Goal: Information Seeking & Learning: Check status

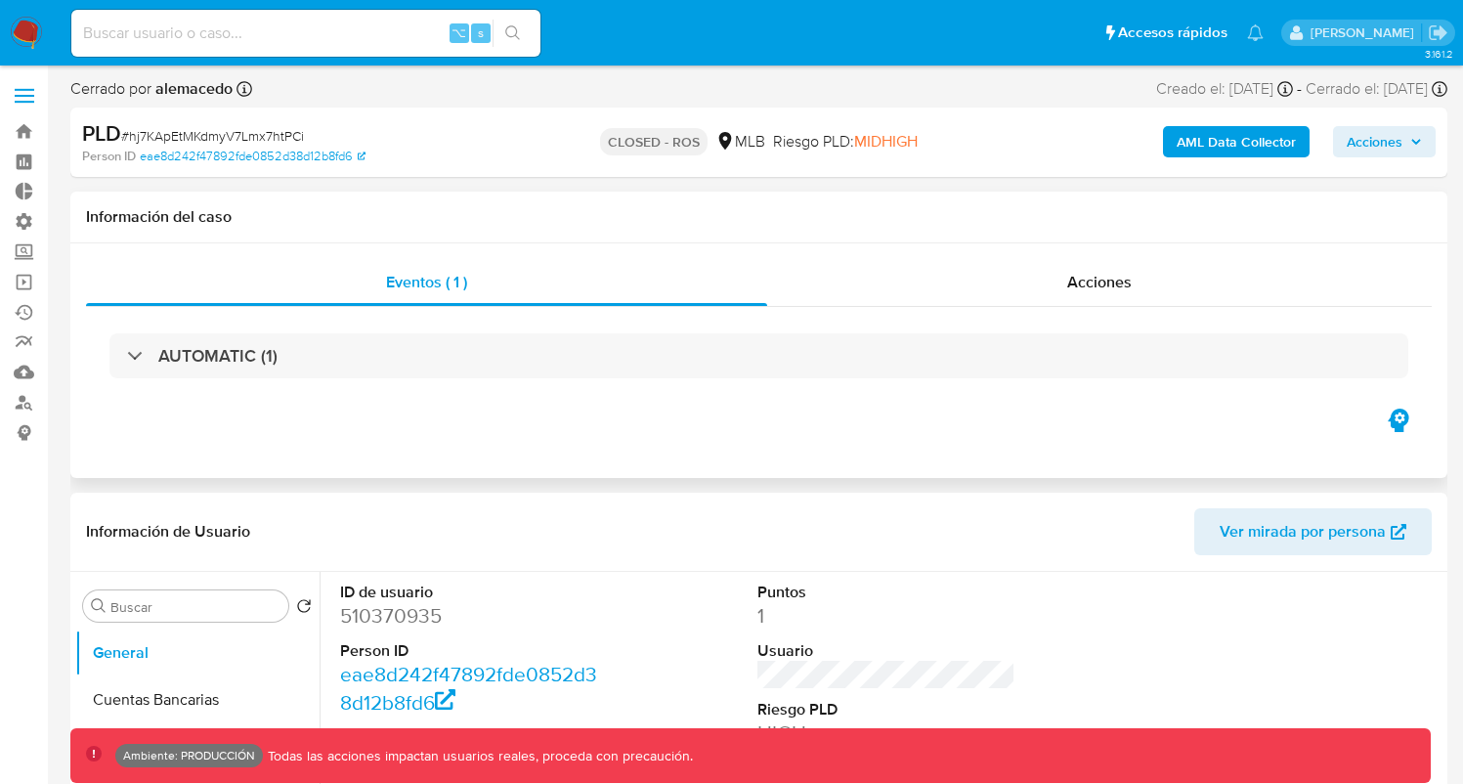
select select "10"
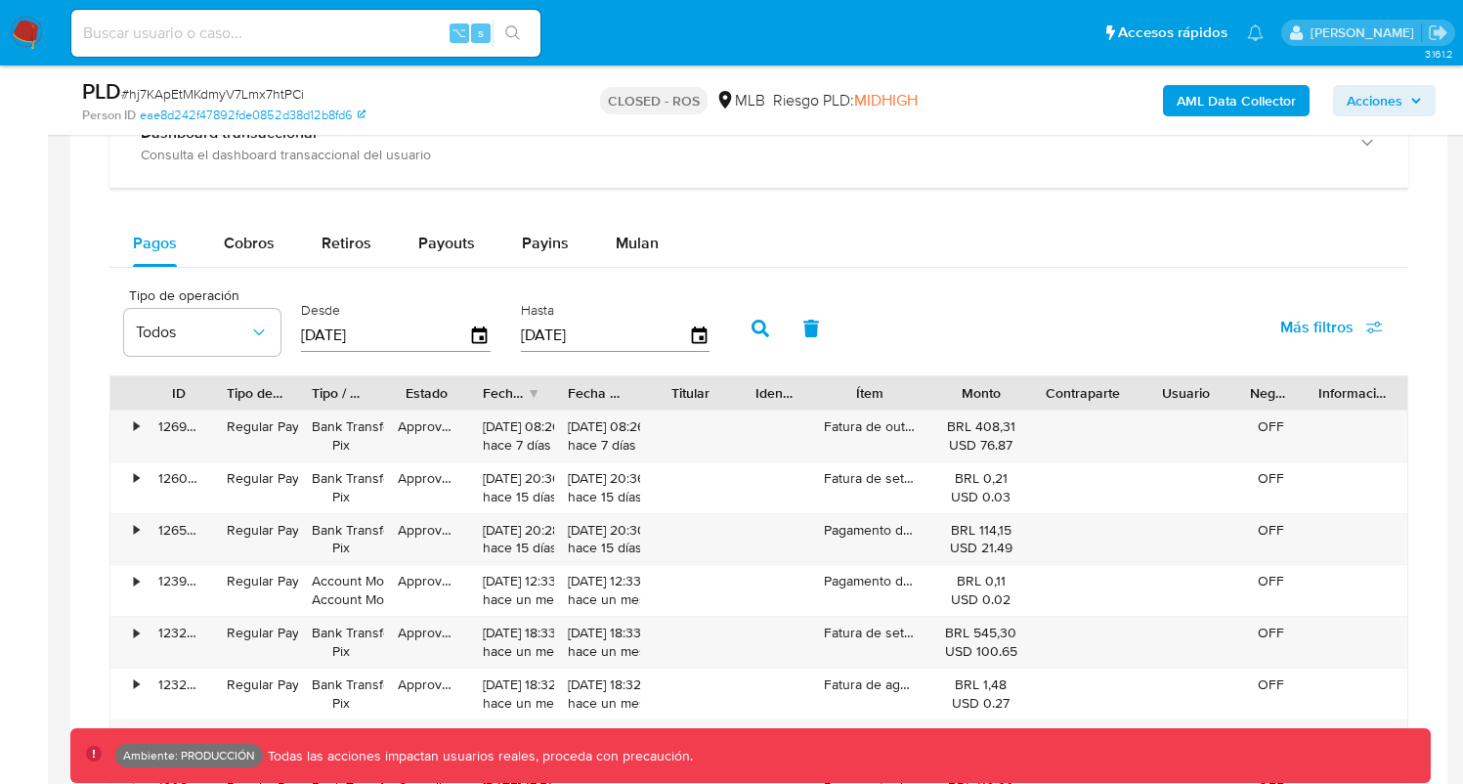
scroll to position [1523, 0]
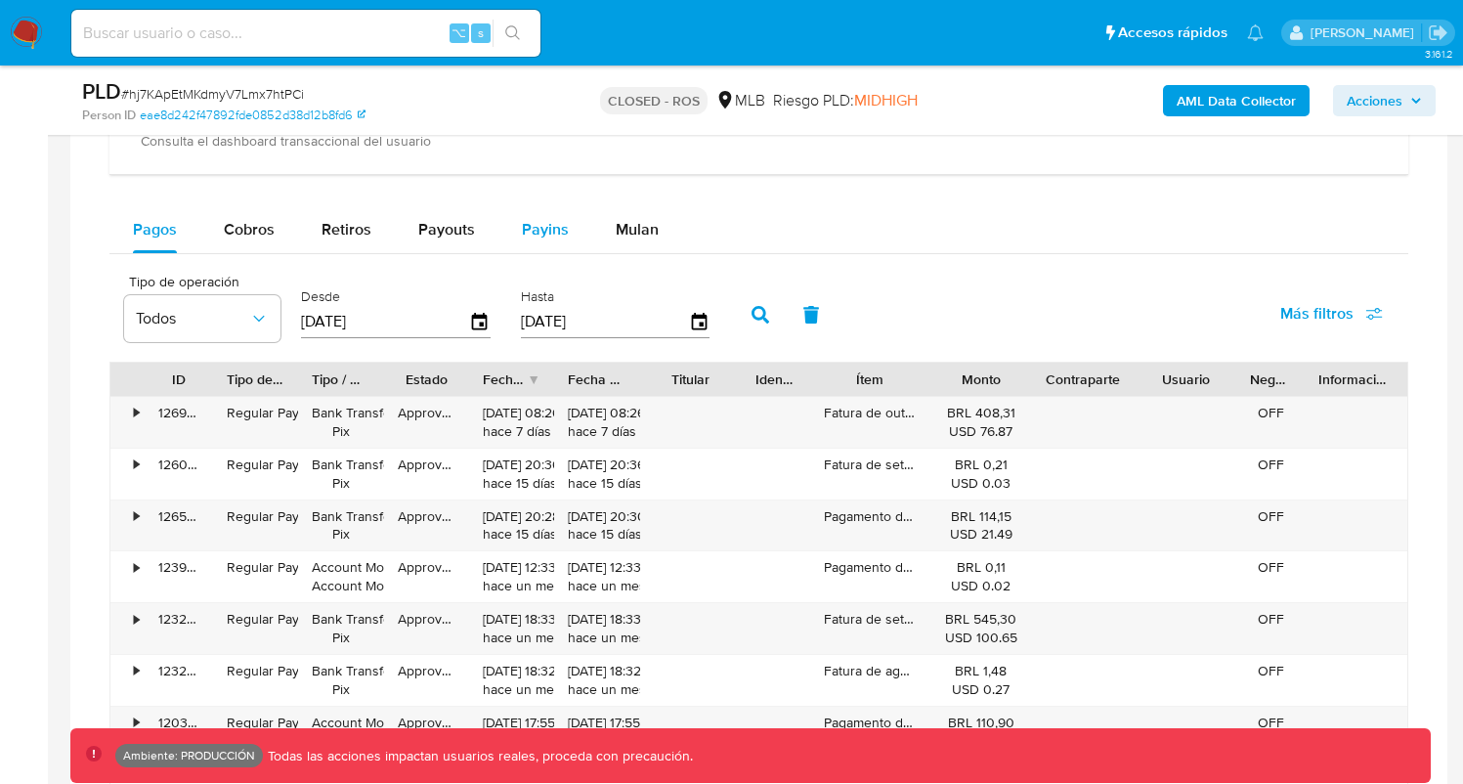
click at [551, 231] on span "Payins" at bounding box center [545, 229] width 47 height 22
select select "10"
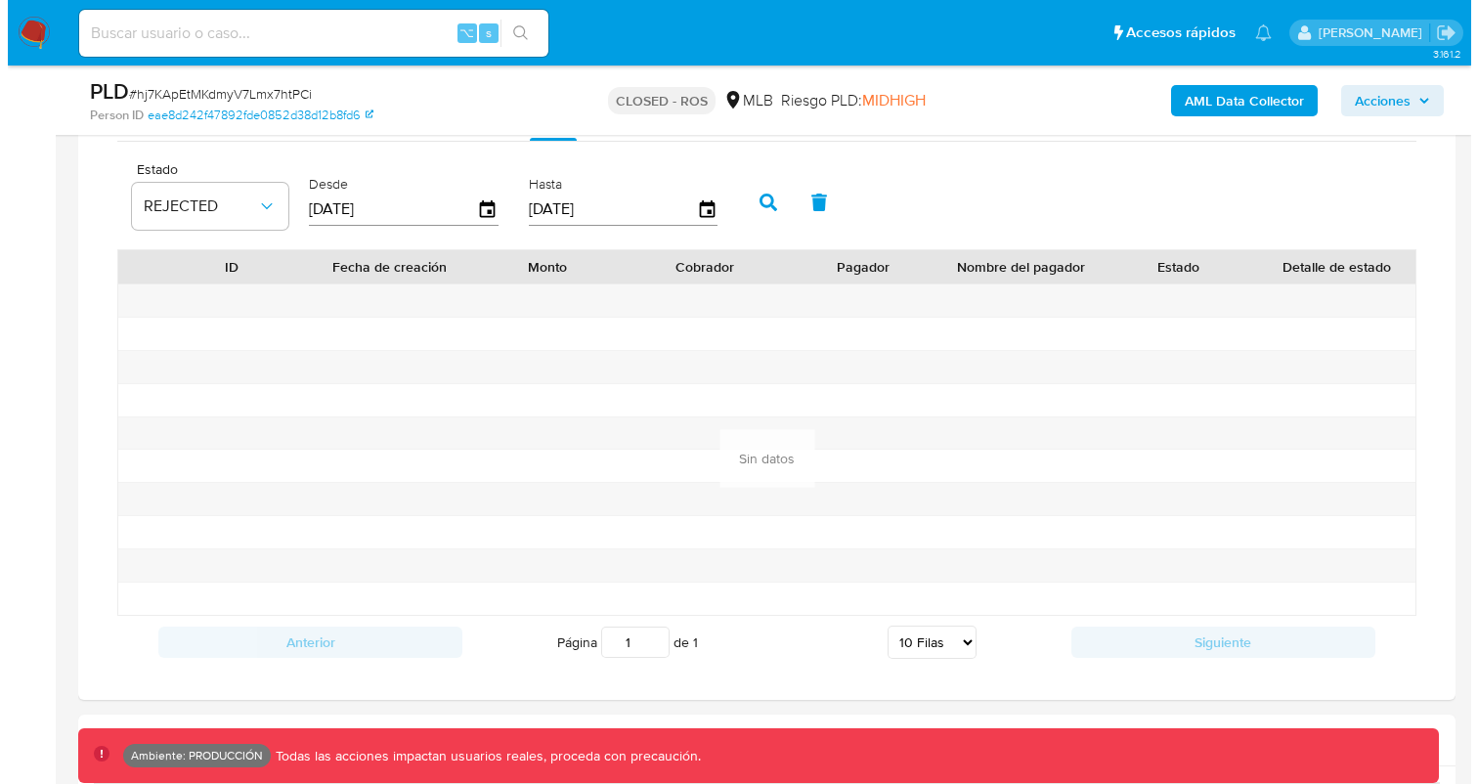
scroll to position [1636, 0]
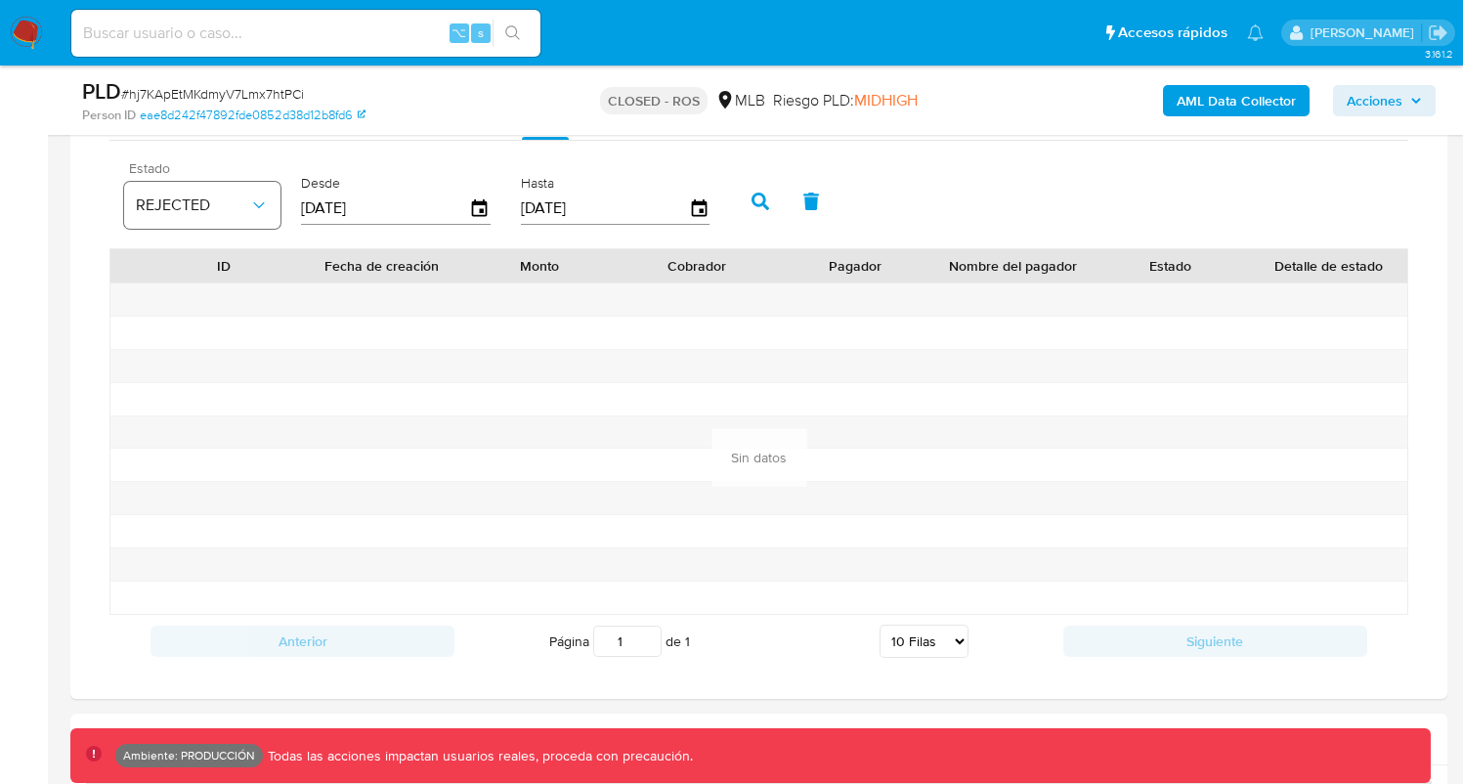
click at [225, 197] on span "REJECTED" at bounding box center [192, 205] width 113 height 20
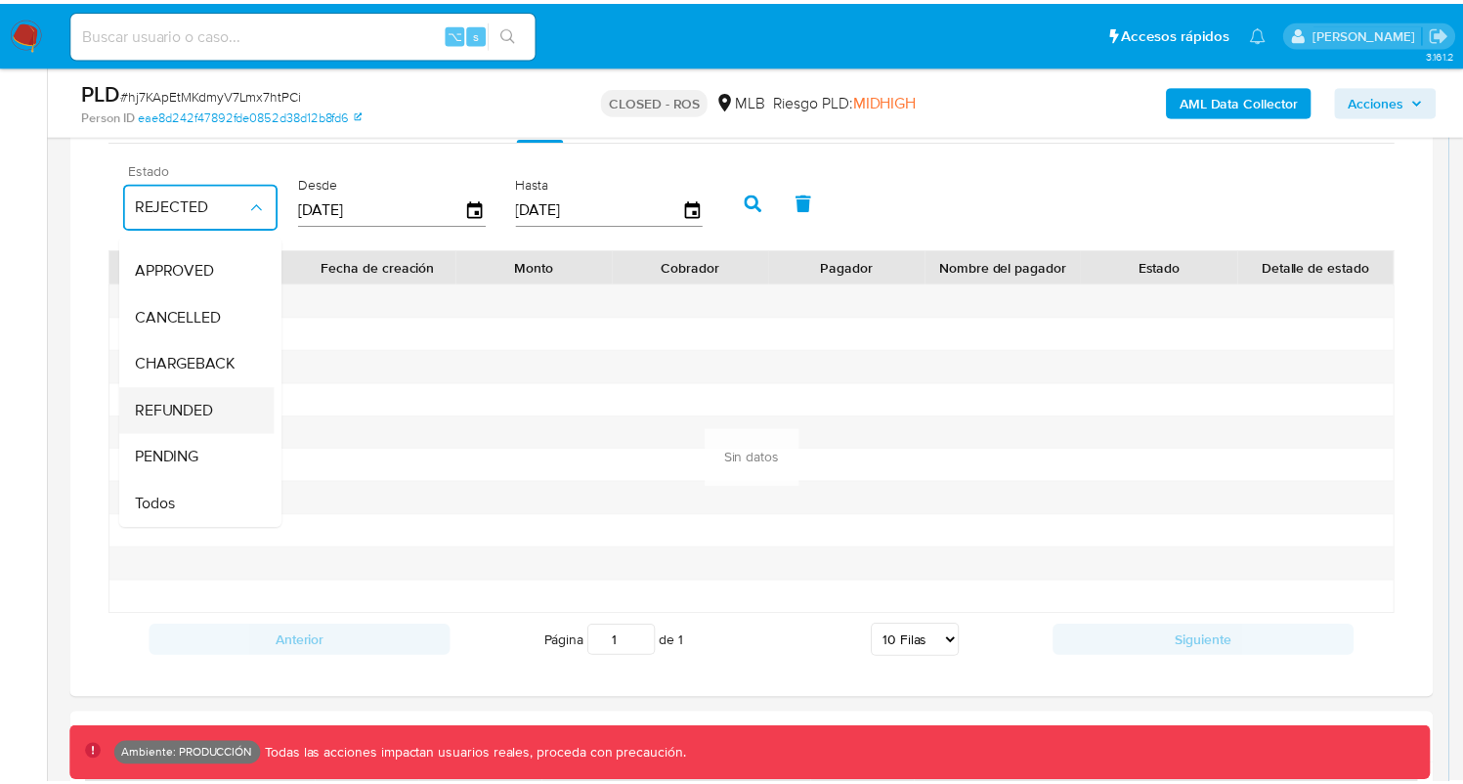
scroll to position [144, 0]
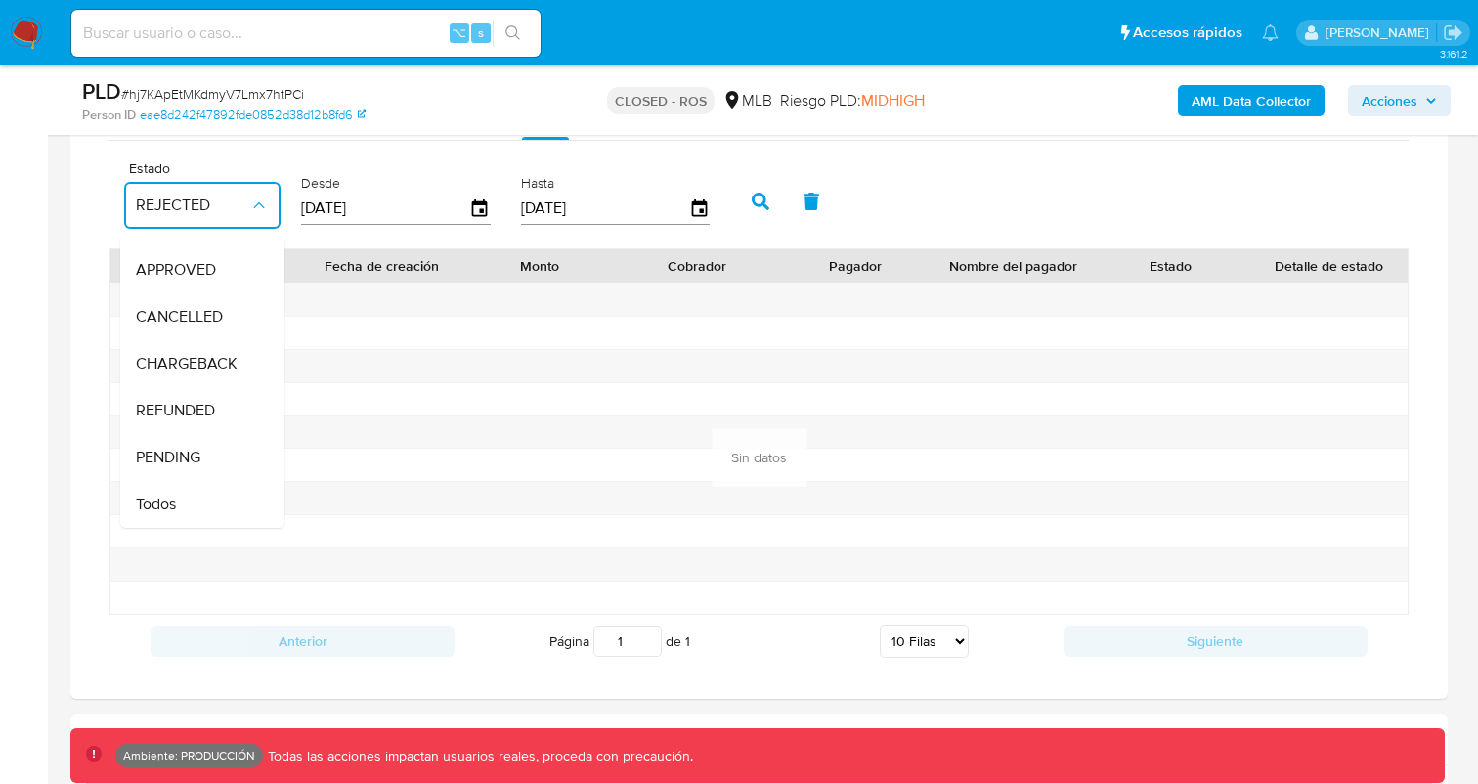
drag, startPoint x: 180, startPoint y: 485, endPoint x: 209, endPoint y: 476, distance: 30.6
click at [180, 485] on div "Todos" at bounding box center [192, 504] width 113 height 47
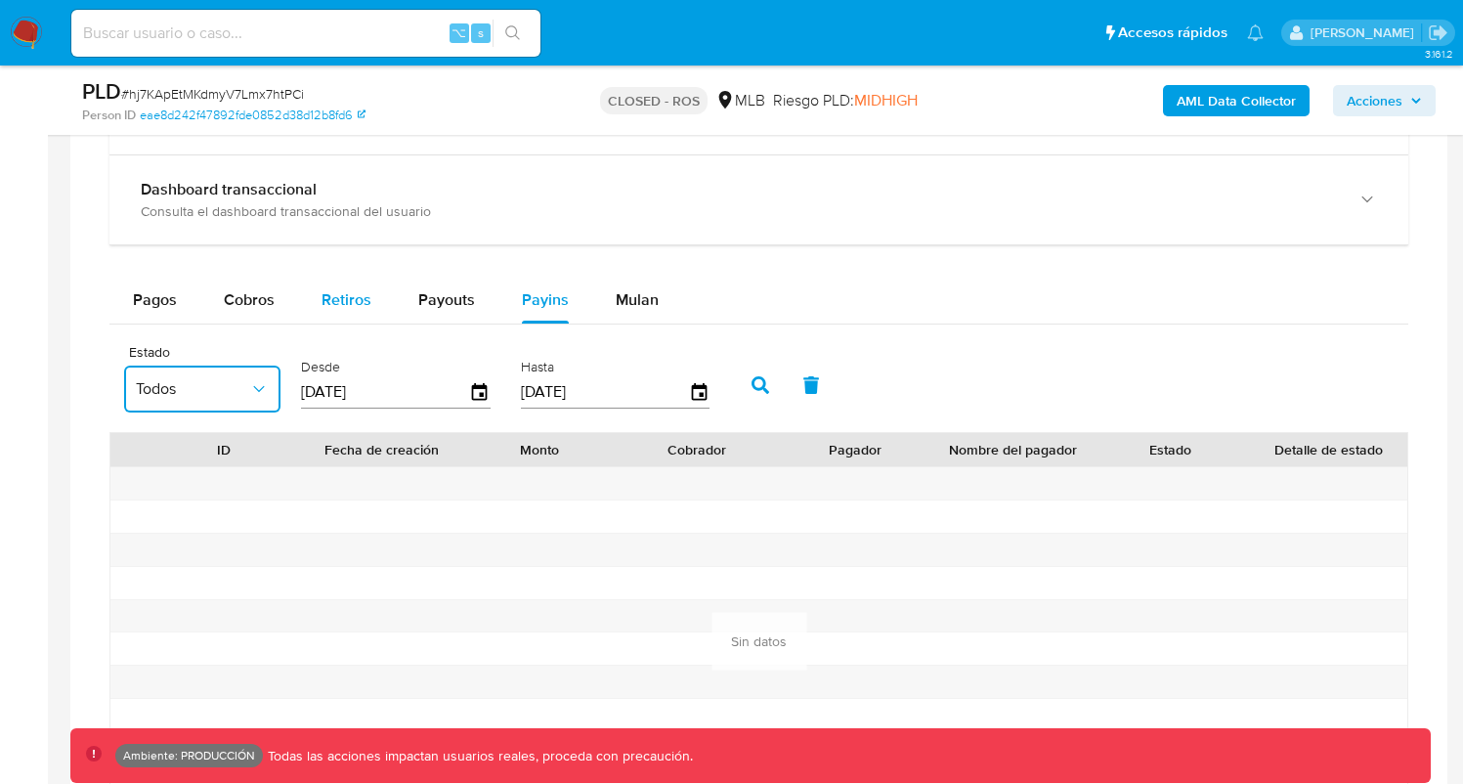
scroll to position [1452, 0]
click at [173, 322] on div "Pagos" at bounding box center [155, 301] width 44 height 47
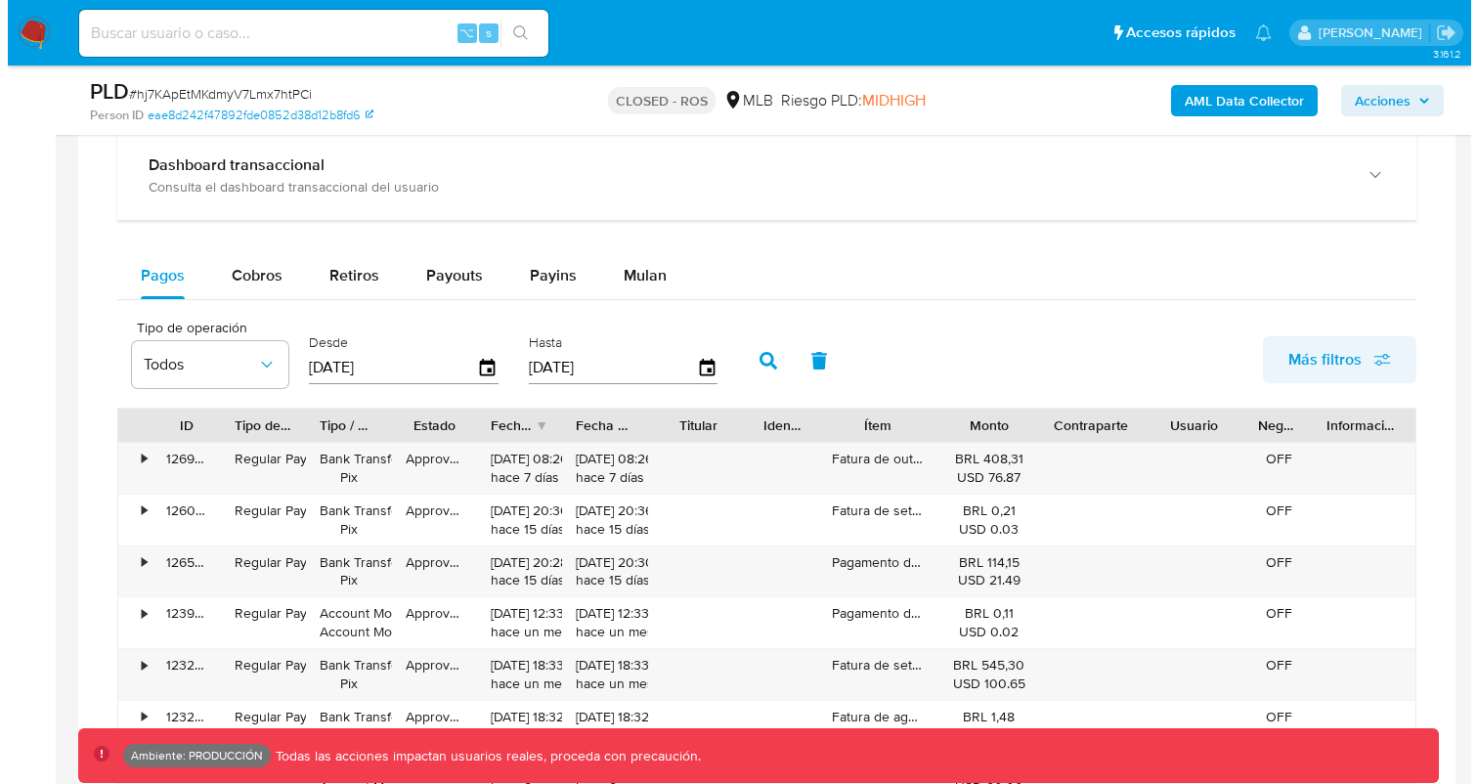
scroll to position [1484, 0]
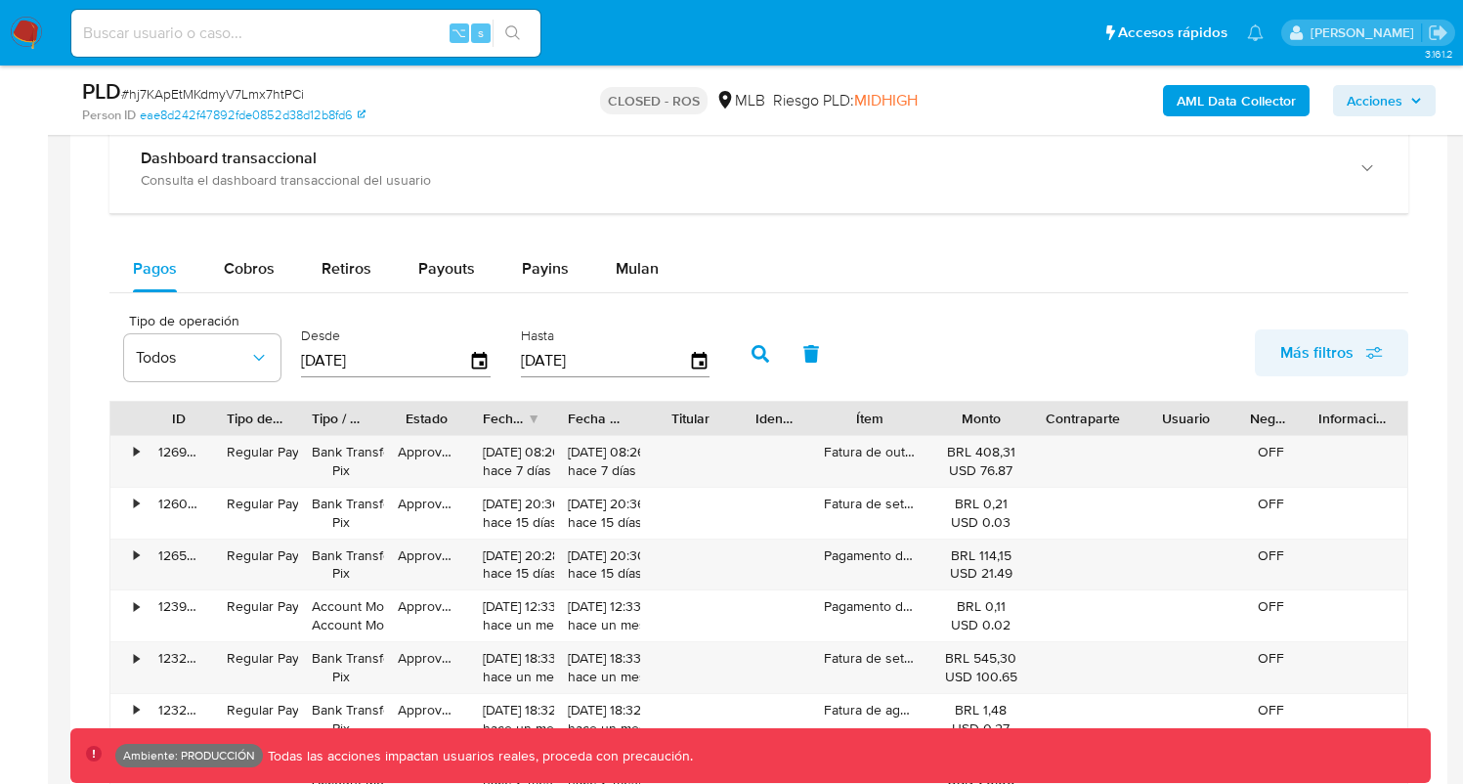
click at [1384, 338] on button "Más filtros" at bounding box center [1331, 352] width 153 height 47
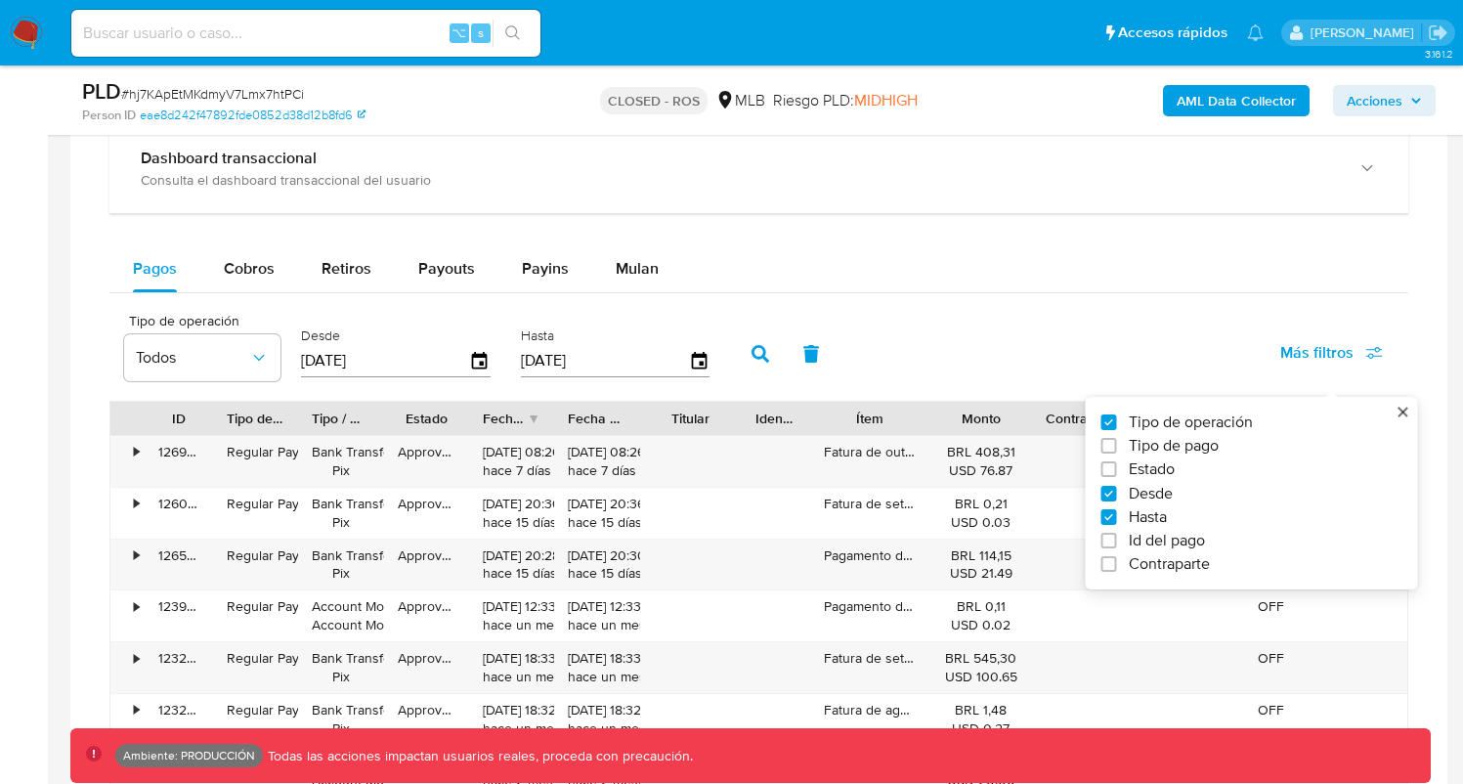
click at [1196, 448] on span "Tipo de pago" at bounding box center [1174, 446] width 90 height 20
click at [1117, 448] on input "Tipo de pago" at bounding box center [1110, 446] width 16 height 16
checkbox input "true"
type input "[DATE]"
click at [352, 352] on span "Todos" at bounding box center [364, 358] width 113 height 20
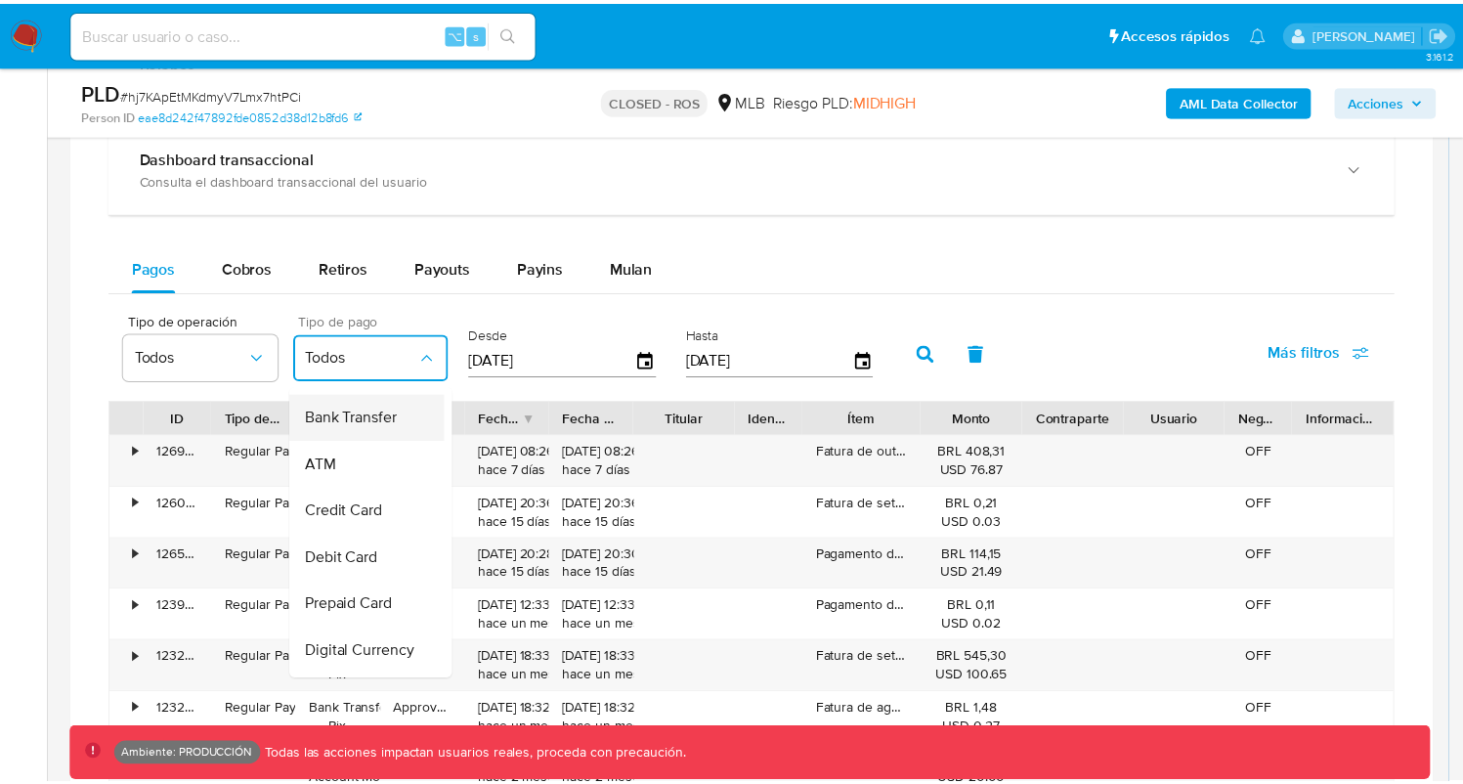
scroll to position [129, 0]
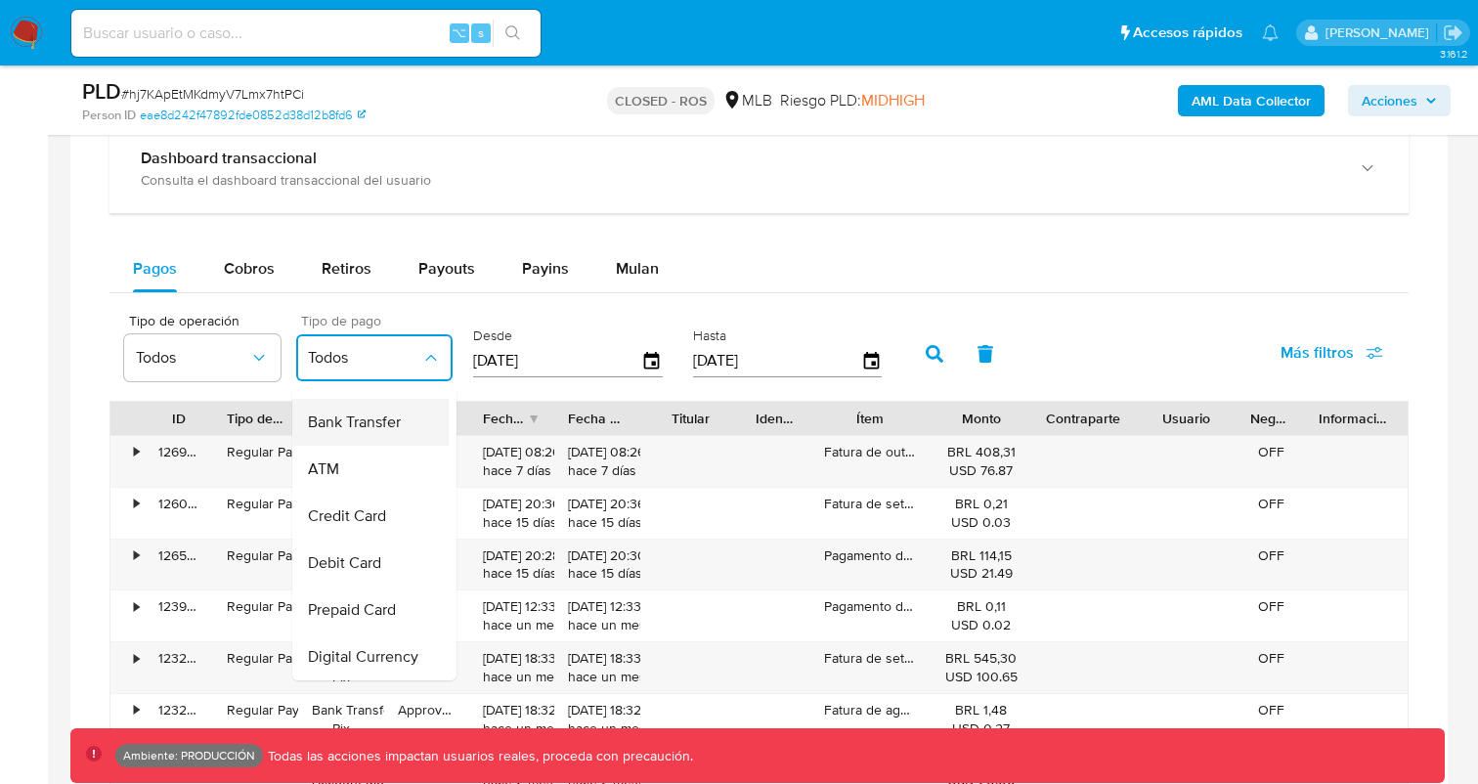
click at [379, 426] on span "Bank Transfer" at bounding box center [354, 422] width 93 height 20
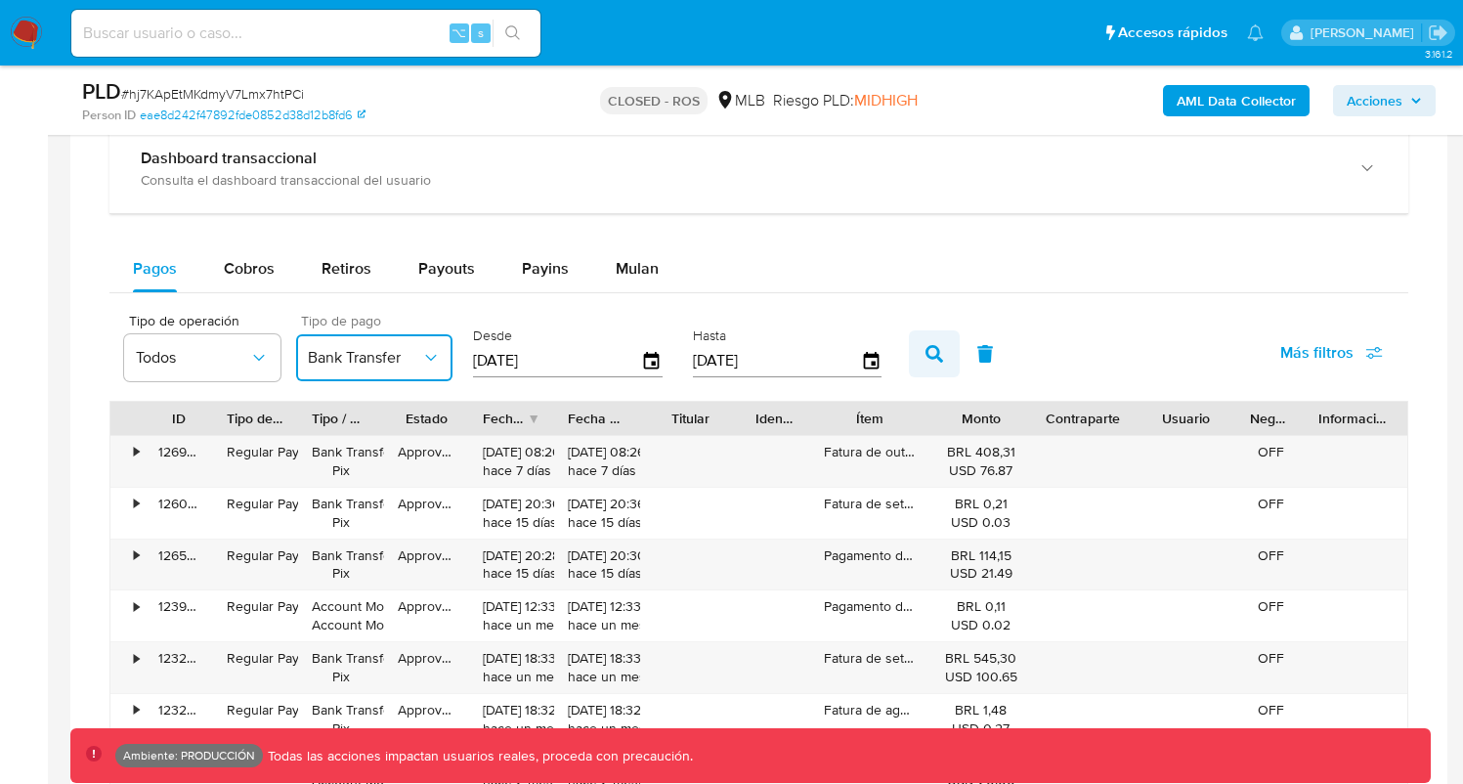
click at [944, 354] on button "button" at bounding box center [934, 353] width 51 height 47
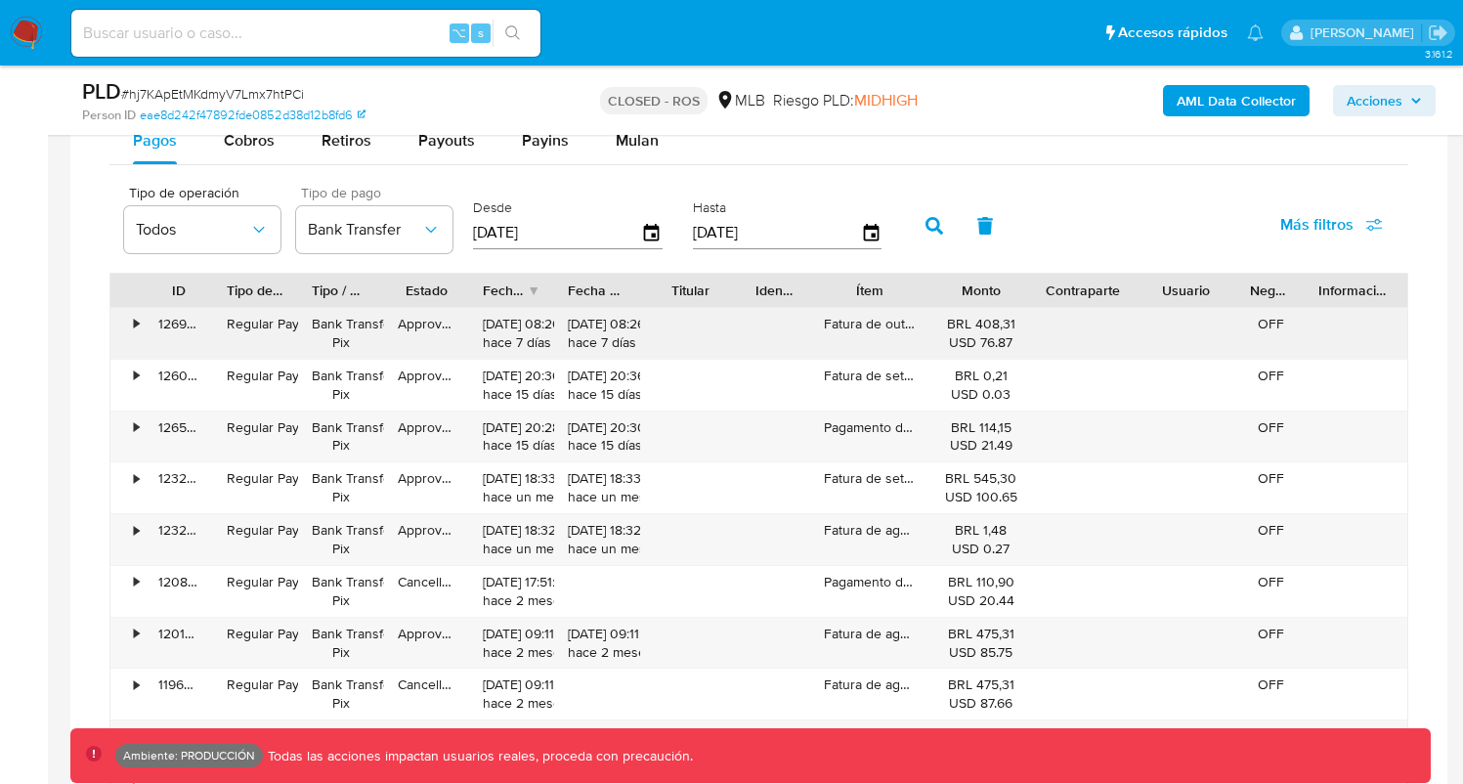
scroll to position [1603, 0]
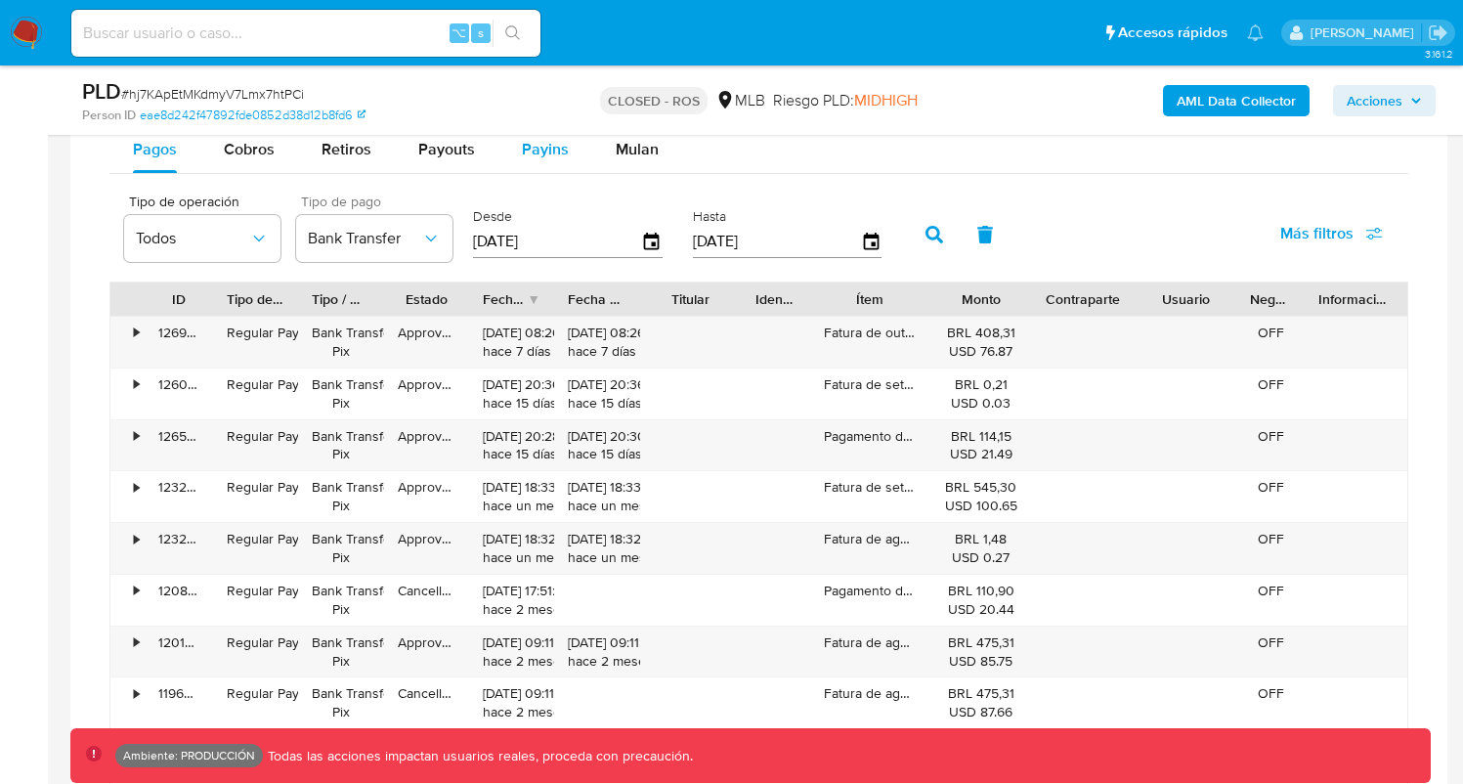
click at [541, 167] on div "Payins" at bounding box center [545, 149] width 47 height 47
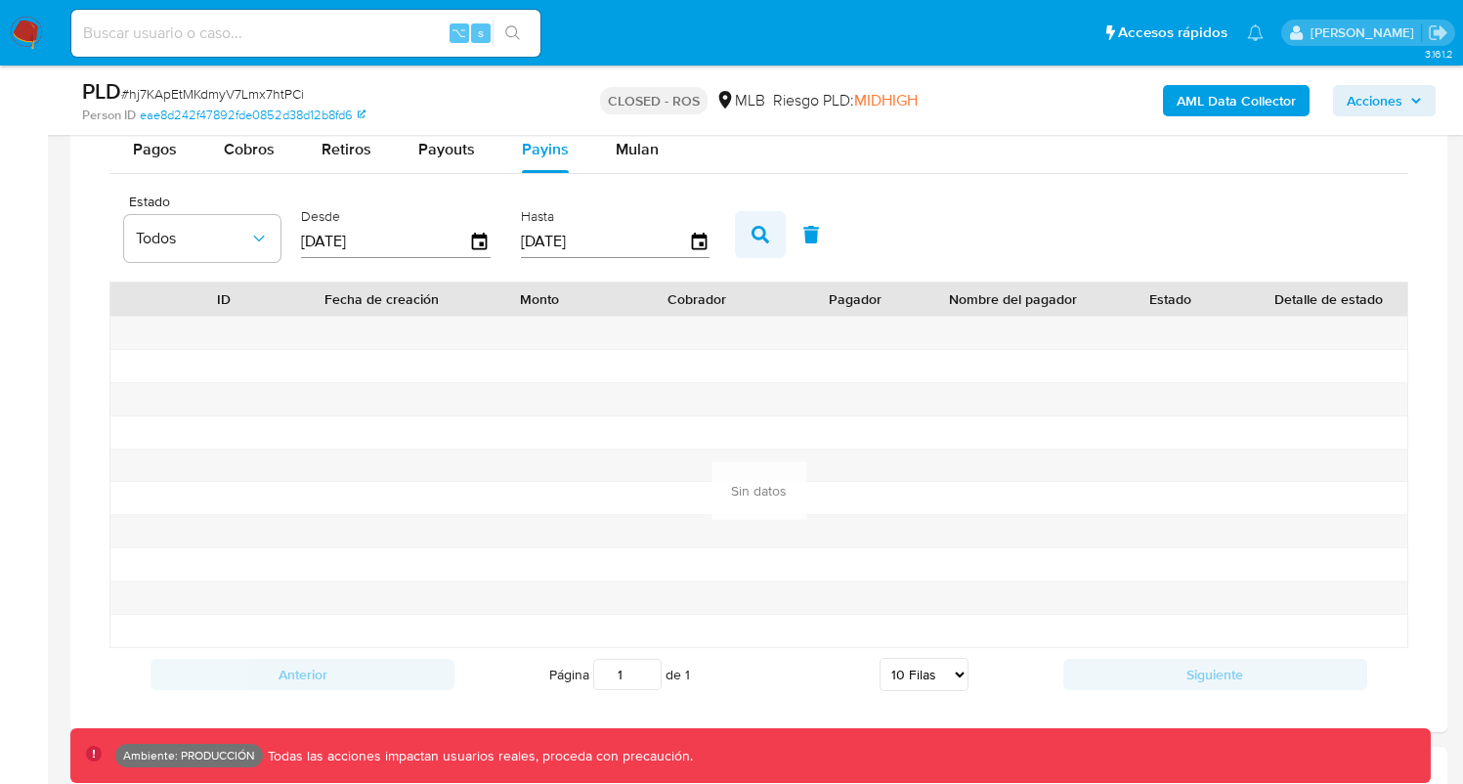
click at [758, 235] on icon "button" at bounding box center [761, 235] width 18 height 18
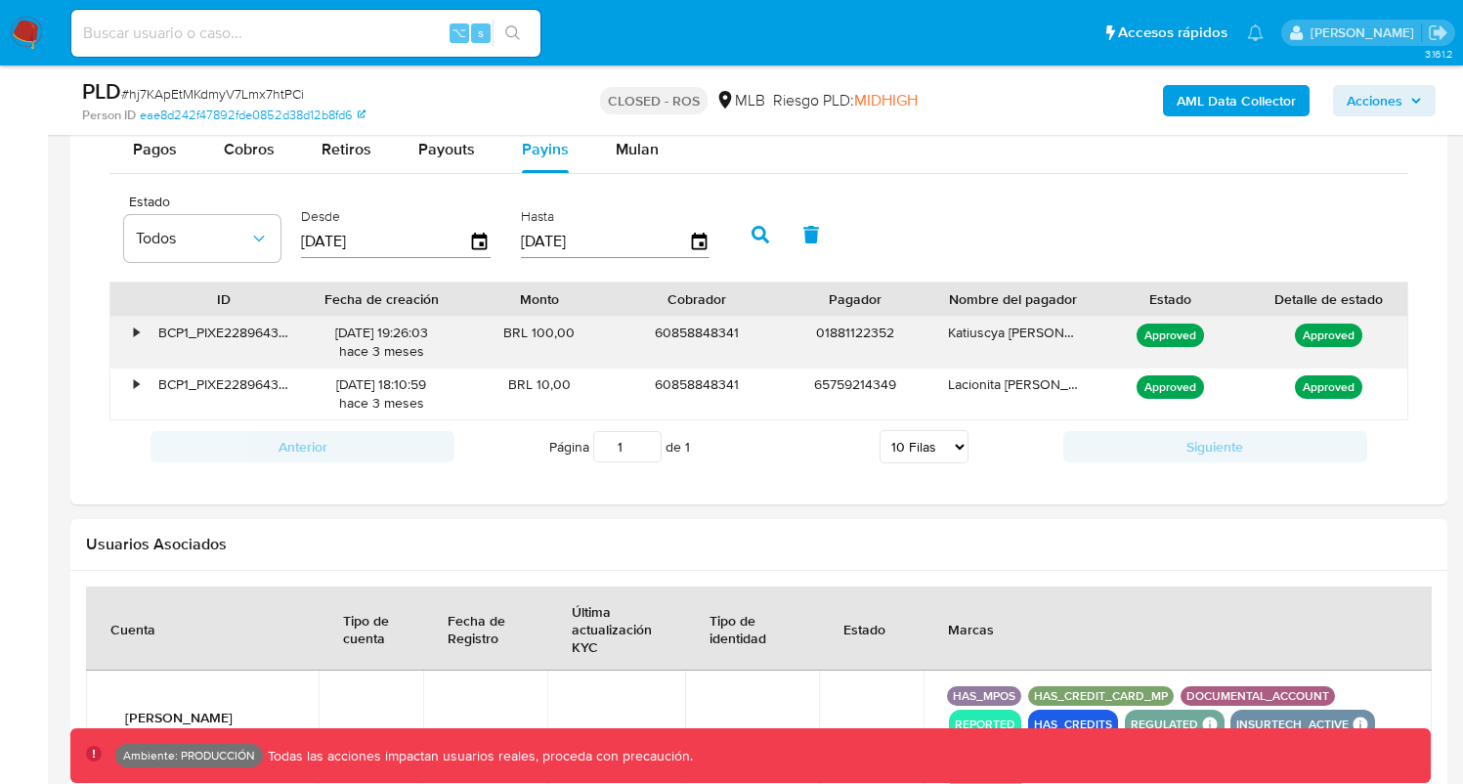
click at [139, 329] on div "•" at bounding box center [136, 333] width 5 height 19
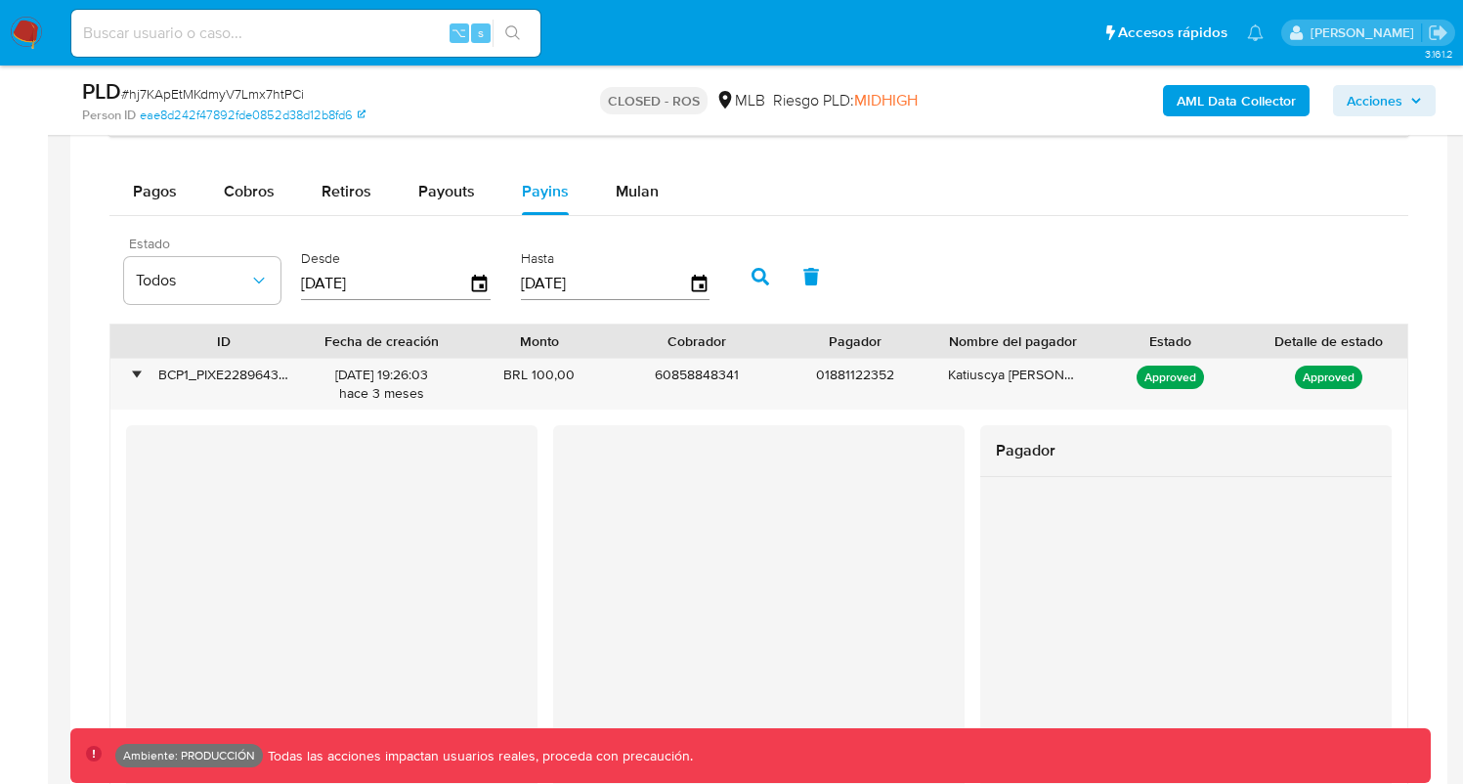
scroll to position [1537, 0]
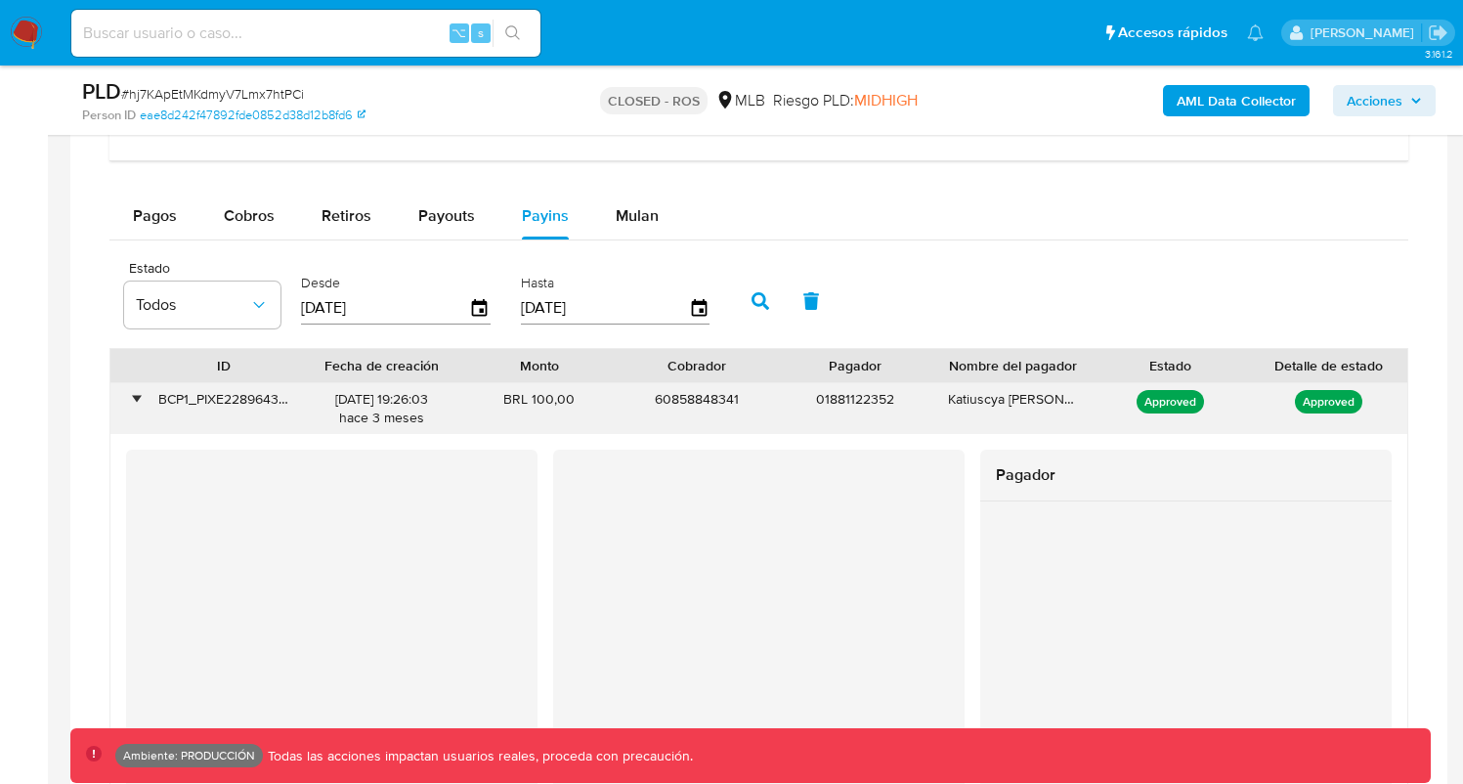
click at [137, 397] on div "•" at bounding box center [136, 399] width 5 height 19
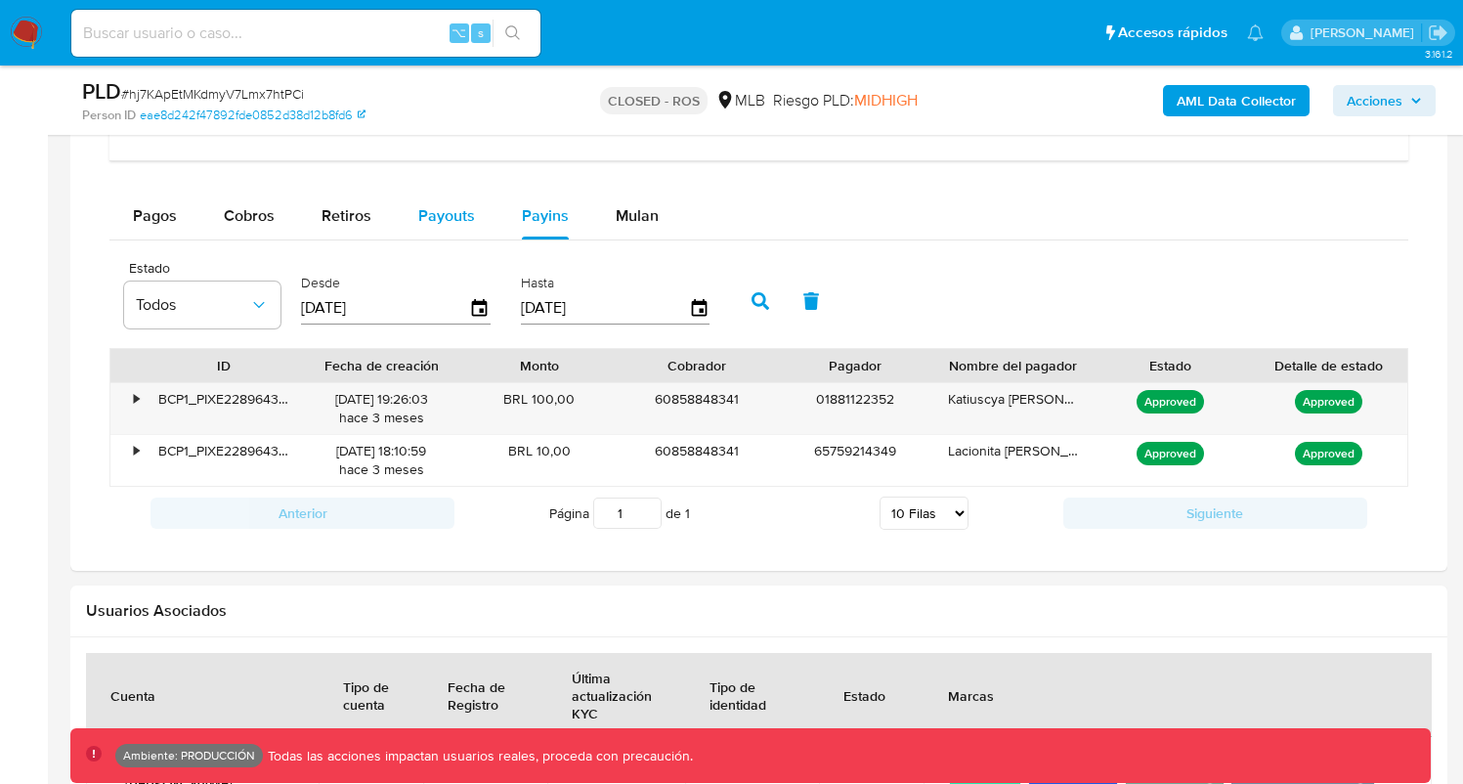
click at [439, 220] on span "Payouts" at bounding box center [446, 215] width 57 height 22
select select "10"
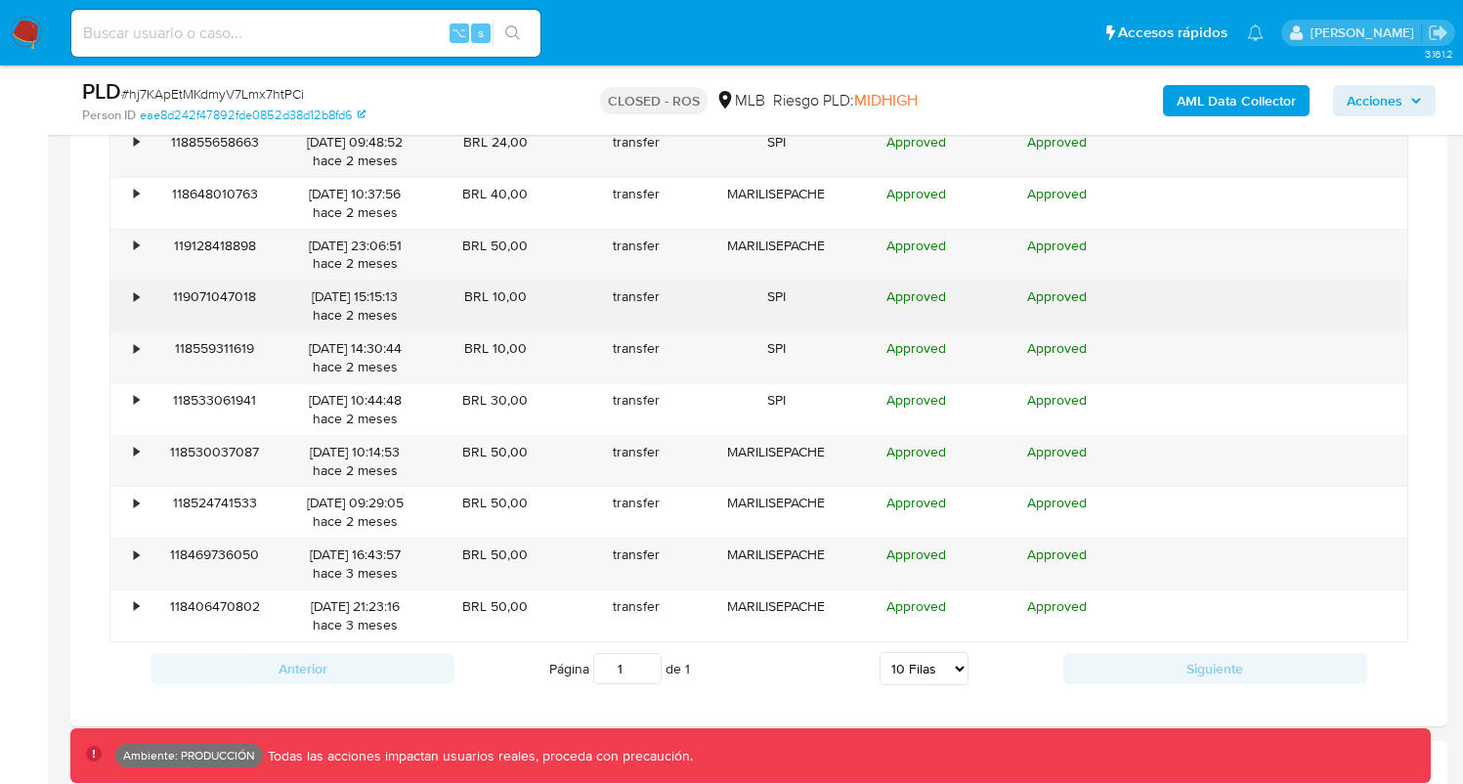
scroll to position [1671, 0]
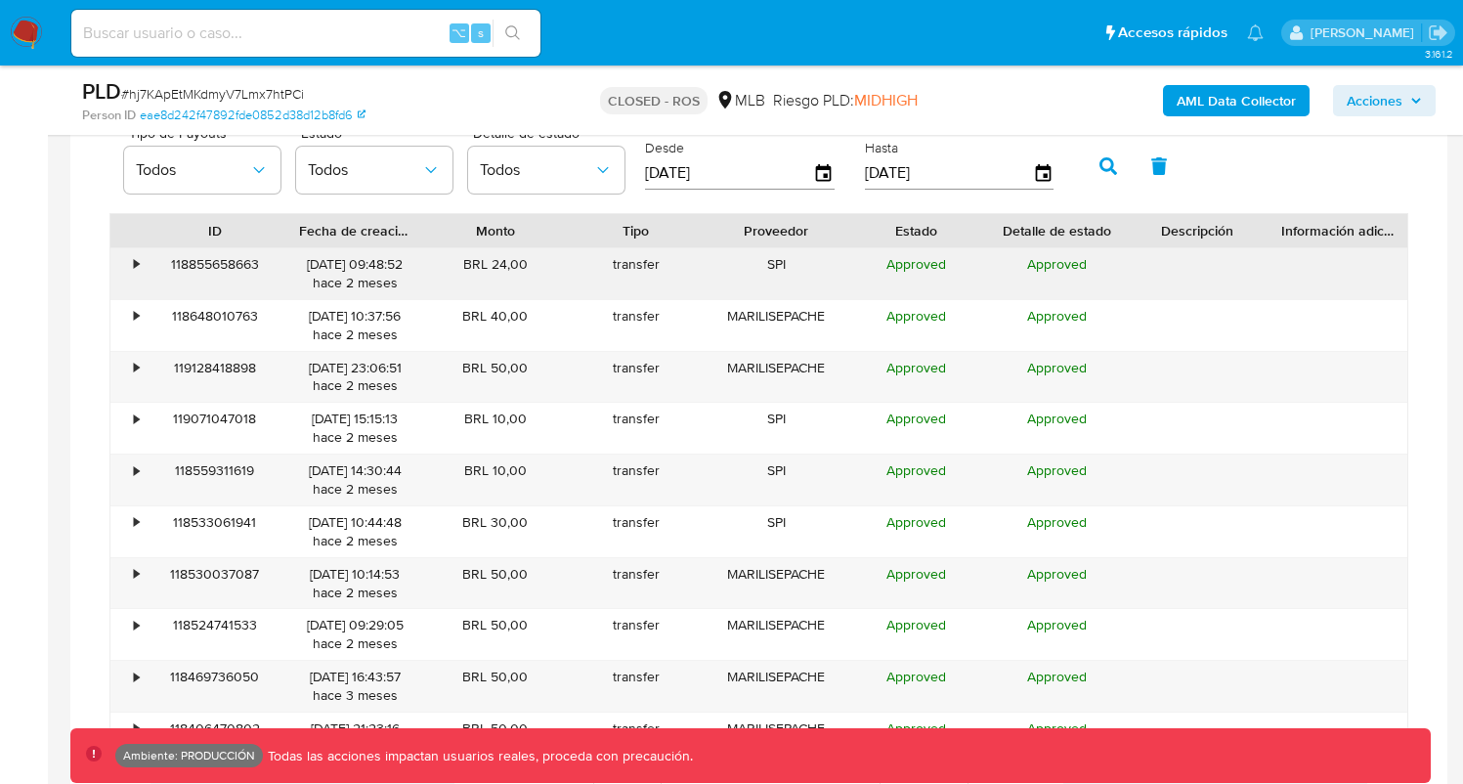
click at [122, 273] on div "•" at bounding box center [127, 273] width 34 height 51
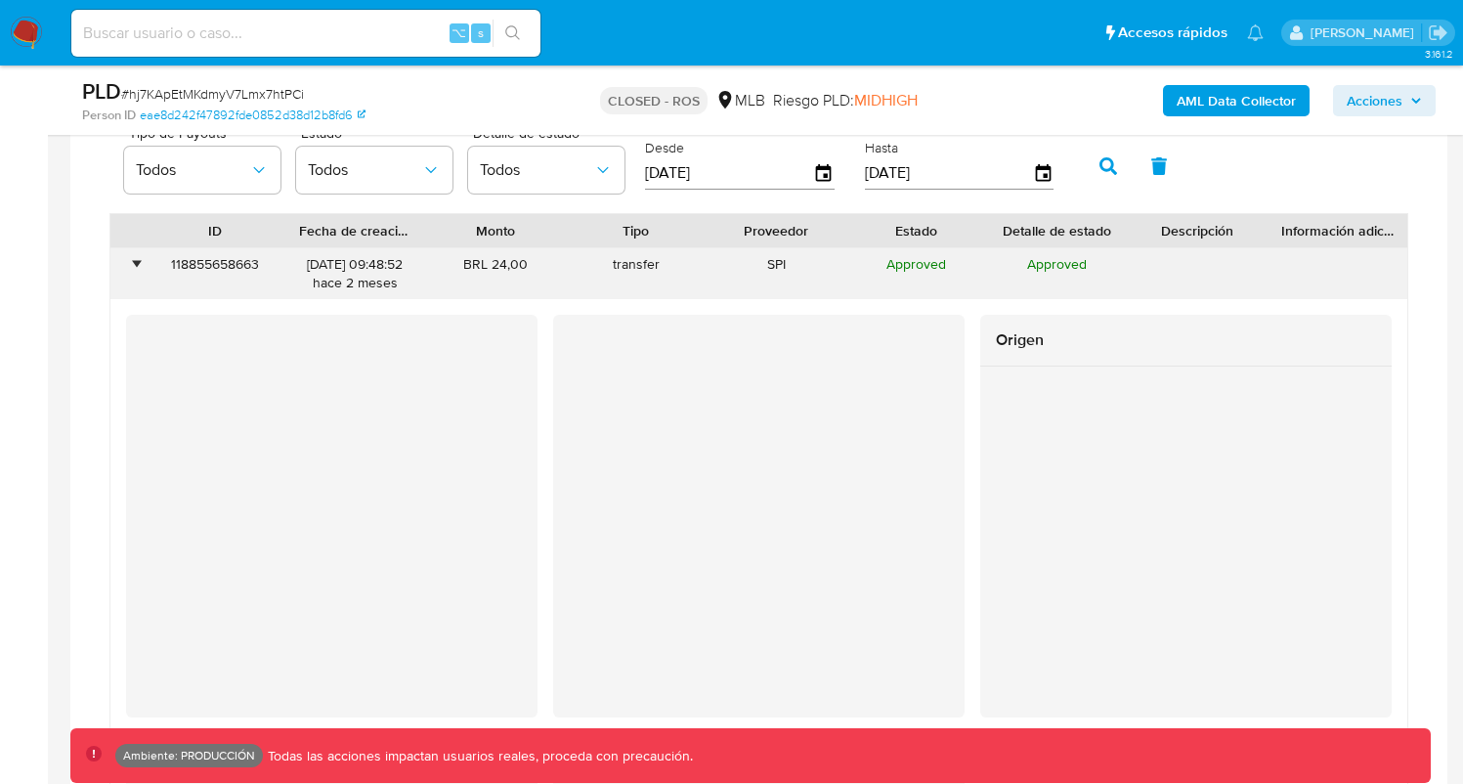
click at [128, 270] on div "•" at bounding box center [127, 273] width 34 height 51
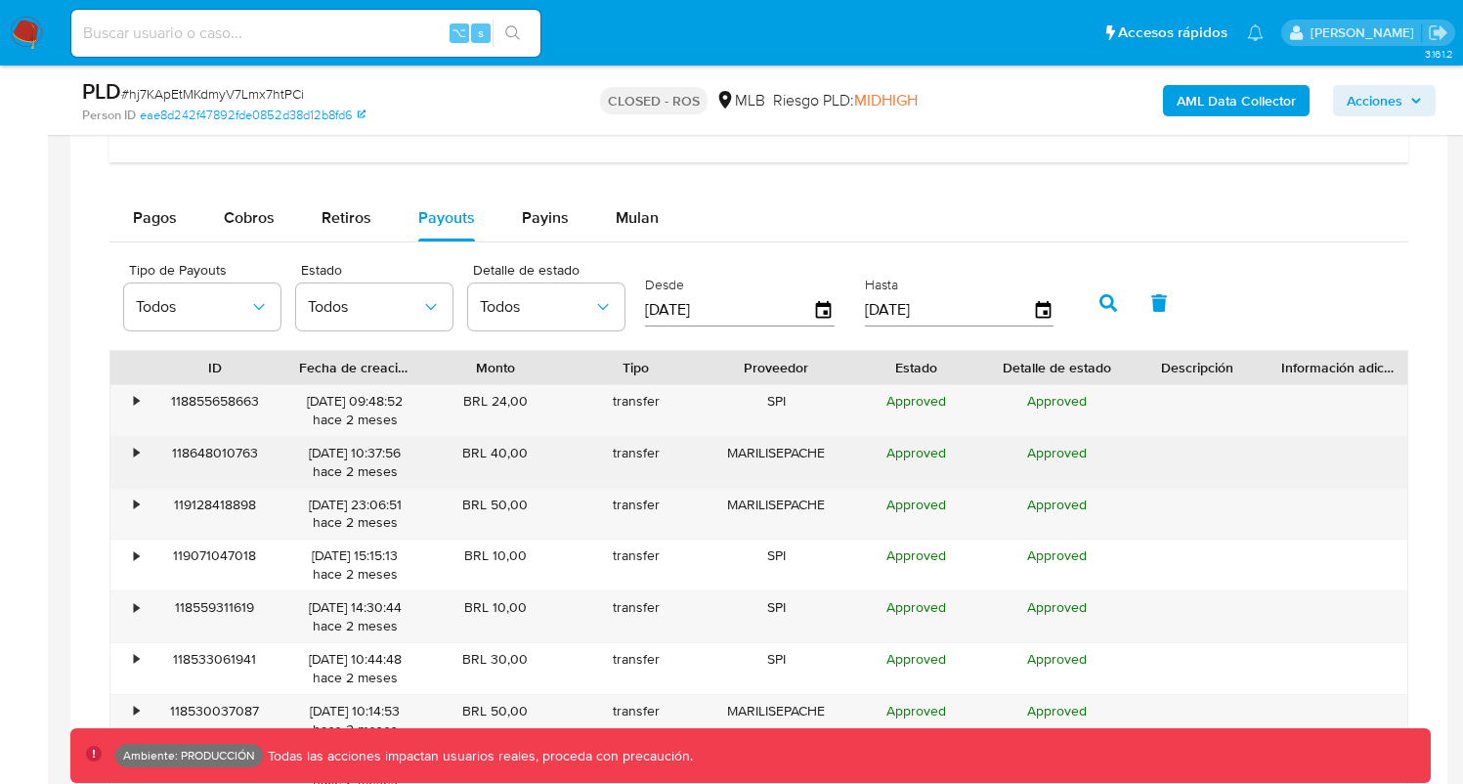
scroll to position [1536, 0]
click at [796, 456] on div "MARILISEPACHE" at bounding box center [776, 461] width 141 height 51
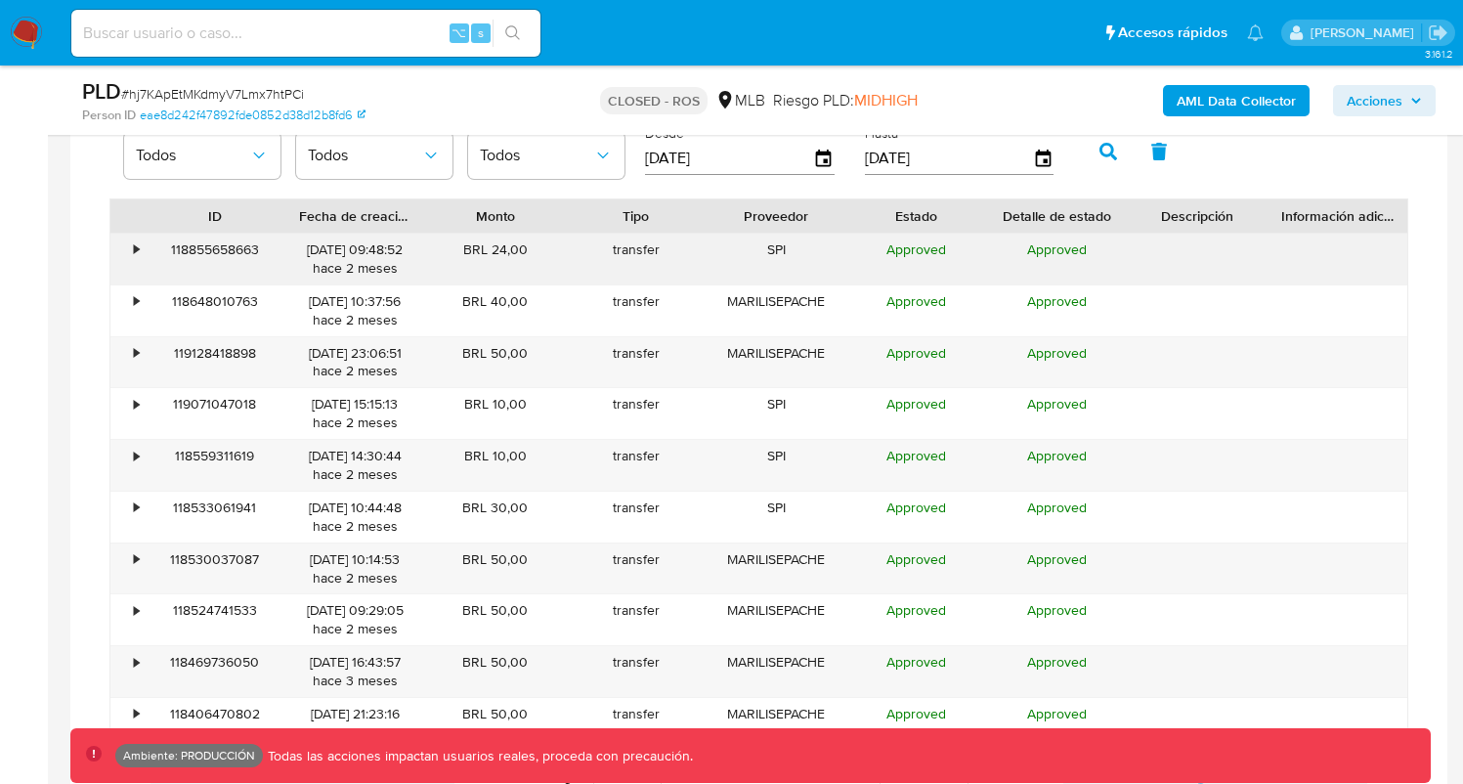
scroll to position [1448, 0]
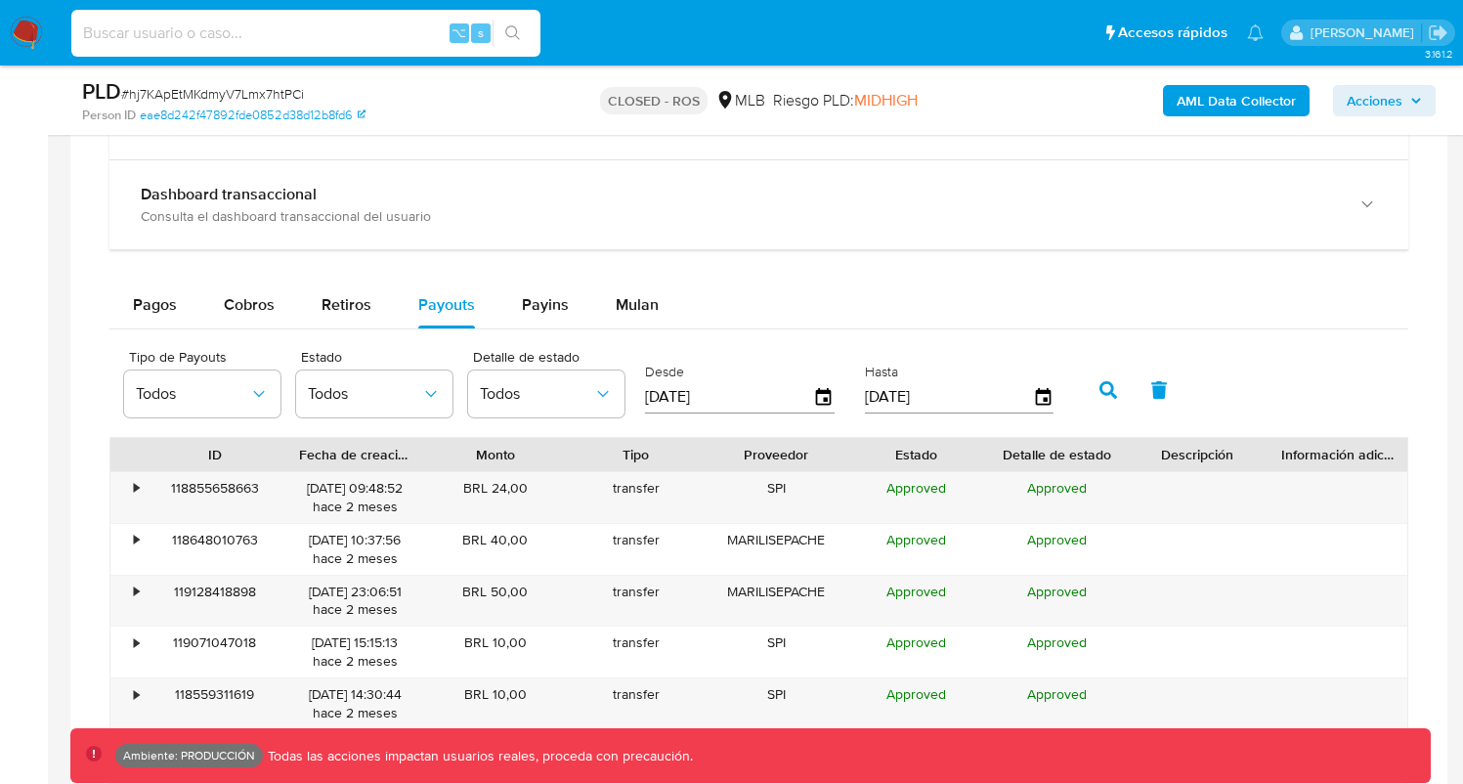
click at [229, 41] on input at bounding box center [305, 33] width 469 height 25
type input "f"
type input "fravega"
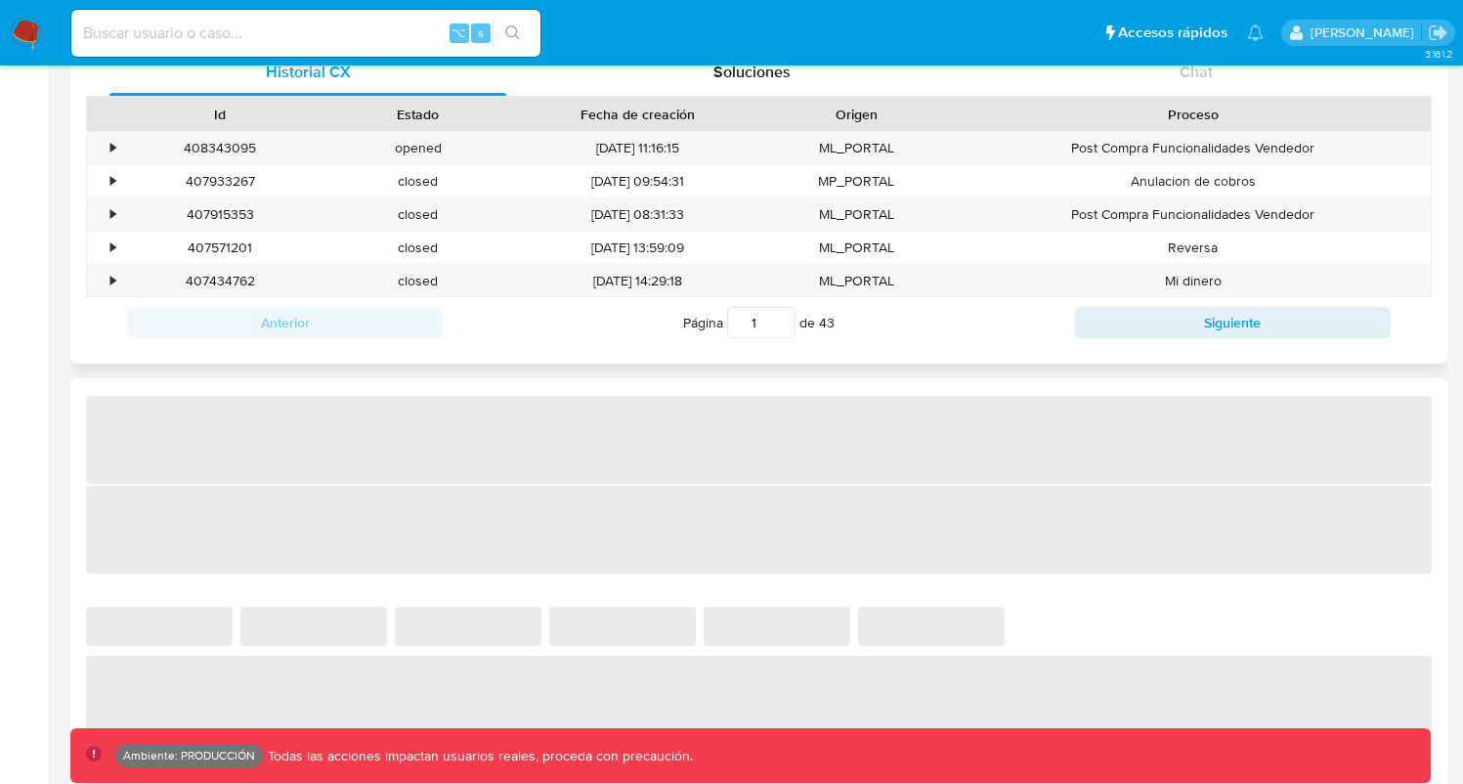
select select "10"
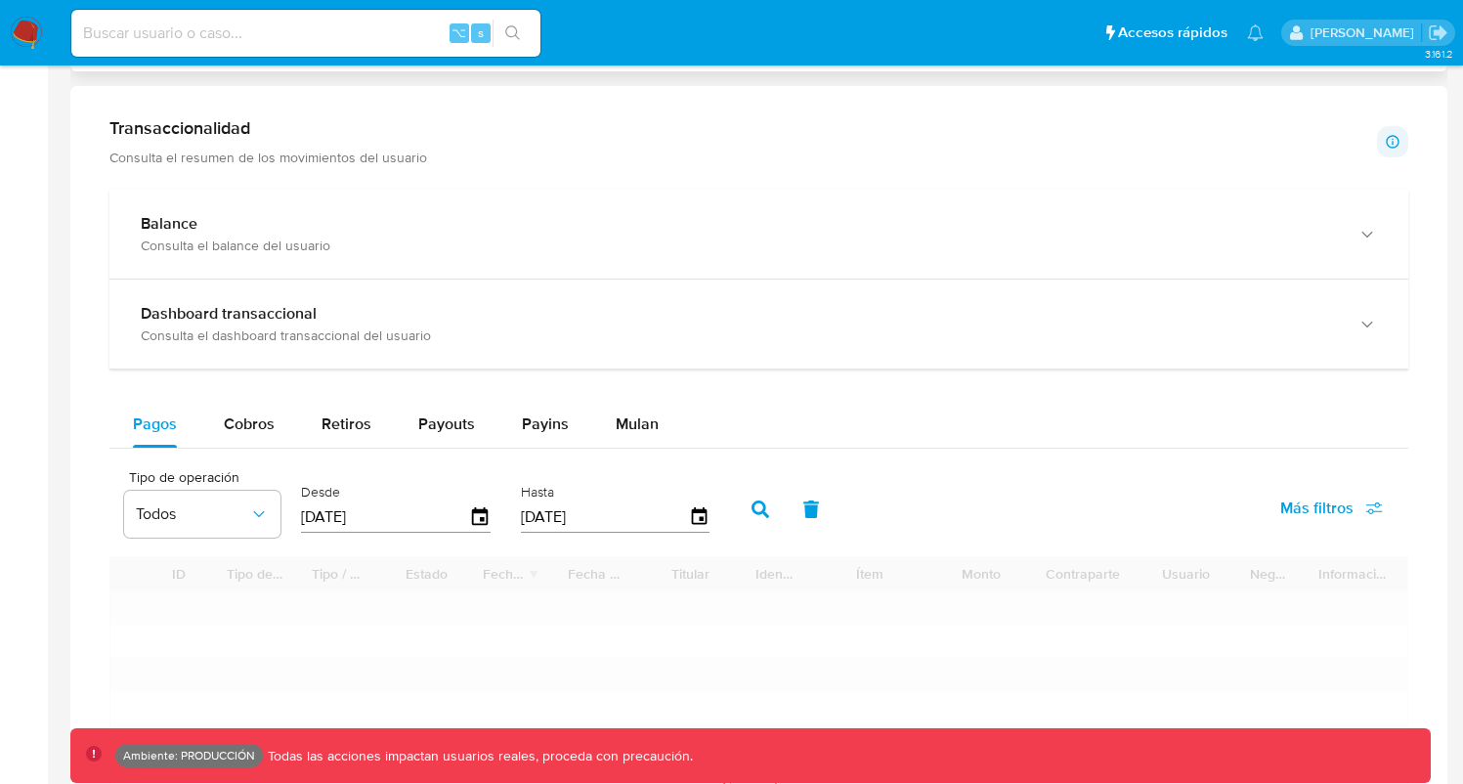
scroll to position [1051, 0]
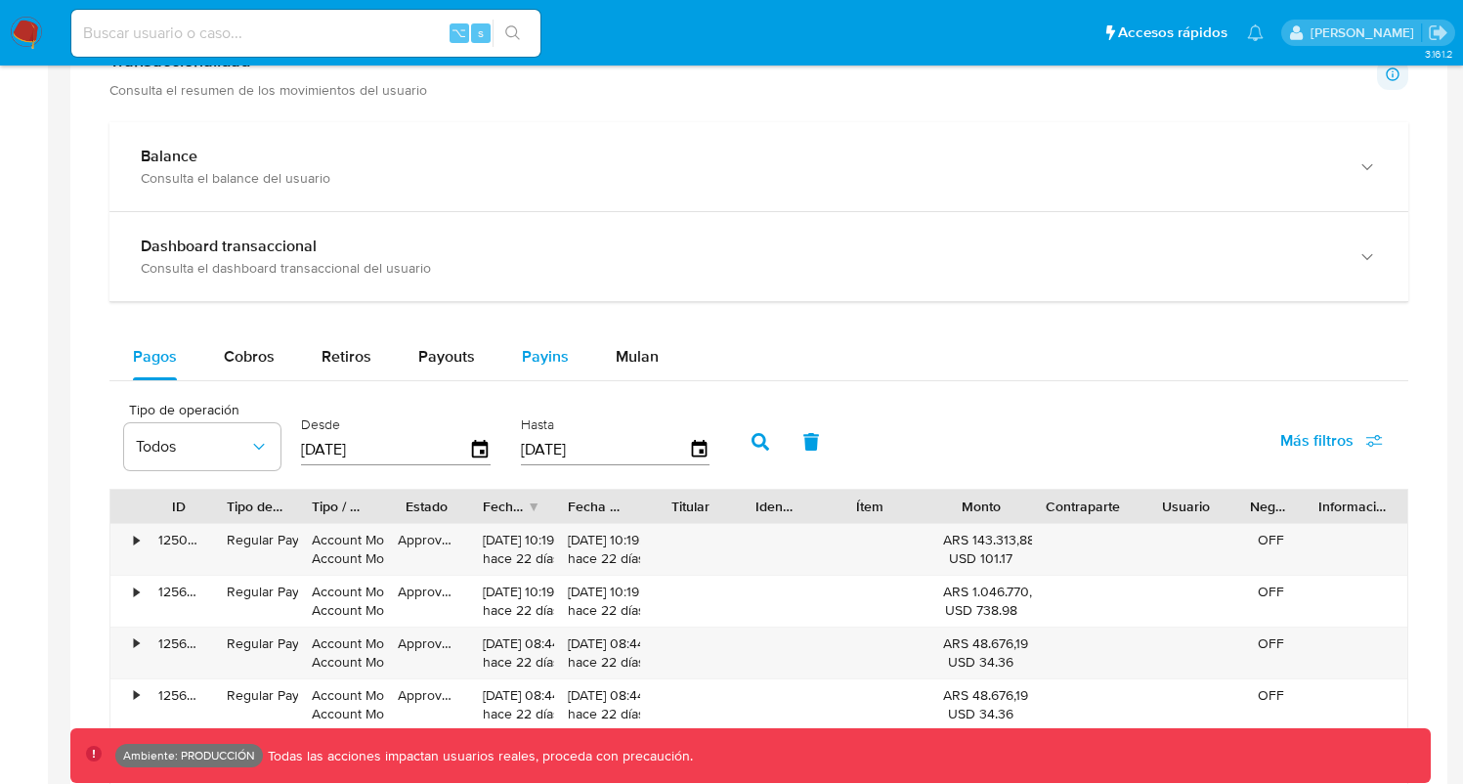
click at [538, 361] on span "Payins" at bounding box center [545, 356] width 47 height 22
select select "10"
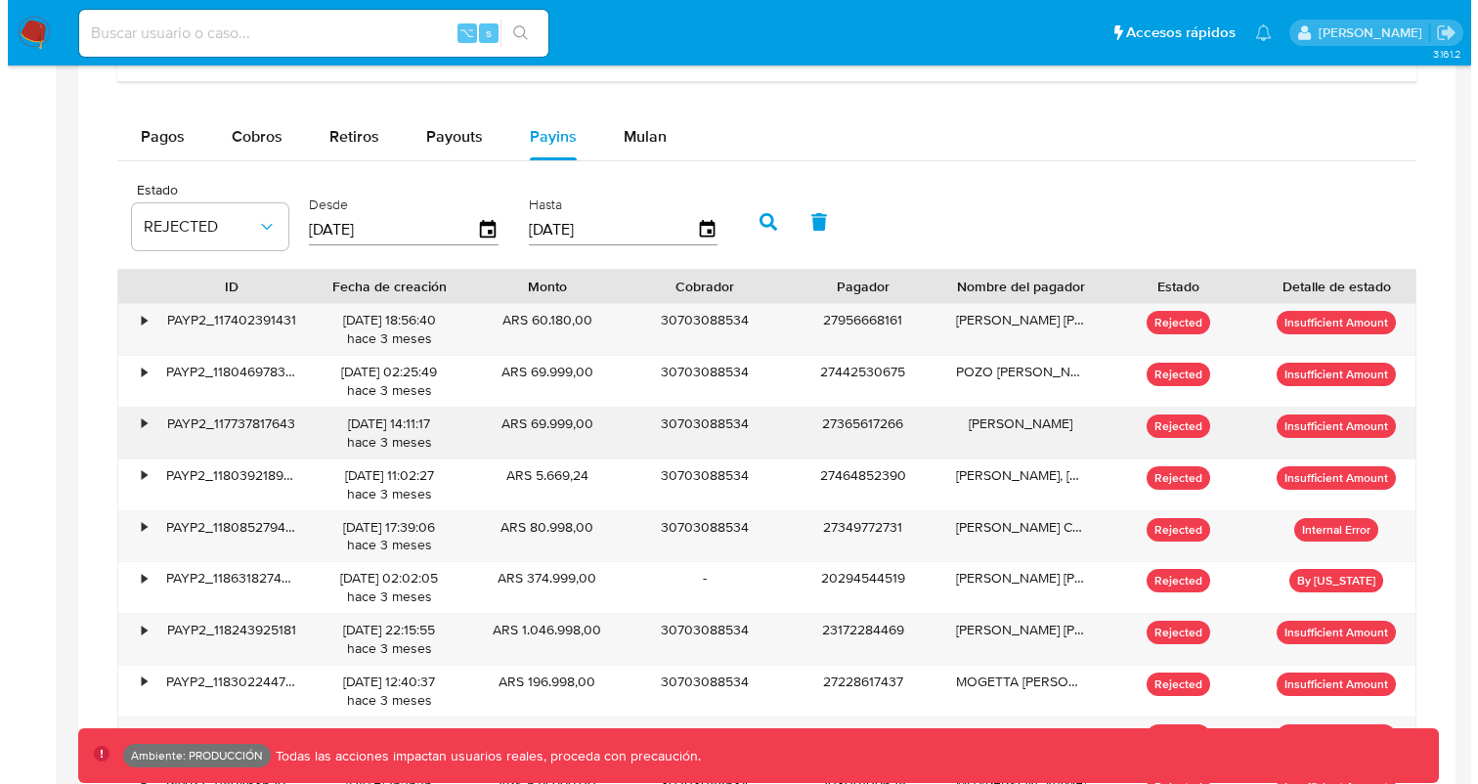
scroll to position [1288, 0]
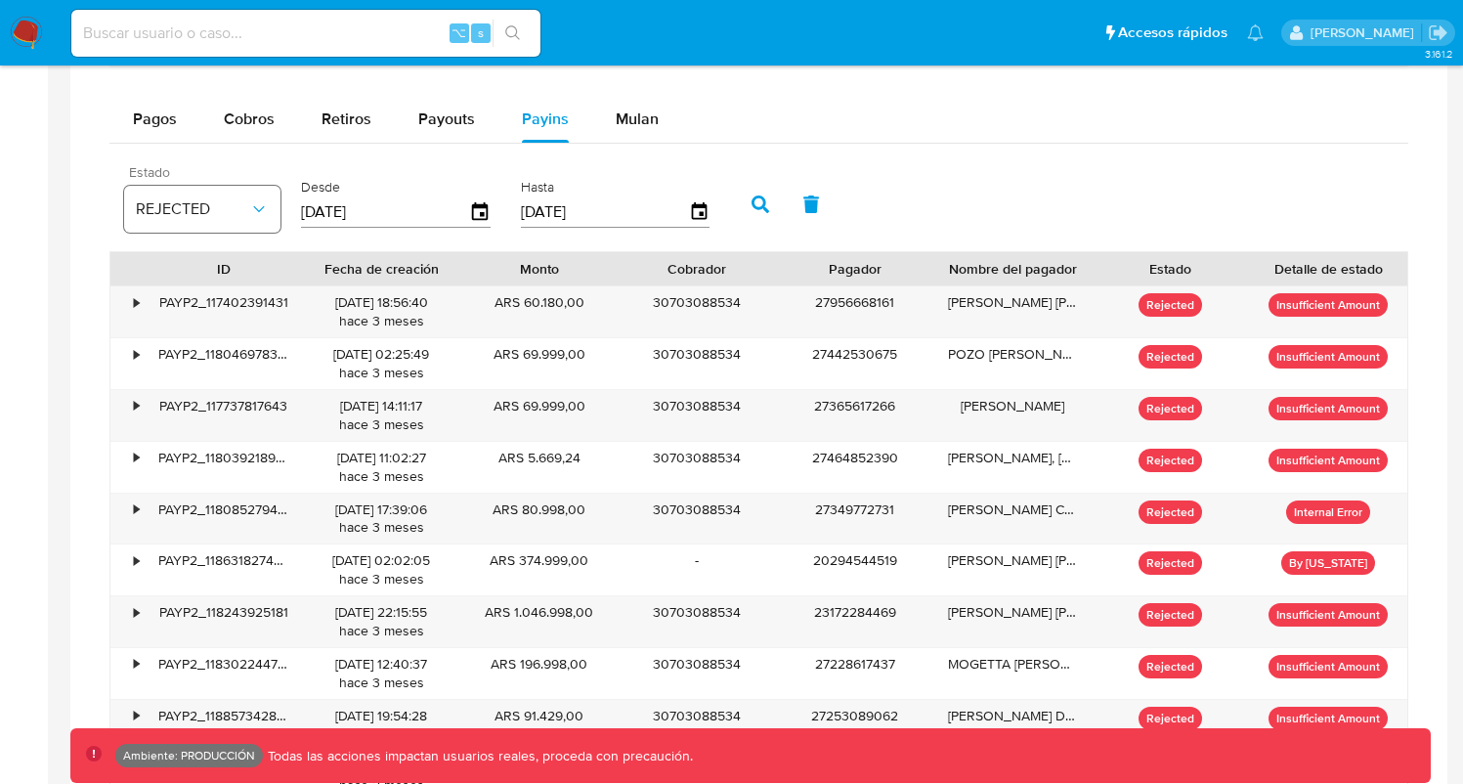
click at [194, 200] on span "REJECTED" at bounding box center [192, 209] width 113 height 20
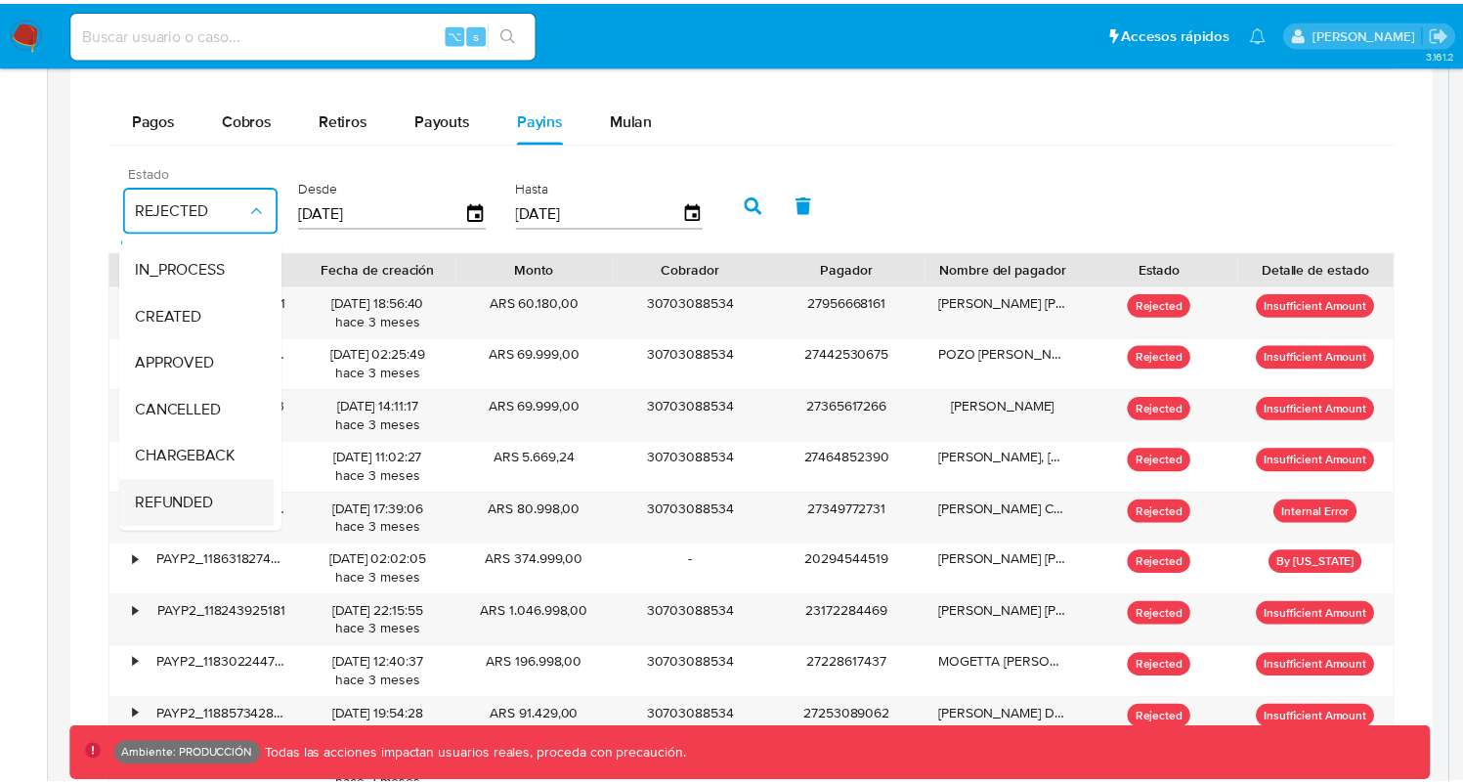
scroll to position [144, 0]
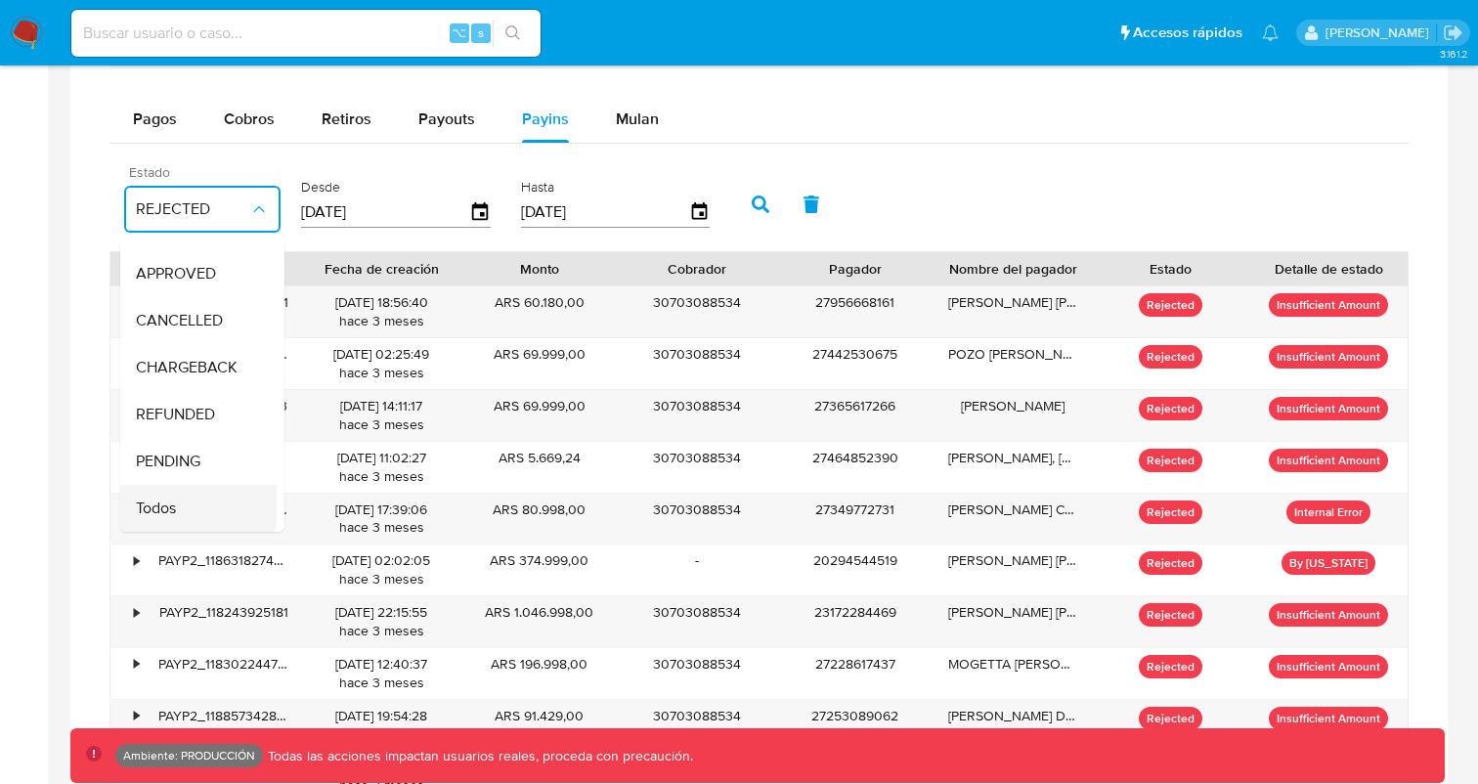
click at [165, 499] on span "Todos" at bounding box center [156, 509] width 40 height 20
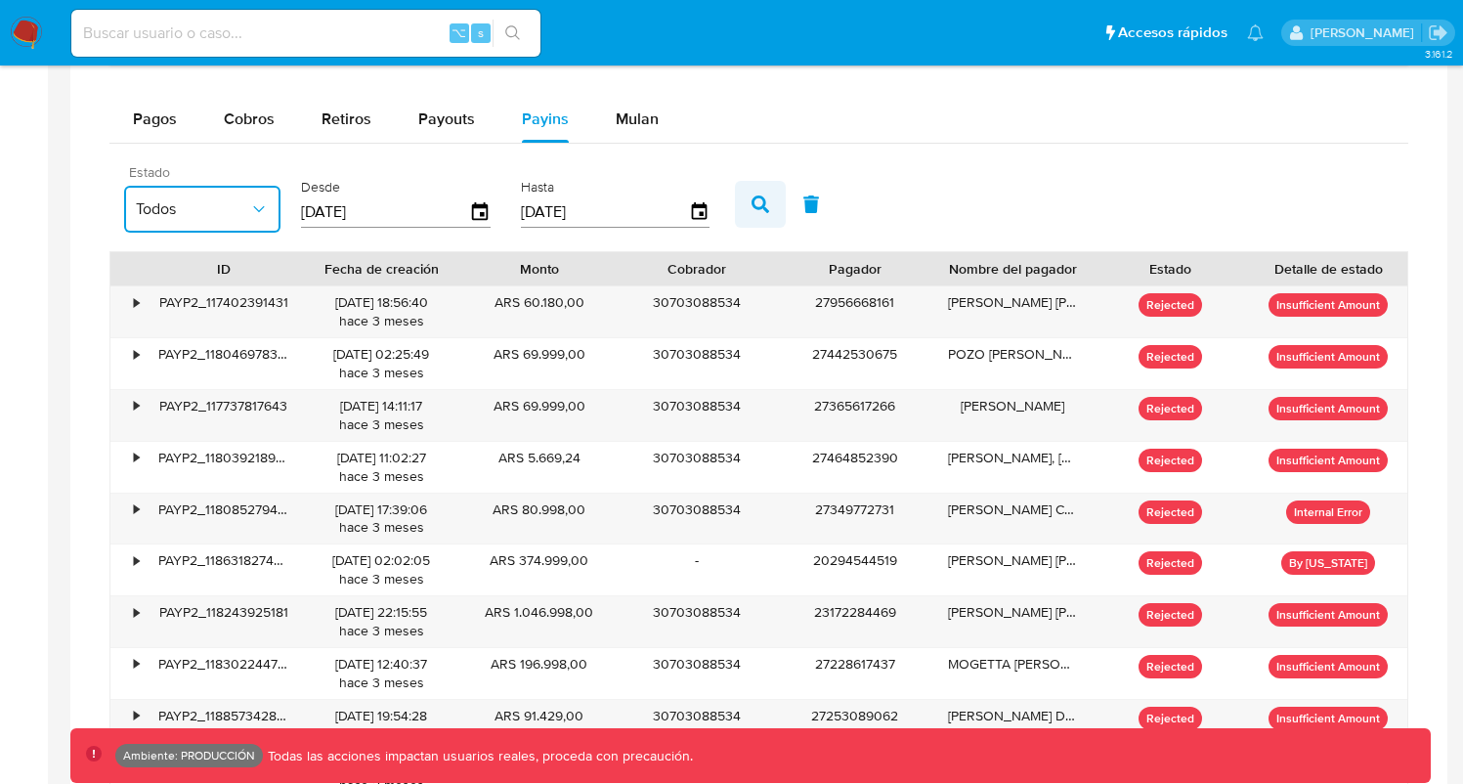
click at [762, 201] on icon "button" at bounding box center [761, 204] width 18 height 18
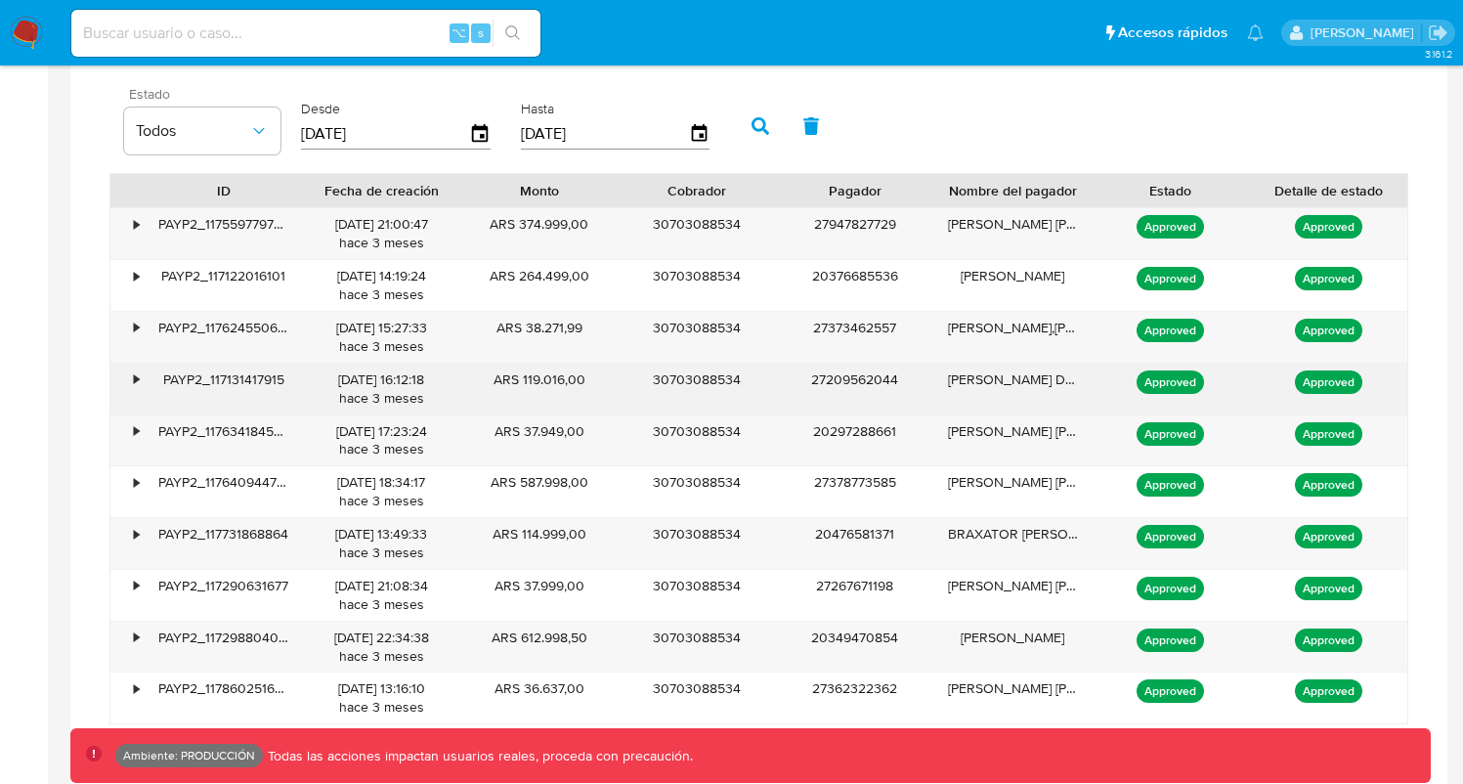
scroll to position [1373, 0]
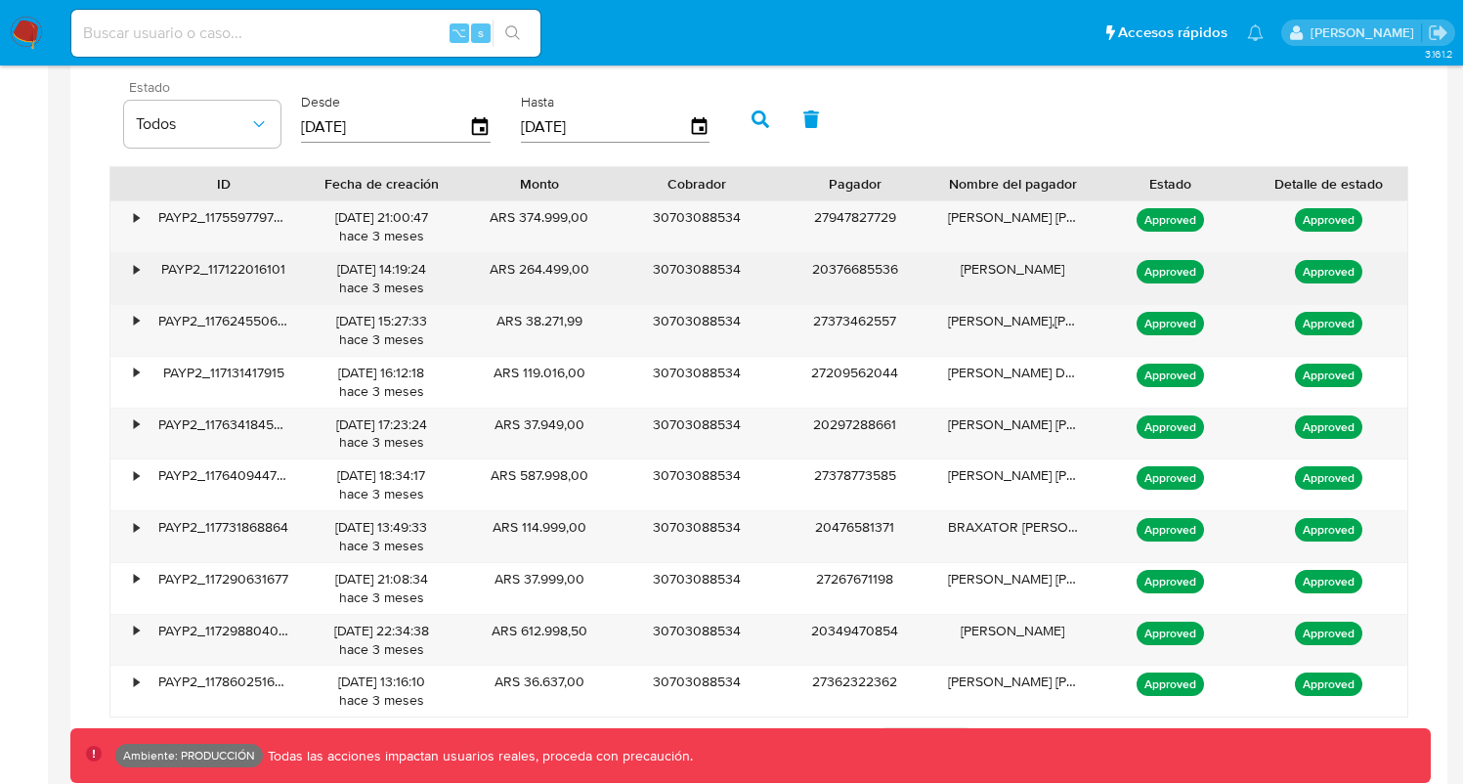
click at [130, 271] on div "•" at bounding box center [127, 278] width 34 height 51
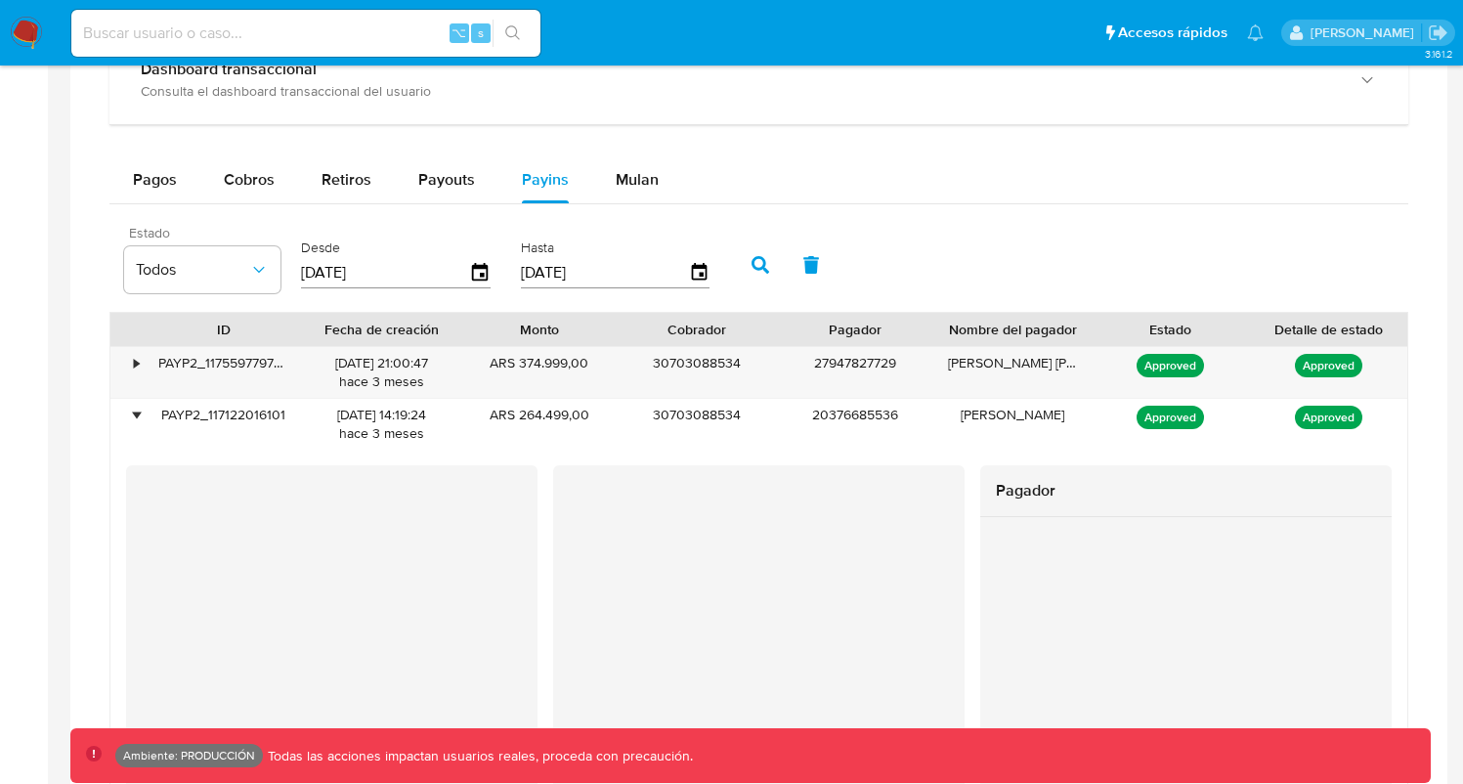
scroll to position [1194, 0]
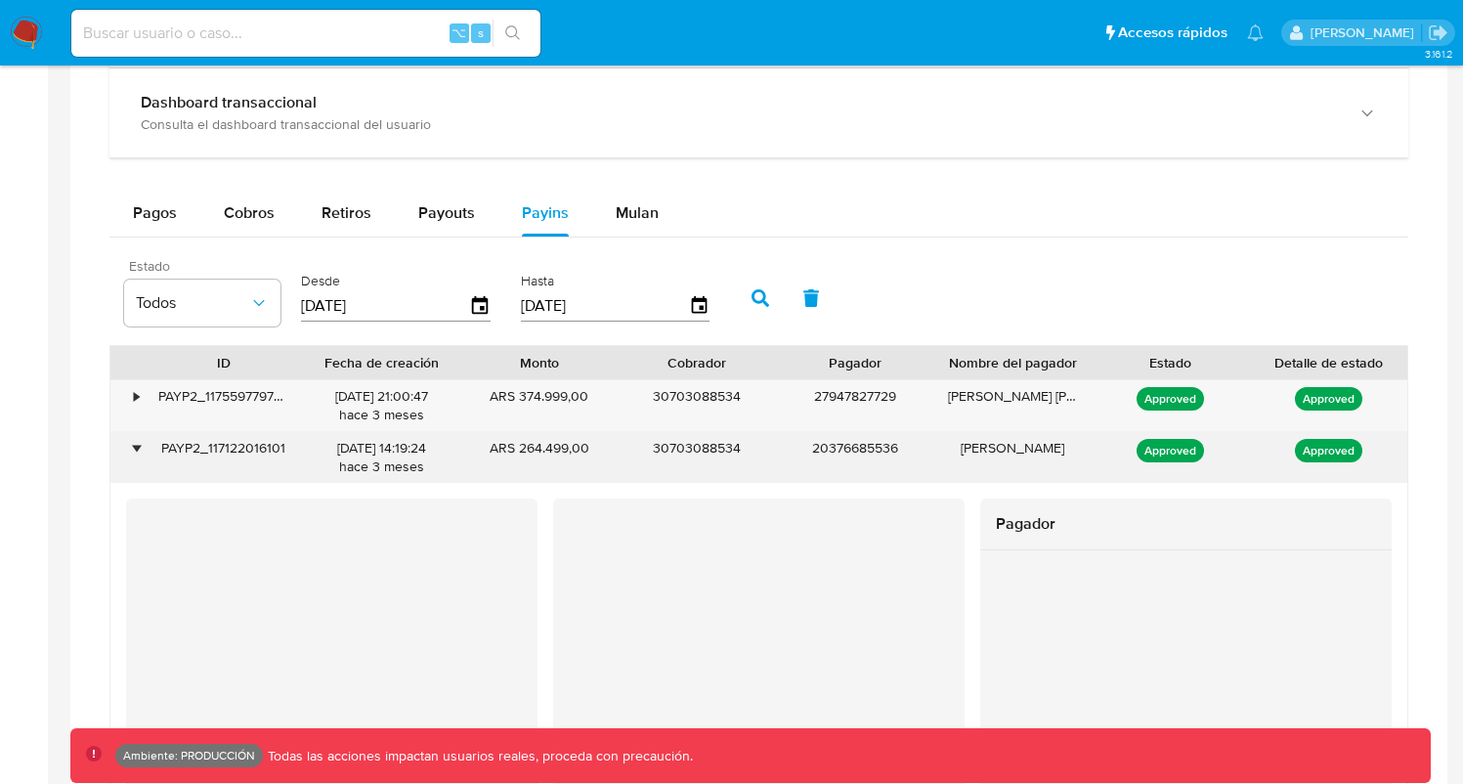
click at [134, 450] on div "•" at bounding box center [136, 448] width 5 height 19
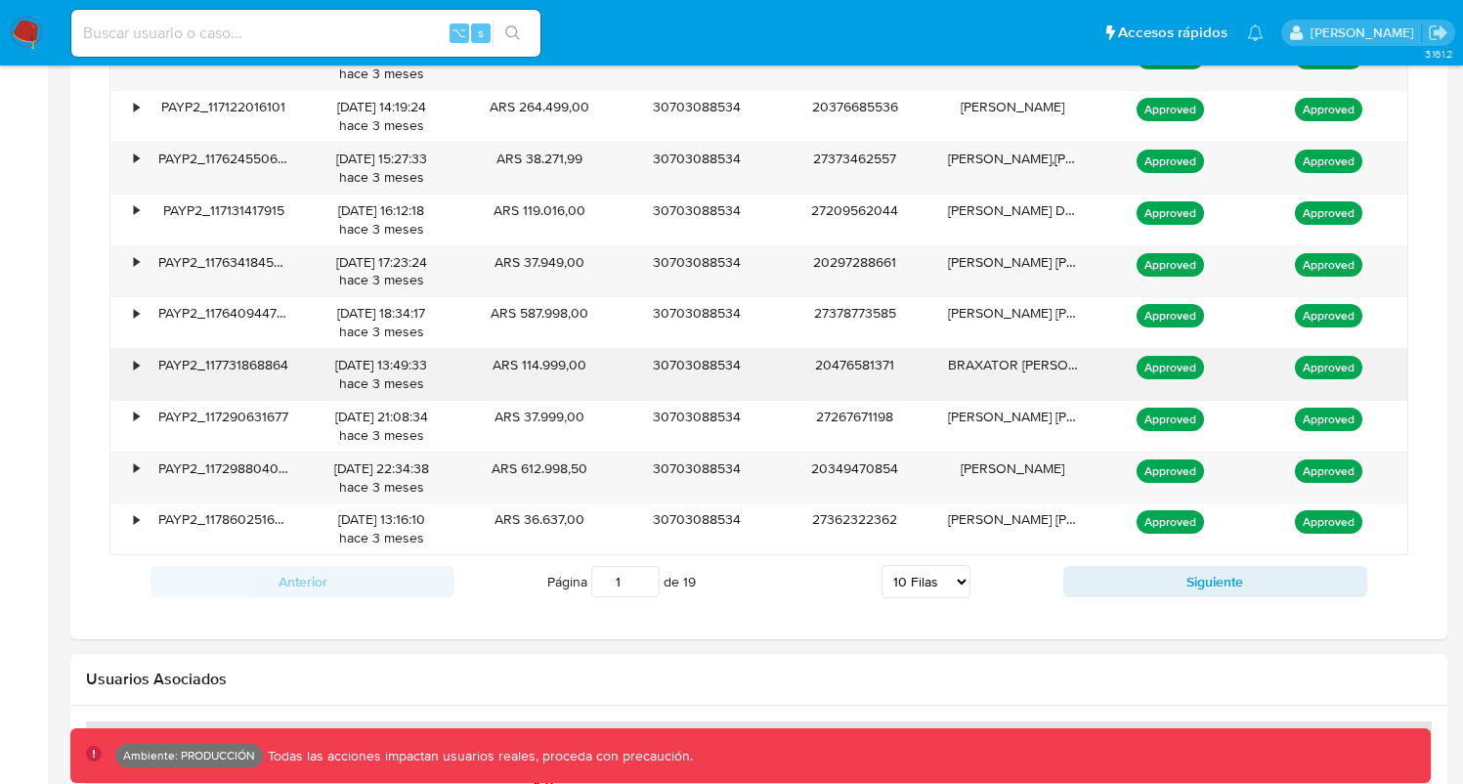
scroll to position [1543, 0]
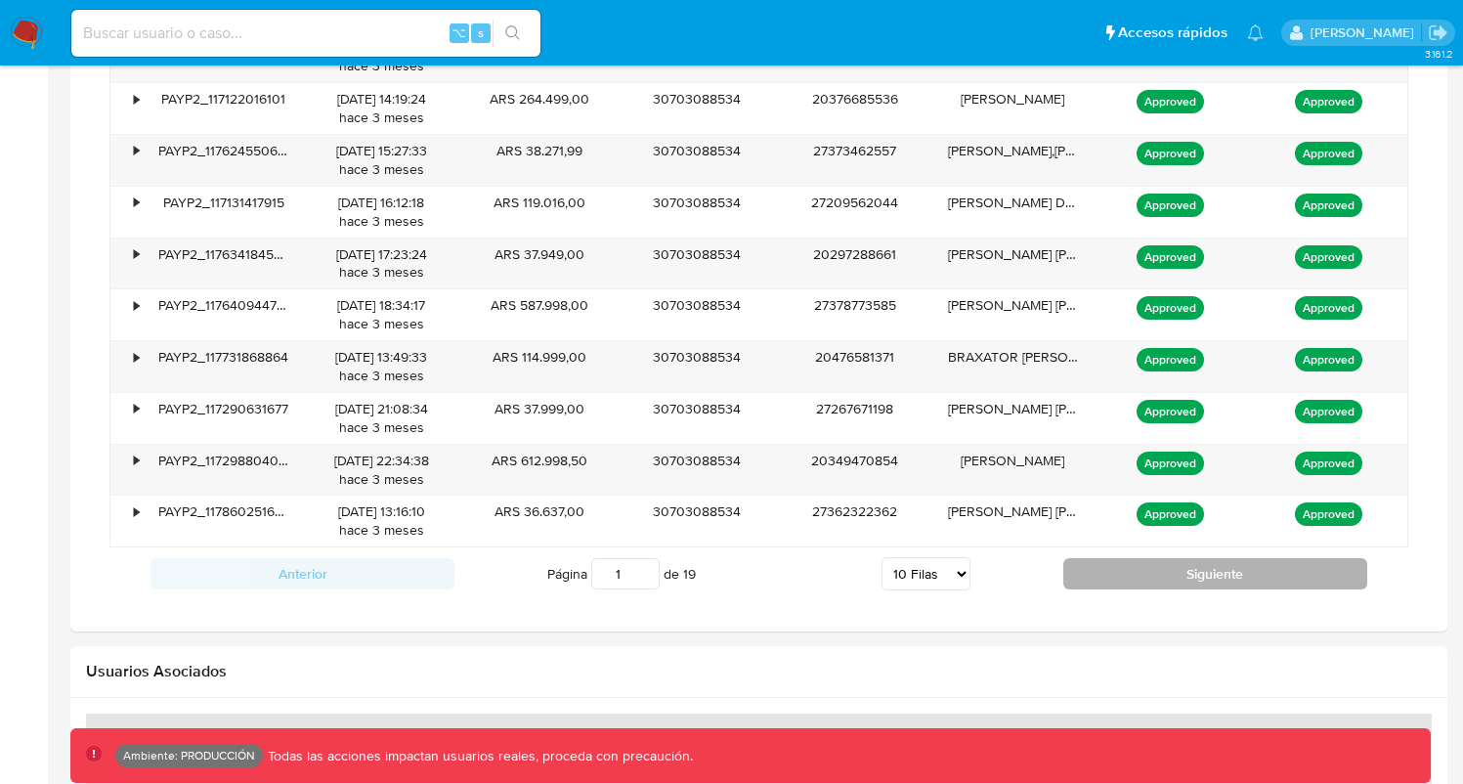
click at [1116, 575] on button "Siguiente" at bounding box center [1216, 573] width 304 height 31
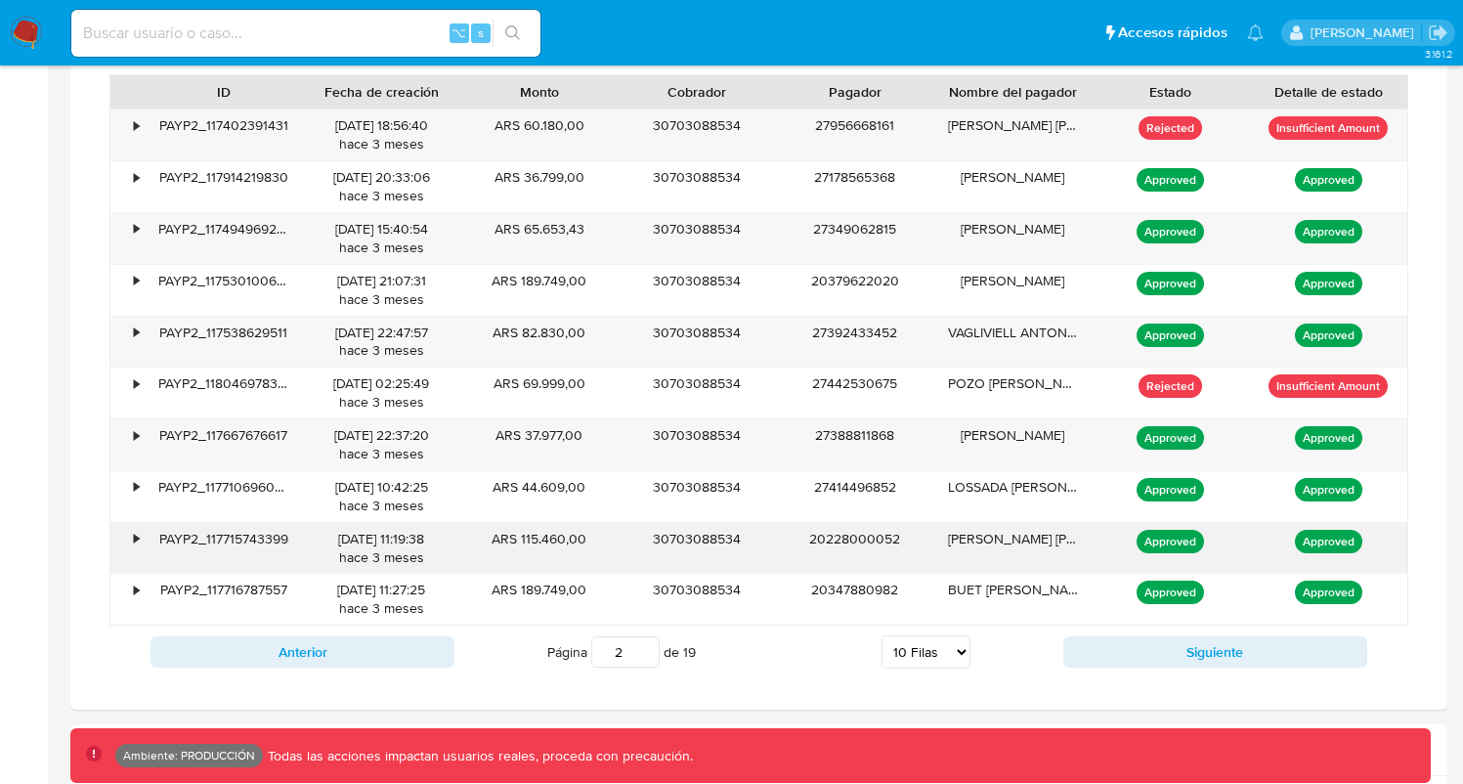
scroll to position [1454, 0]
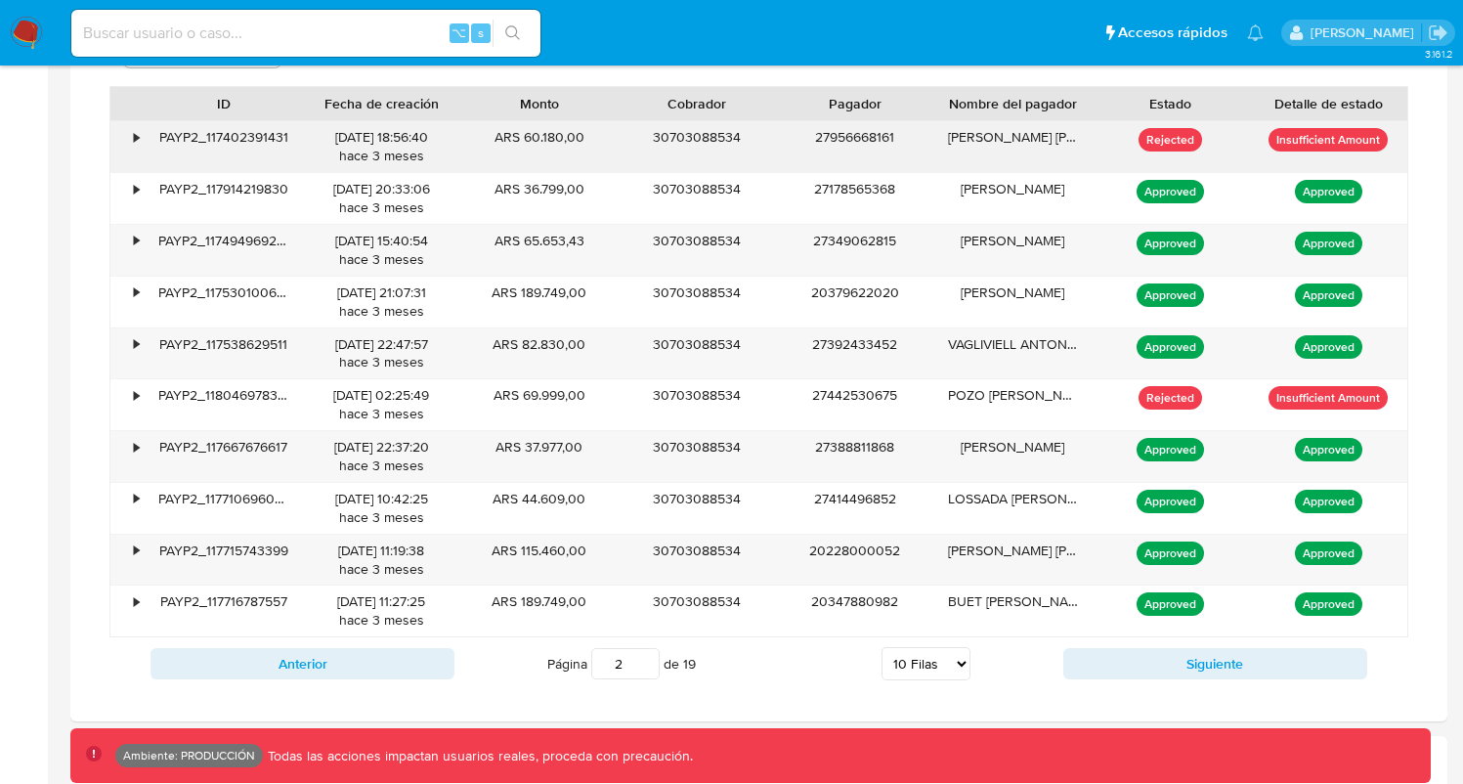
click at [1307, 140] on p "Insufficient Amount" at bounding box center [1328, 139] width 119 height 23
click at [1107, 677] on button "Siguiente" at bounding box center [1216, 663] width 304 height 31
type input "3"
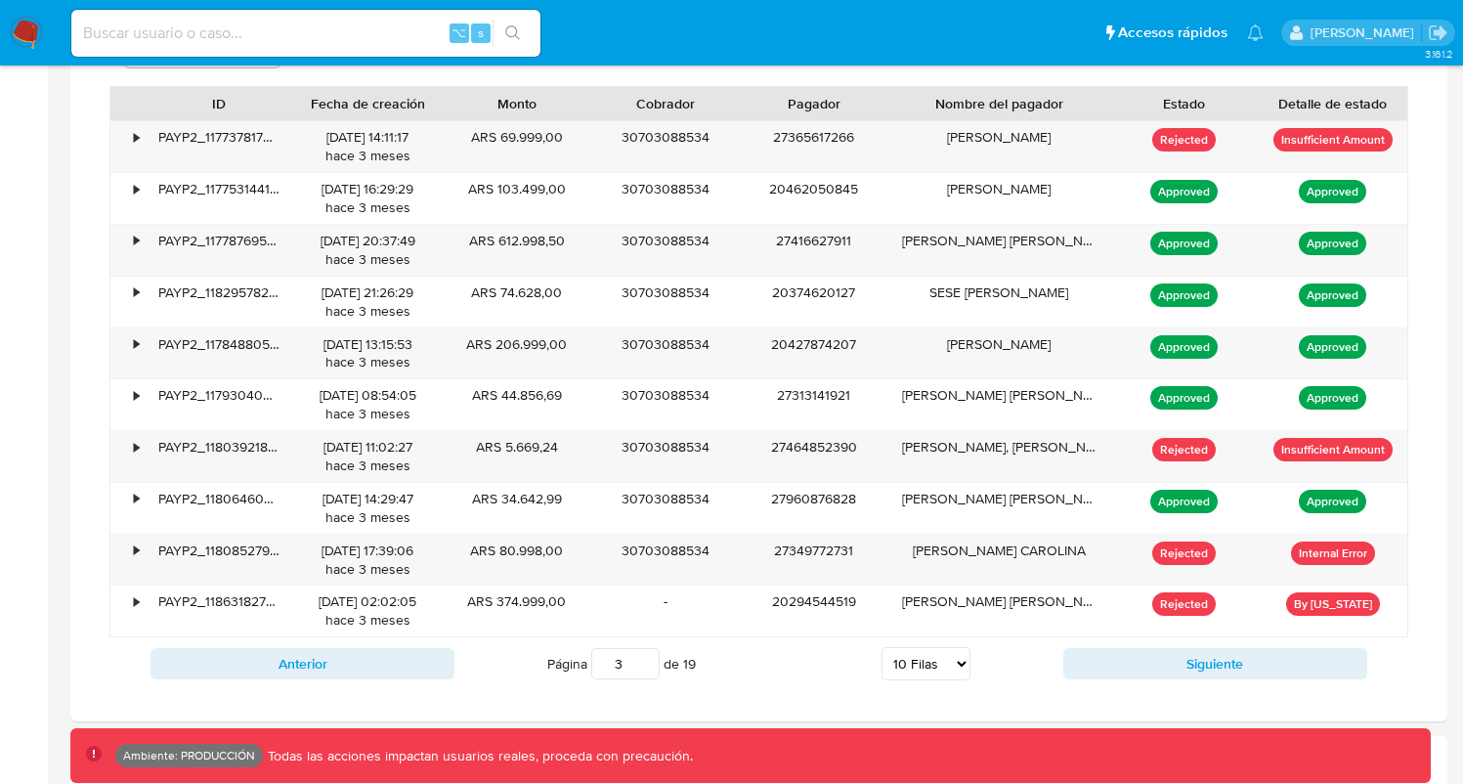
drag, startPoint x: 1099, startPoint y: 108, endPoint x: 1158, endPoint y: 108, distance: 59.6
click at [1159, 107] on div "ID Fecha de creación Monto Cobrador Pagador Nombre del pagador Estado Detalle d…" at bounding box center [758, 103] width 1297 height 33
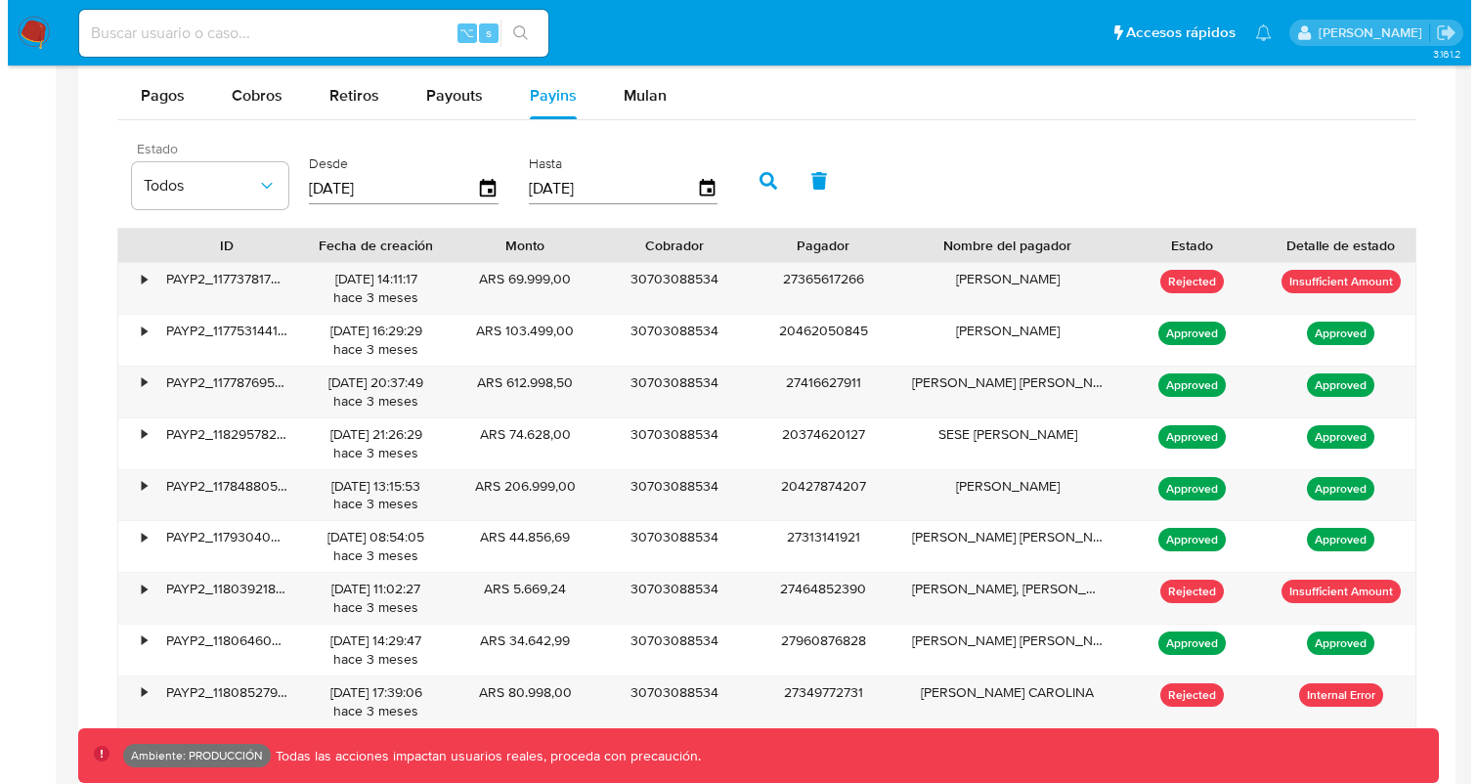
scroll to position [1311, 0]
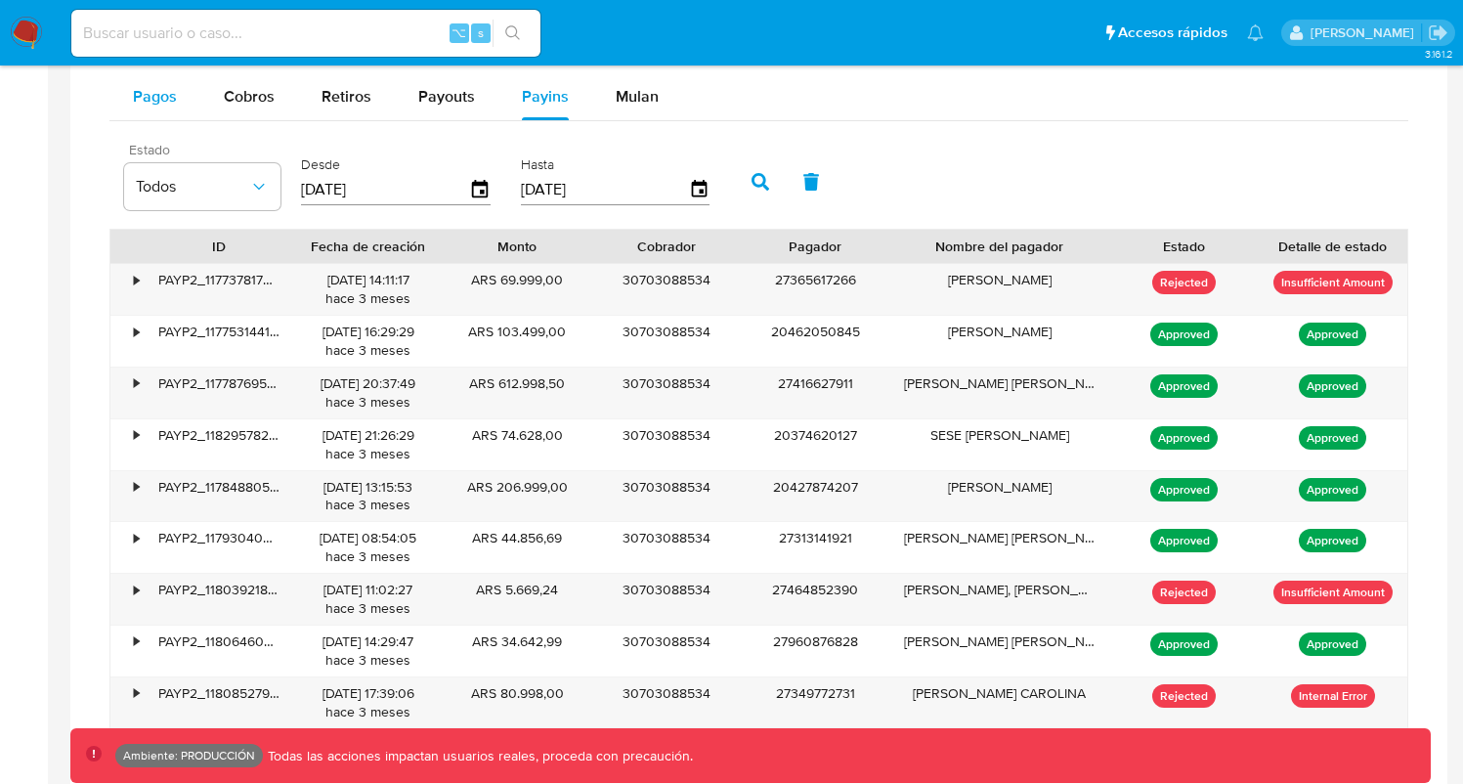
click at [193, 102] on button "Pagos" at bounding box center [154, 96] width 91 height 47
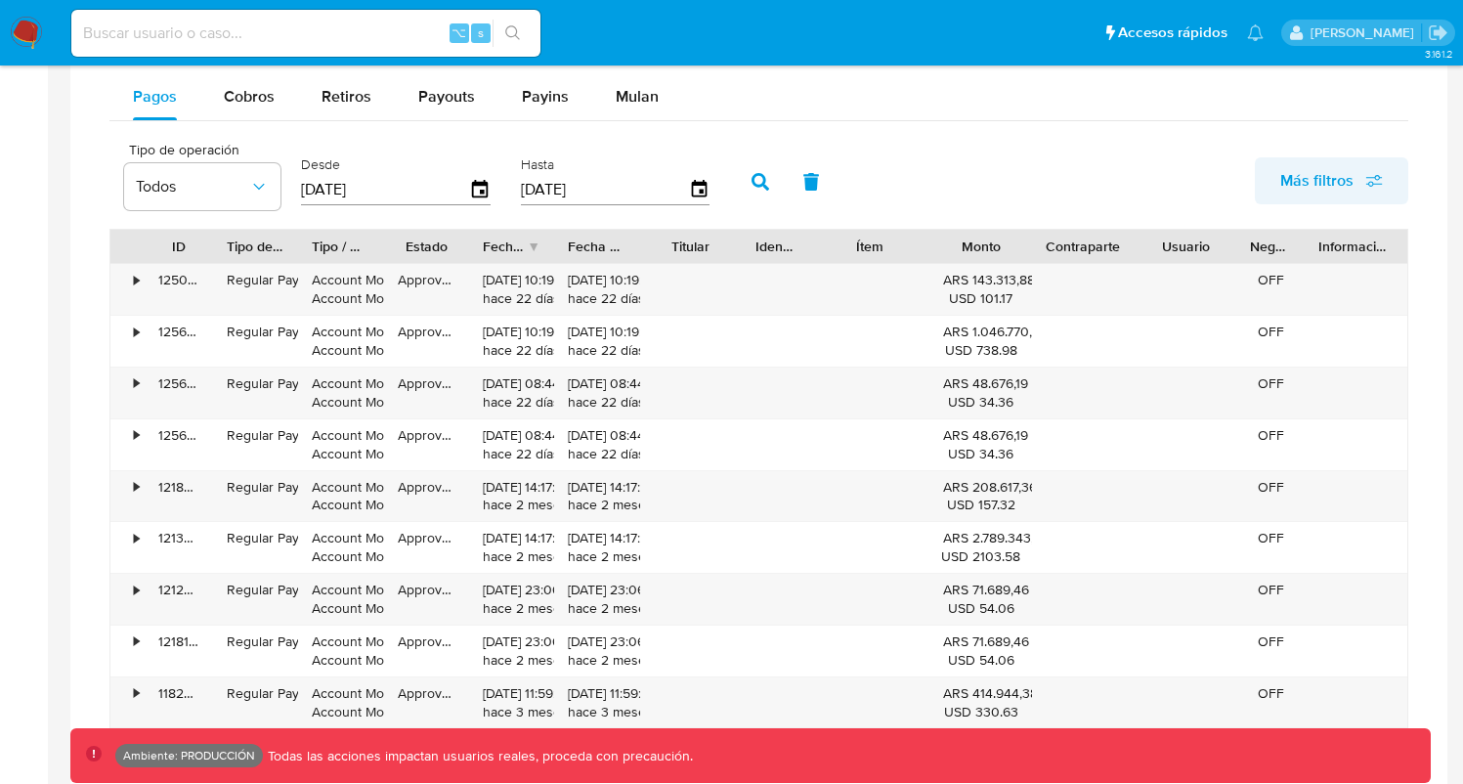
click at [1348, 170] on span "Más filtros" at bounding box center [1317, 180] width 73 height 47
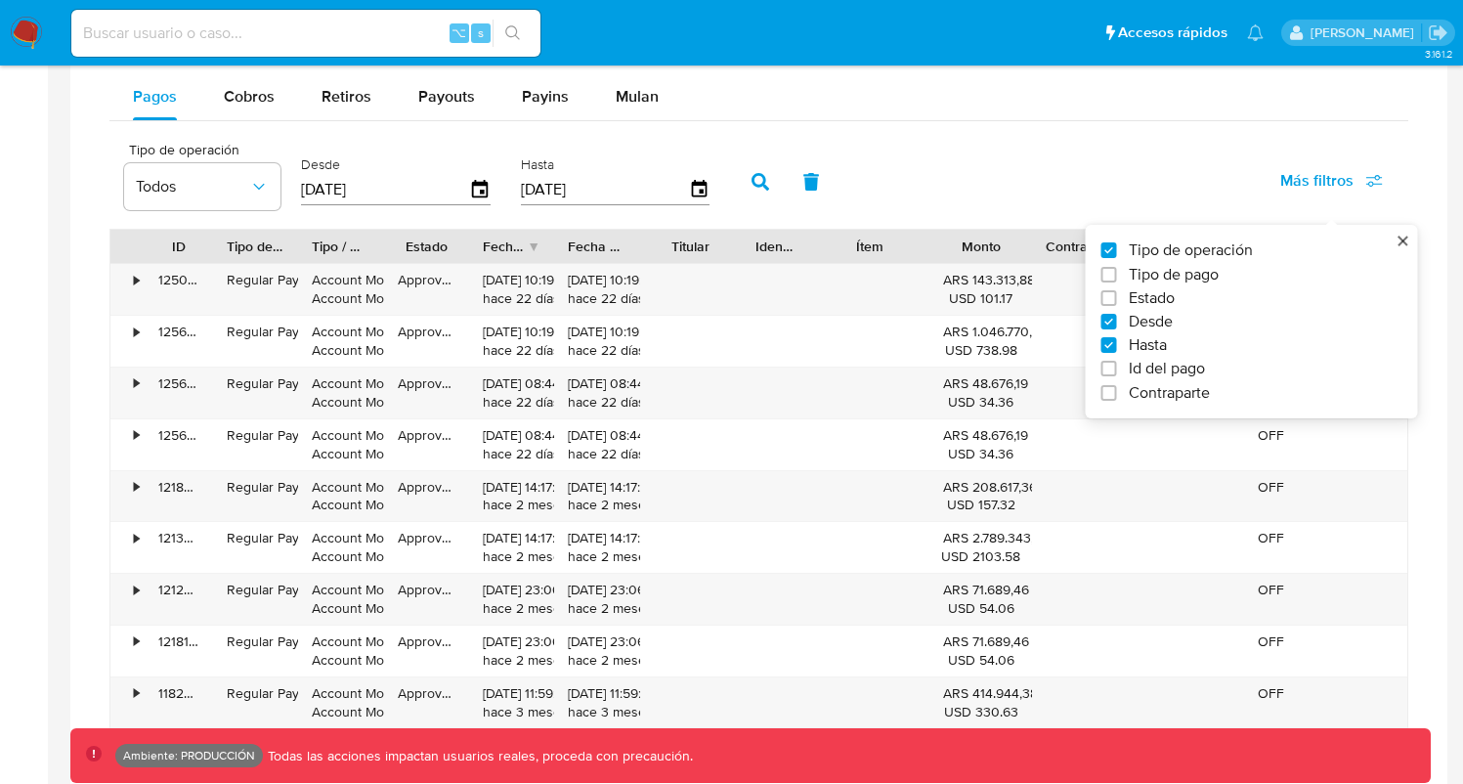
click at [1181, 272] on span "Tipo de pago" at bounding box center [1174, 275] width 90 height 20
click at [1117, 272] on input "Tipo de pago" at bounding box center [1110, 275] width 16 height 16
checkbox input "true"
type input "[DATE]"
click at [307, 197] on button "Todos" at bounding box center [374, 186] width 156 height 47
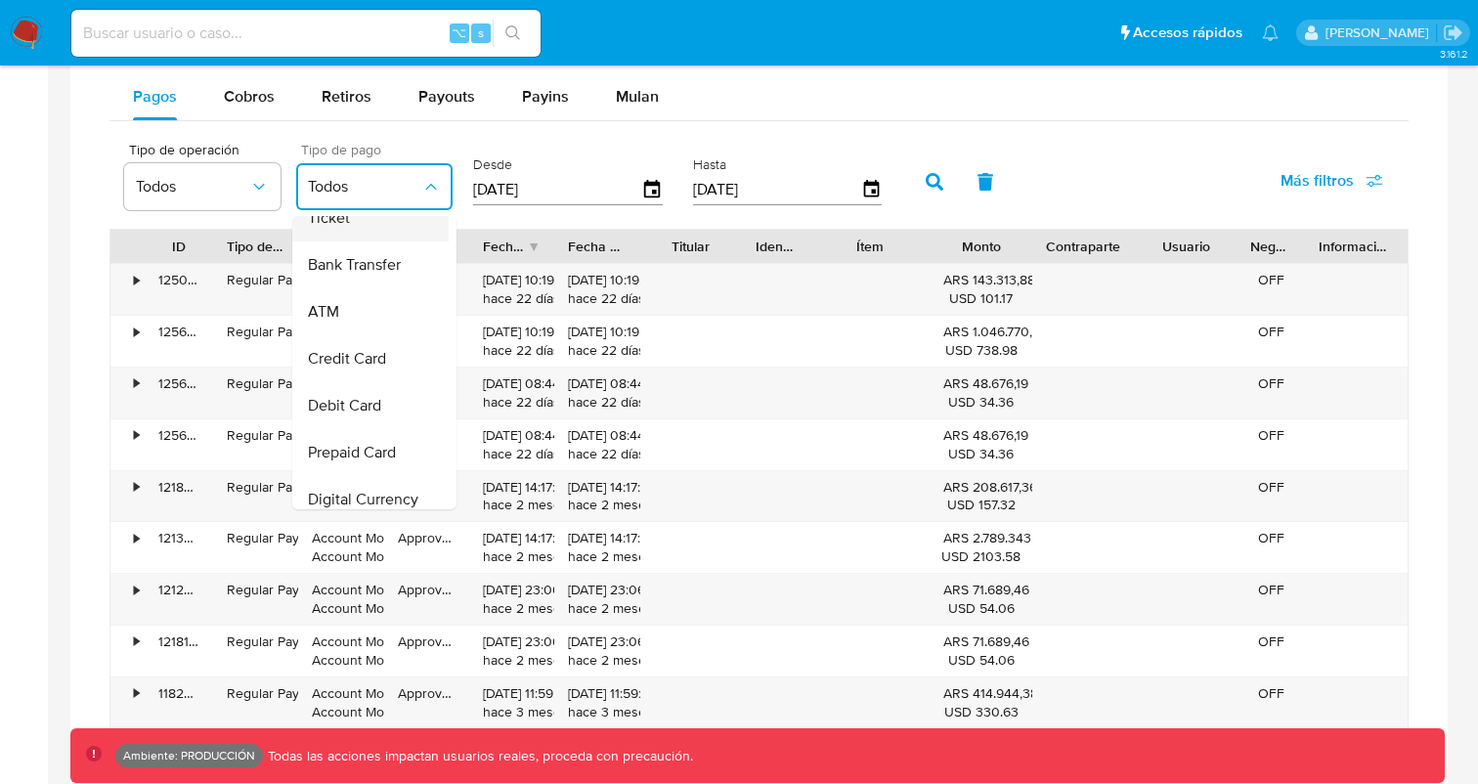
scroll to position [139, 0]
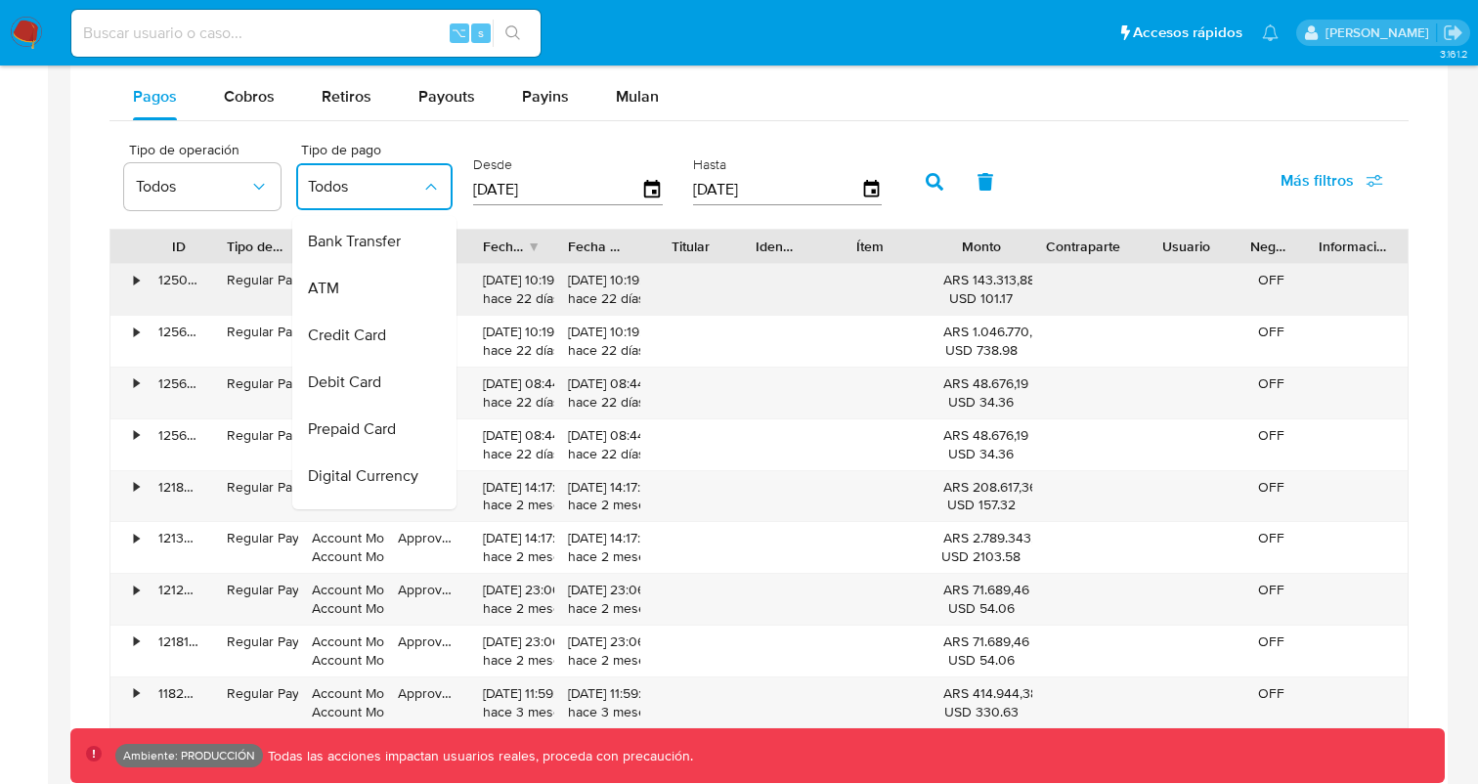
drag, startPoint x: 367, startPoint y: 294, endPoint x: 377, endPoint y: 294, distance: 10.8
click at [367, 294] on div "ATM" at bounding box center [364, 288] width 113 height 47
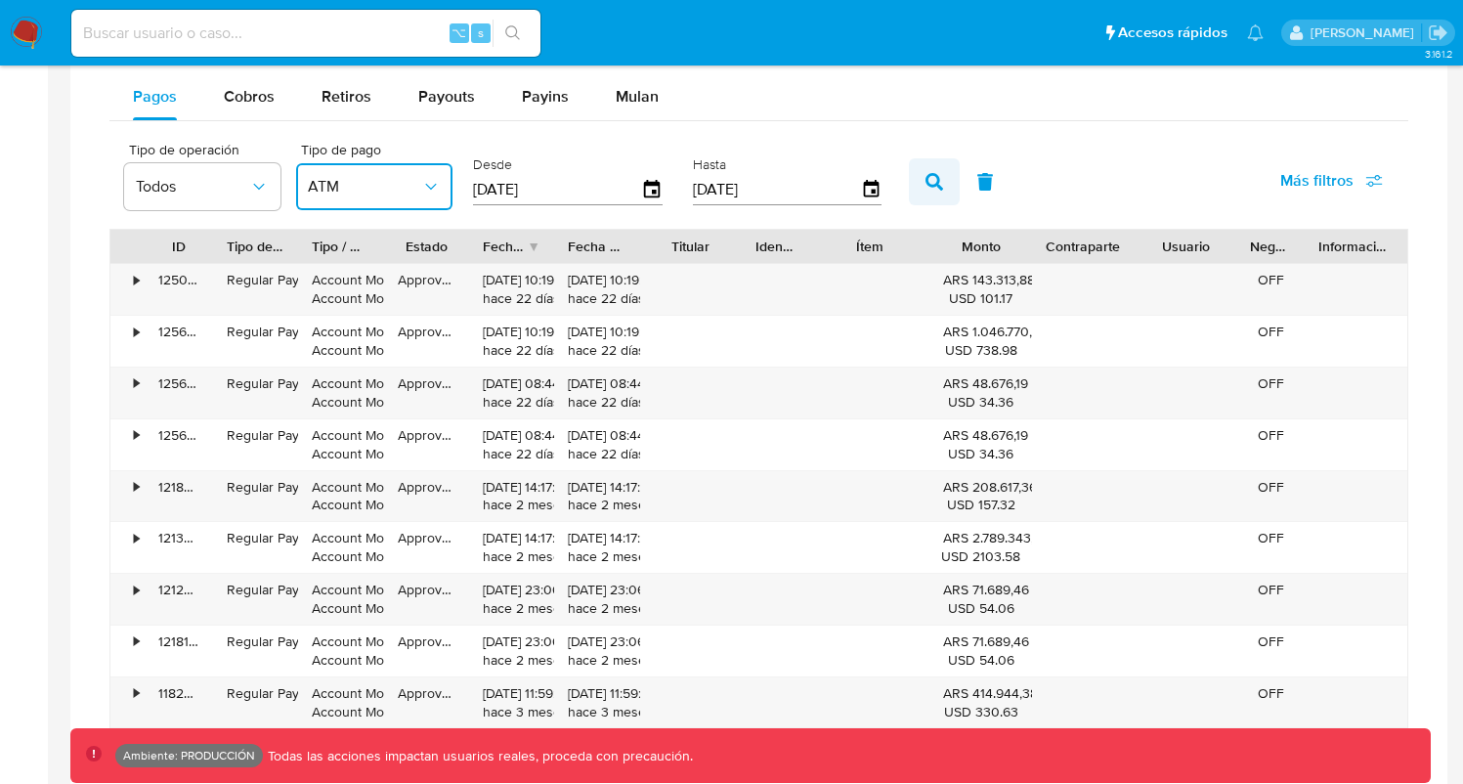
click at [934, 186] on icon "button" at bounding box center [935, 182] width 18 height 18
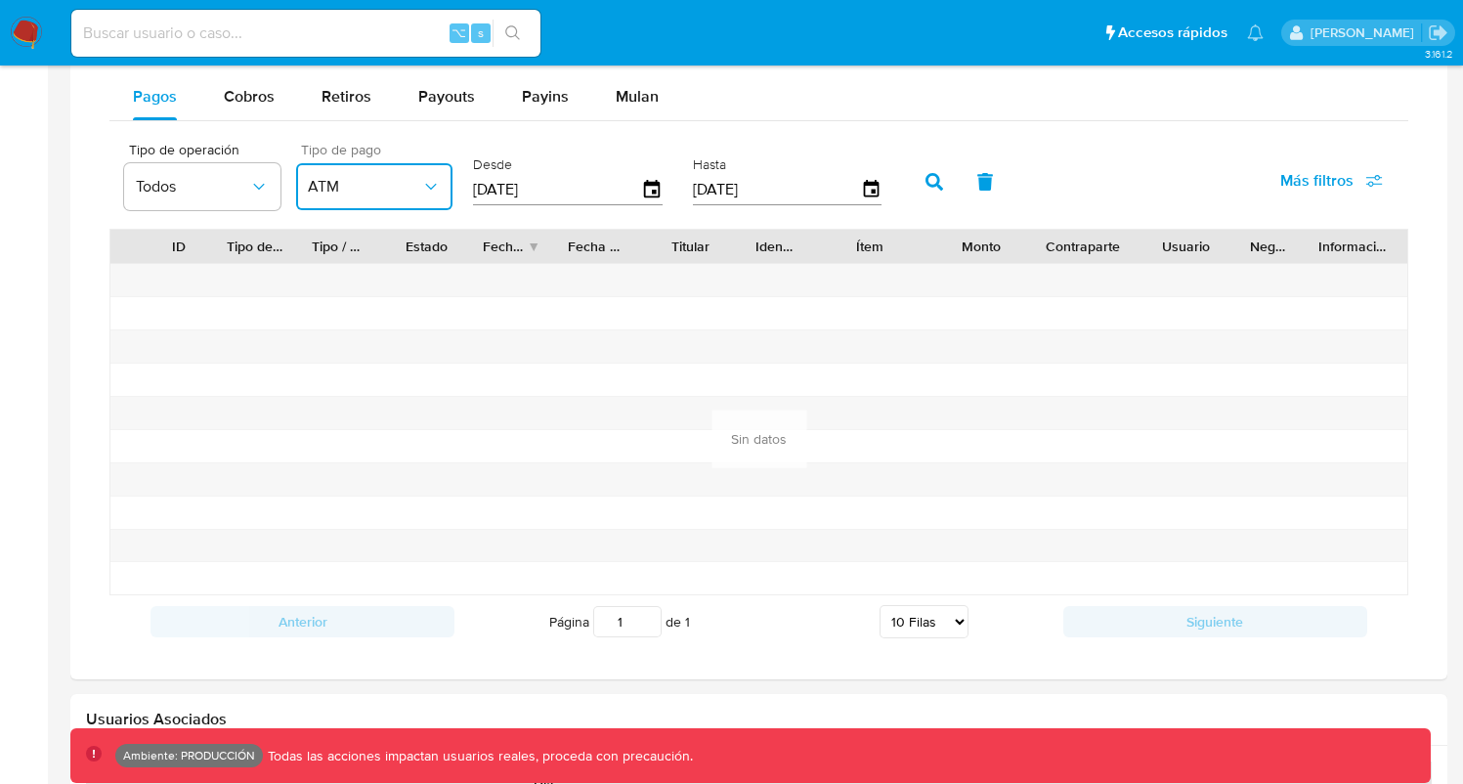
click at [383, 188] on span "ATM" at bounding box center [364, 187] width 113 height 20
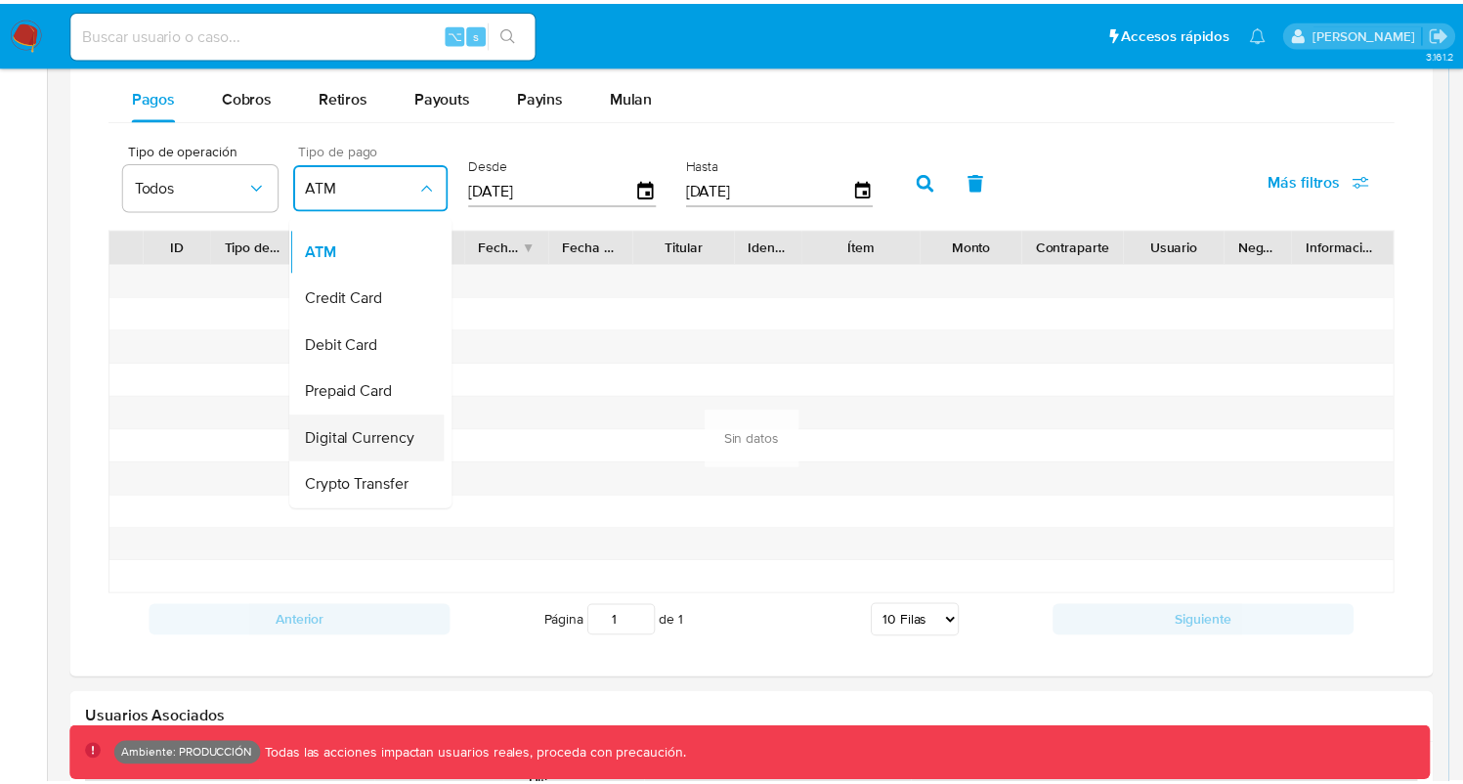
scroll to position [191, 0]
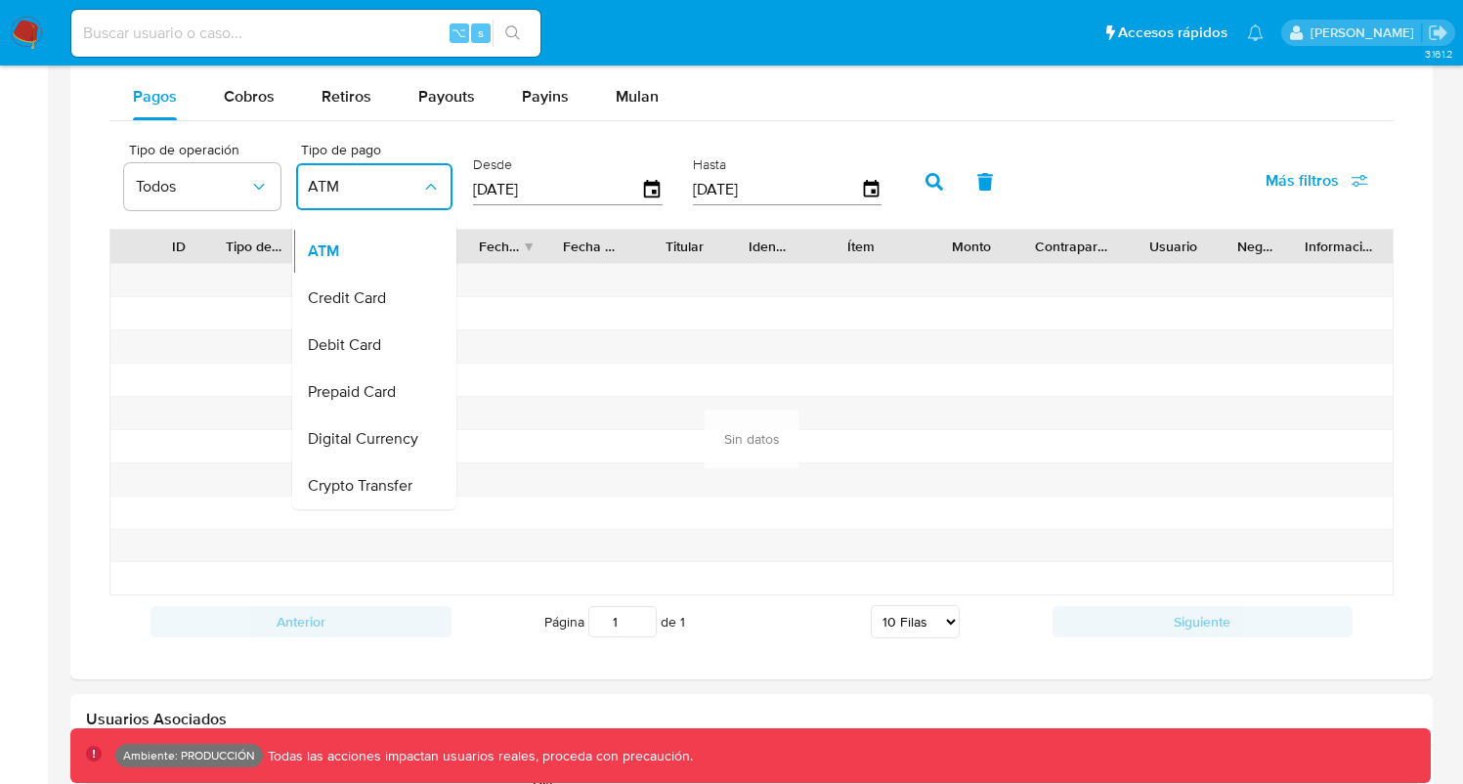
click at [810, 110] on div "Pagos Cobros Retiros Payouts Payins Mulan" at bounding box center [751, 96] width 1284 height 47
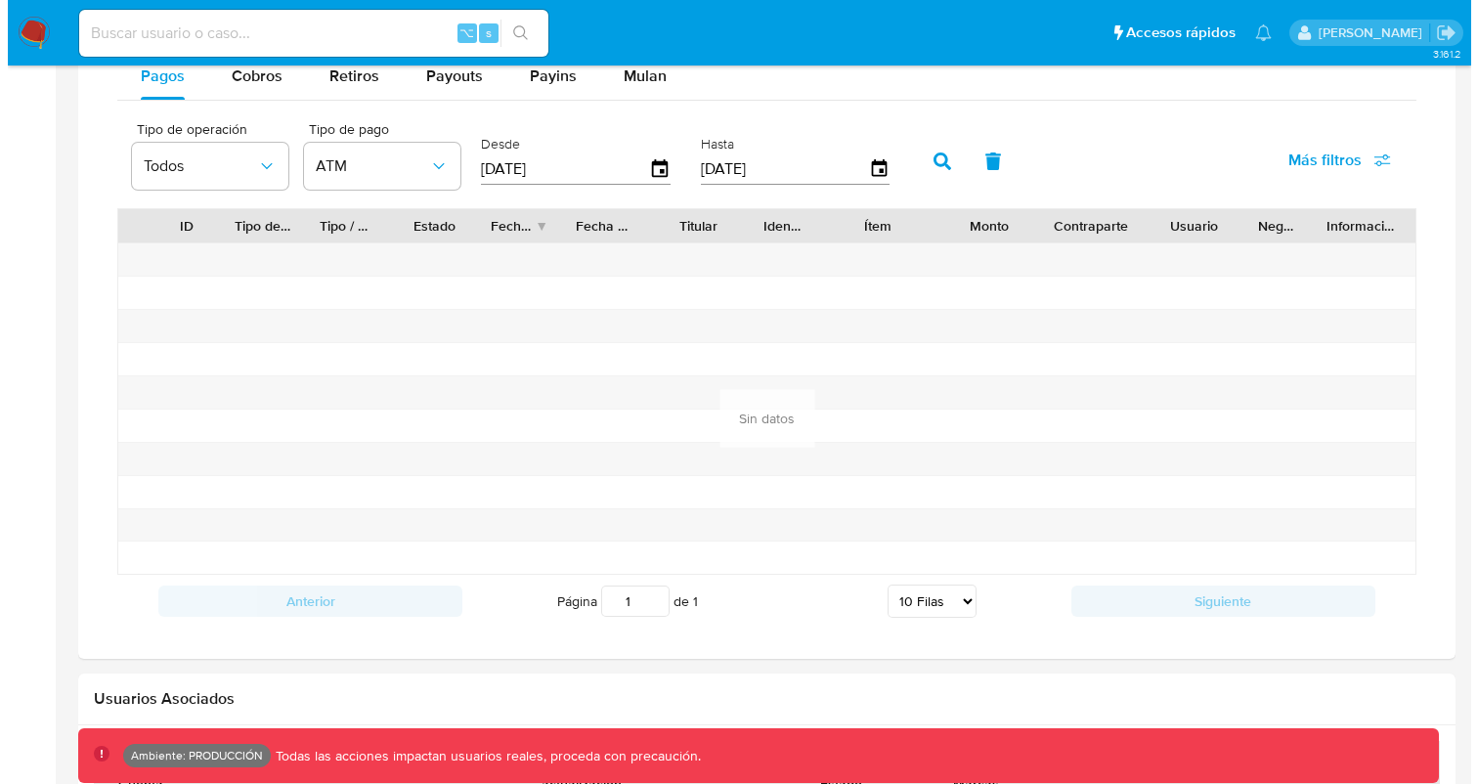
scroll to position [1240, 0]
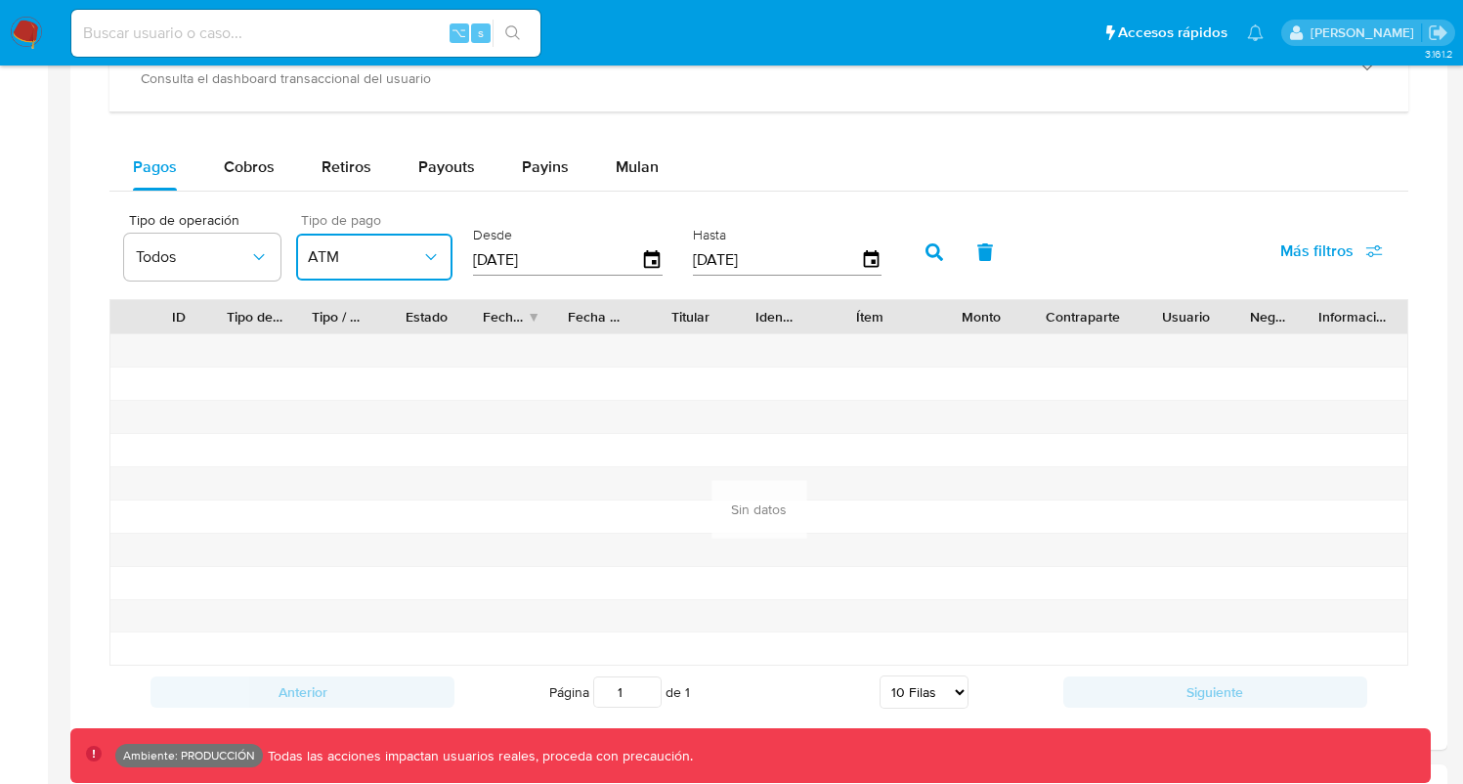
click at [395, 259] on span "ATM" at bounding box center [364, 257] width 113 height 20
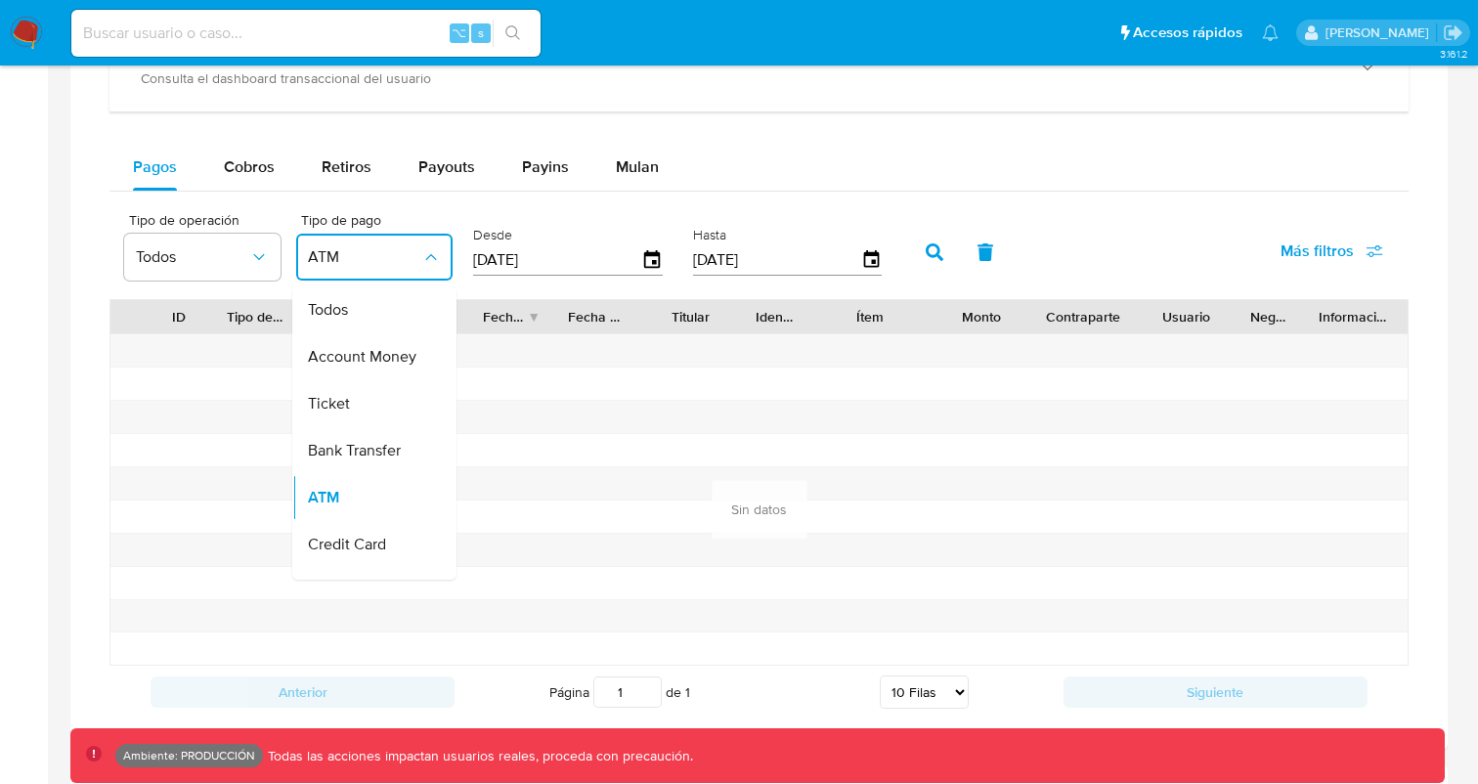
click at [362, 306] on div "Todos" at bounding box center [364, 309] width 113 height 47
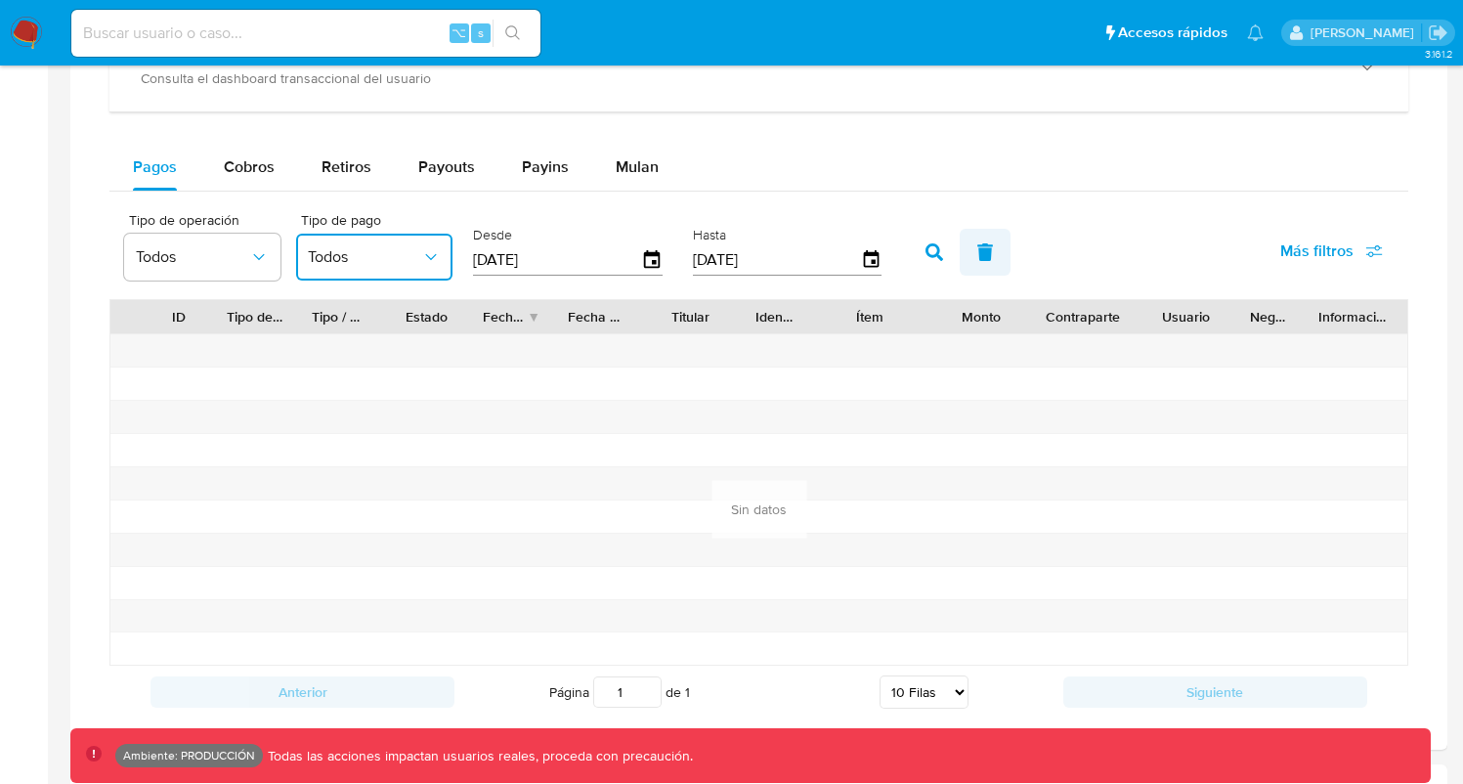
click at [966, 250] on button "button" at bounding box center [985, 252] width 51 height 47
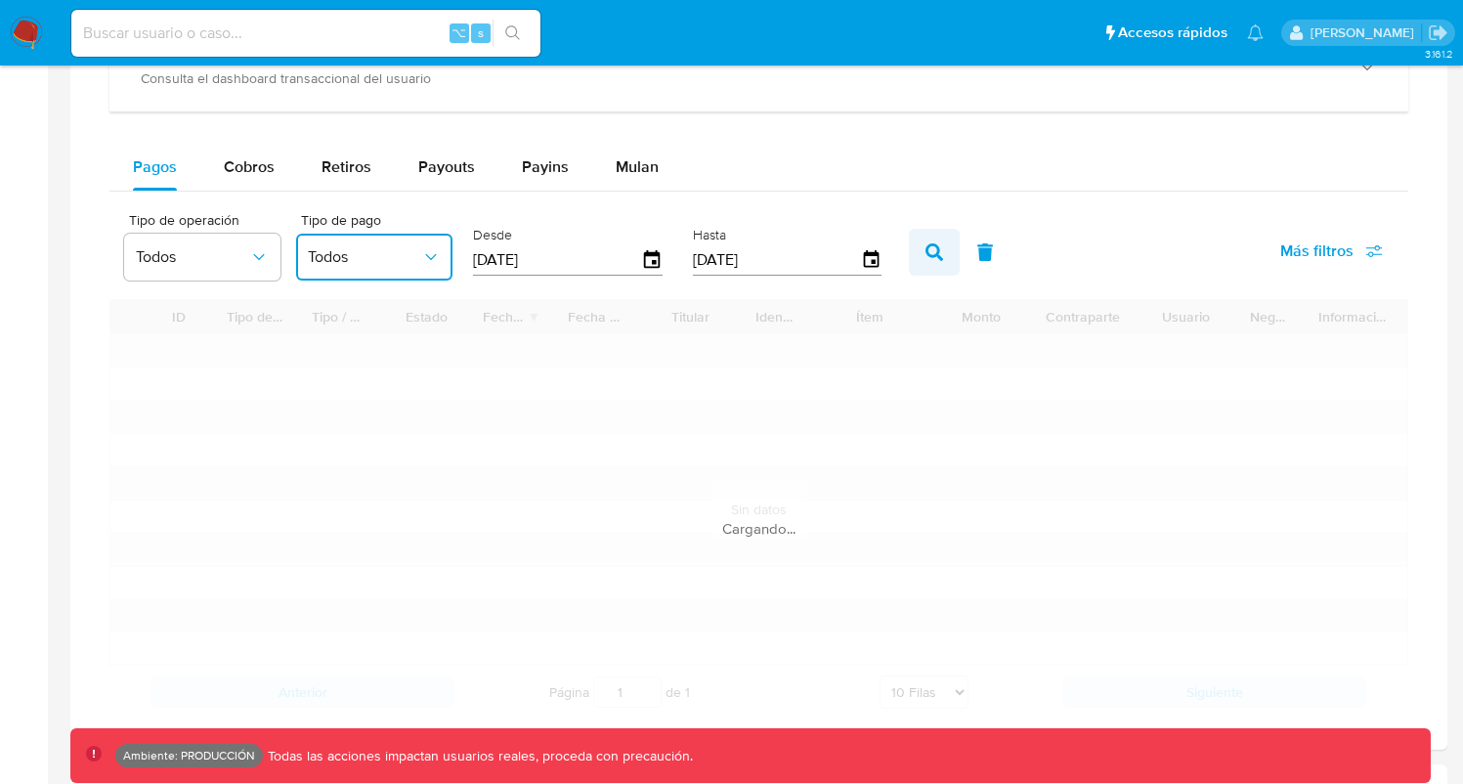
click at [939, 253] on button "button" at bounding box center [934, 252] width 51 height 47
click at [324, 239] on button "Todos" at bounding box center [374, 257] width 156 height 47
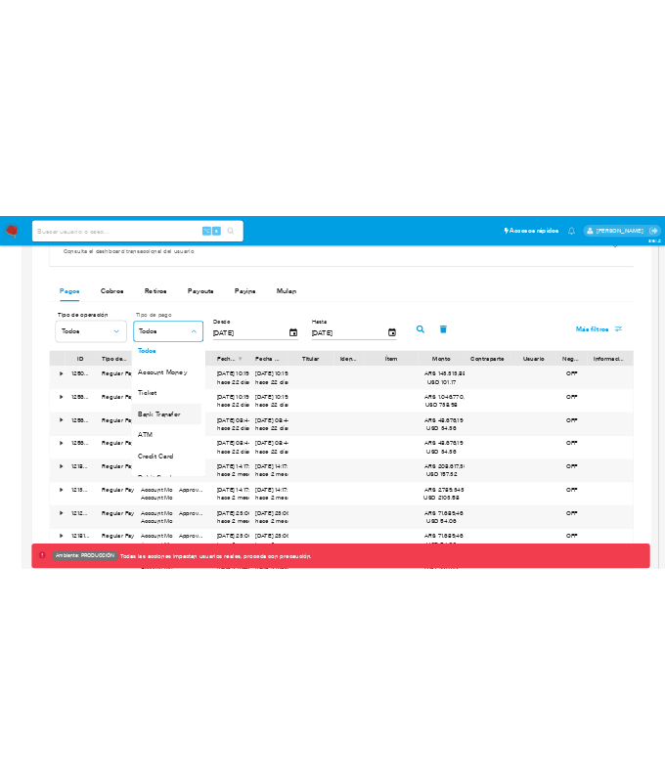
scroll to position [32, 0]
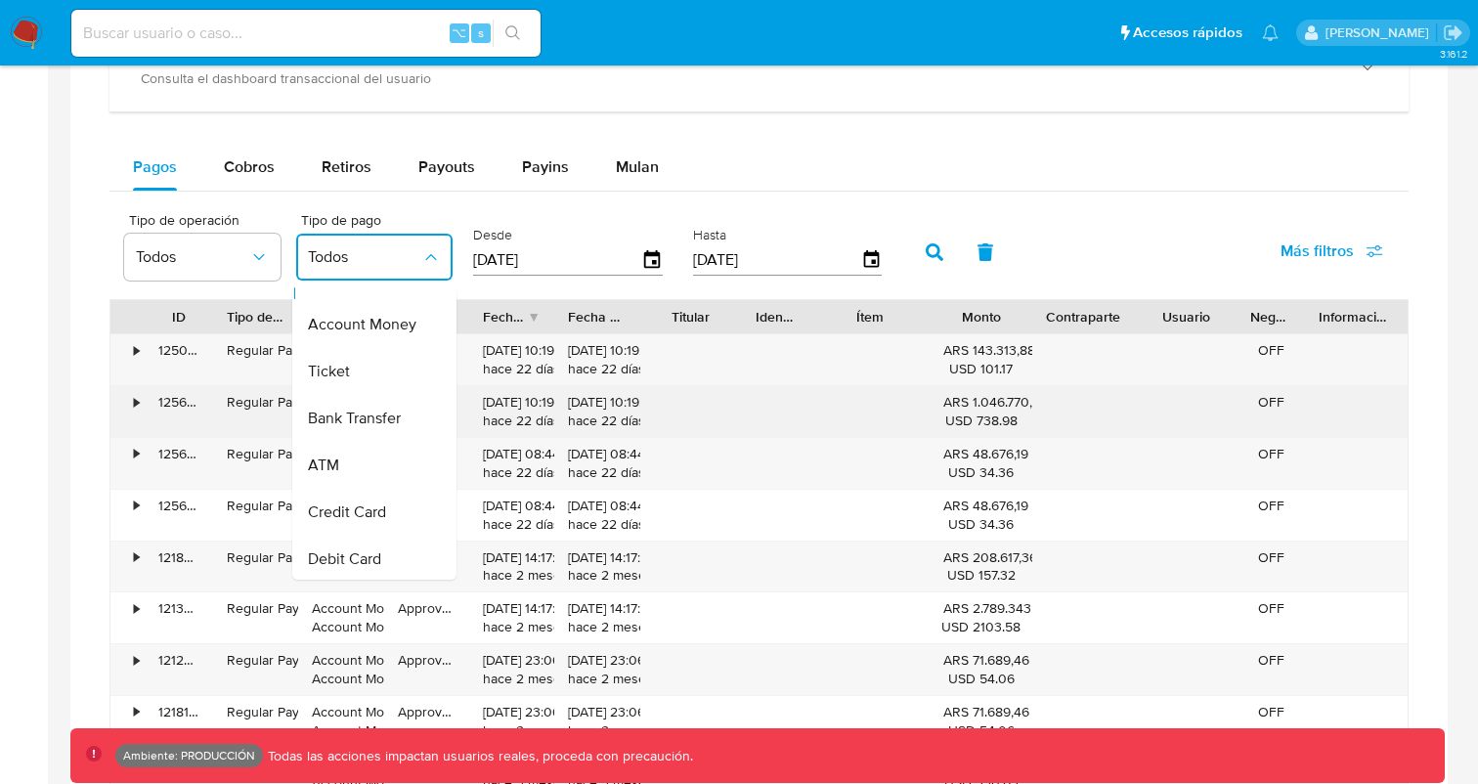
click at [353, 427] on span "Bank Transfer" at bounding box center [354, 419] width 93 height 20
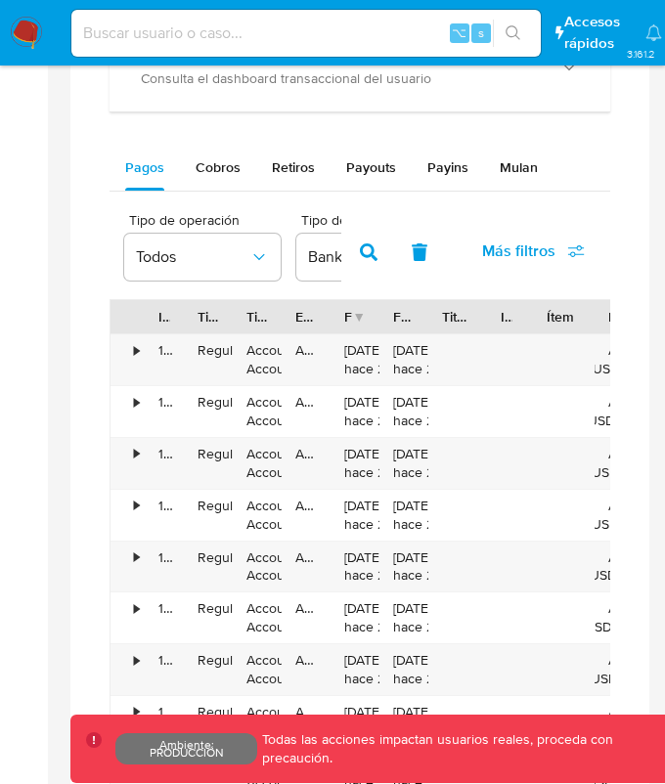
click at [382, 249] on button "button" at bounding box center [368, 252] width 51 height 47
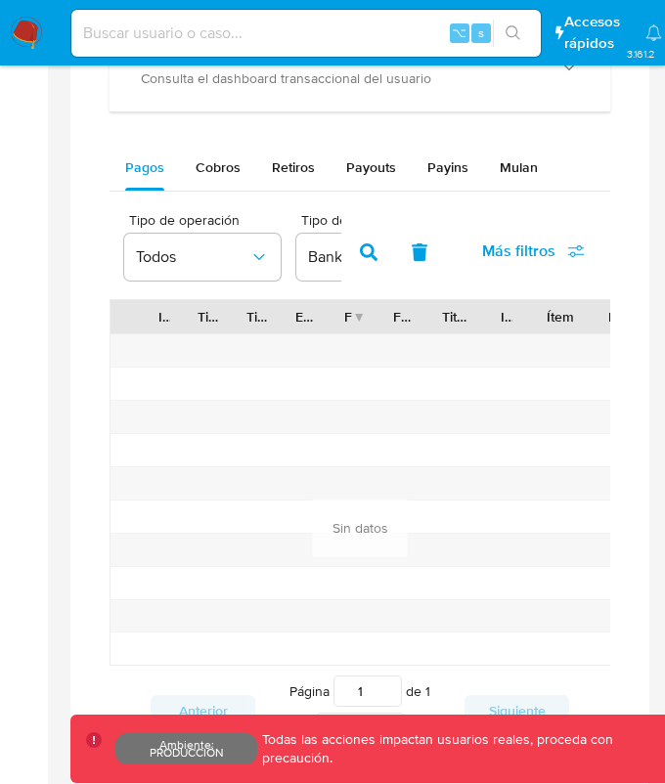
click at [384, 255] on button "button" at bounding box center [368, 252] width 51 height 47
click at [260, 29] on input at bounding box center [305, 33] width 469 height 25
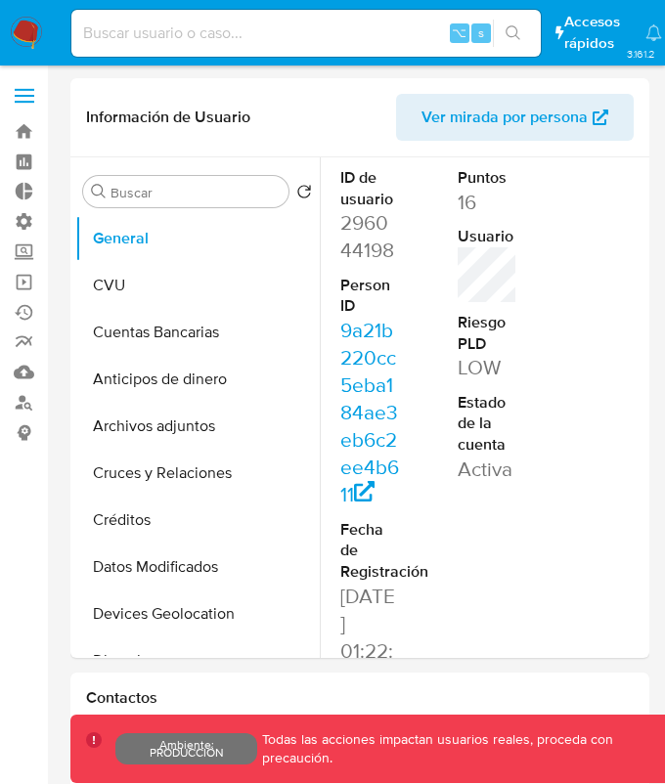
select select "10"
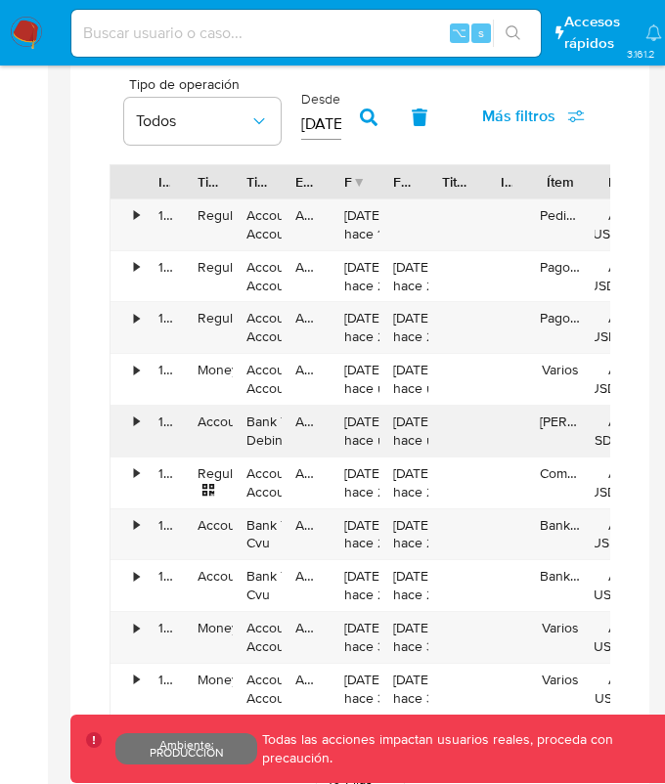
scroll to position [1197, 0]
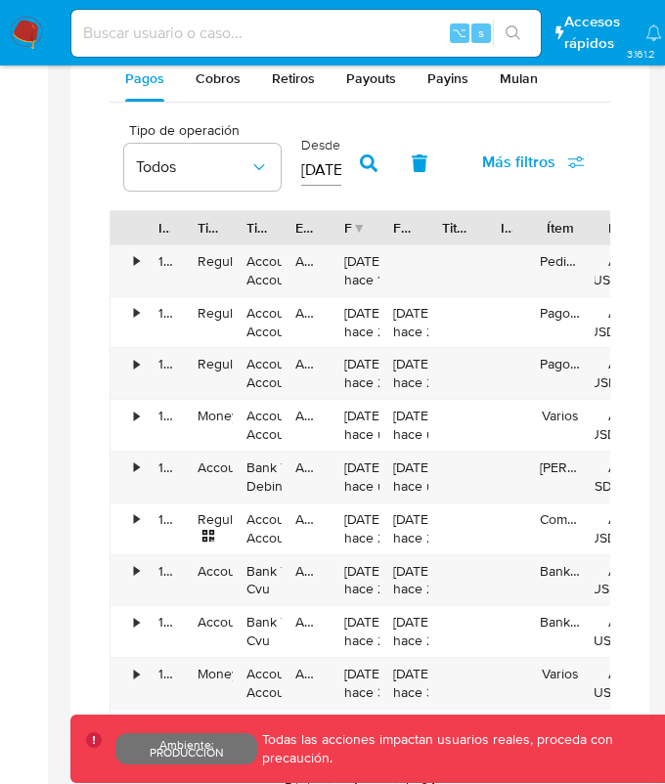
click at [365, 167] on icon "button" at bounding box center [369, 163] width 18 height 18
click at [452, 76] on span "Payins" at bounding box center [447, 78] width 41 height 20
select select "10"
